Goal: Task Accomplishment & Management: Use online tool/utility

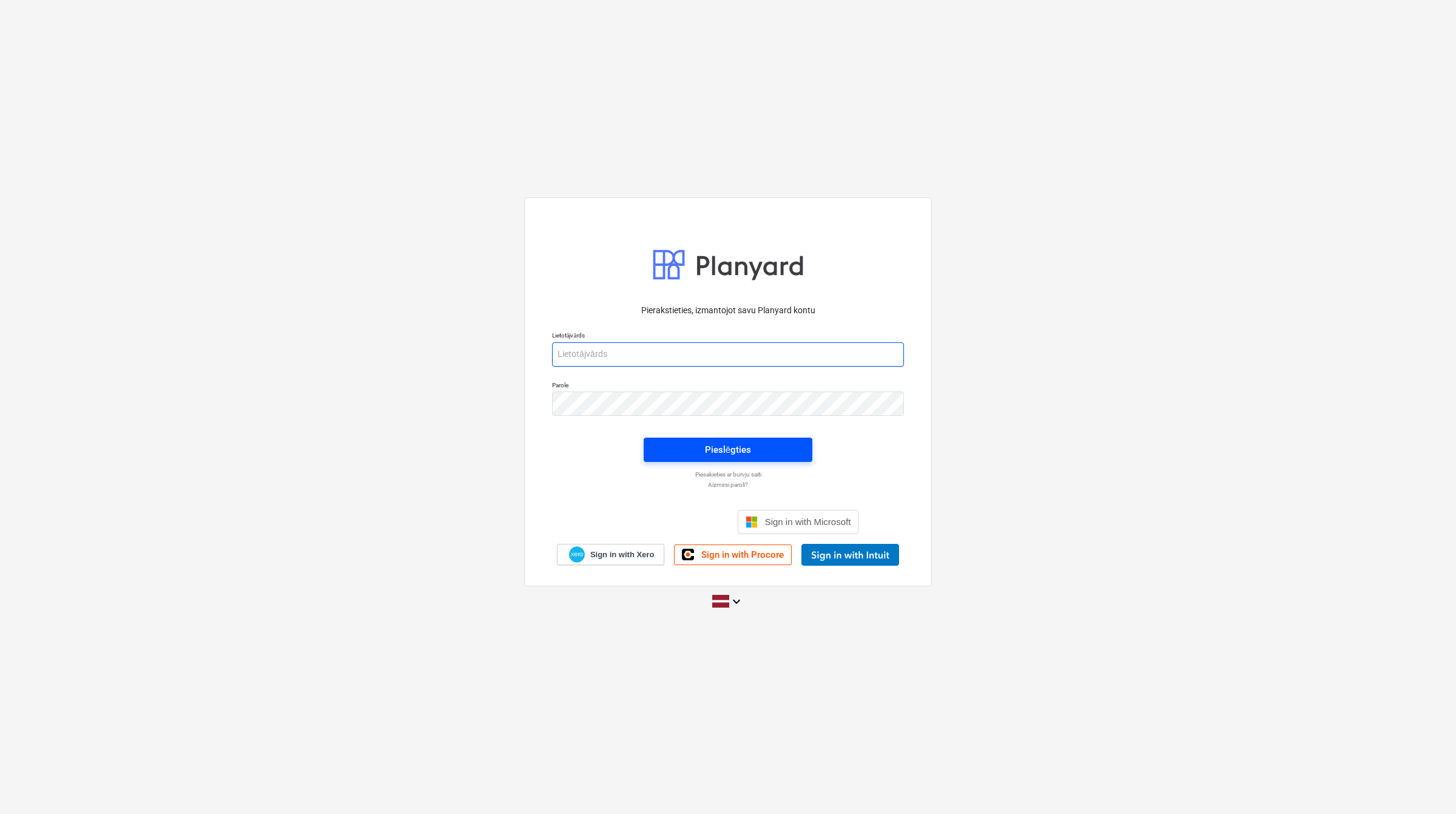
type input "[PERSON_NAME][EMAIL_ADDRESS][DOMAIN_NAME]"
click at [734, 441] on button "Pieslēgties" at bounding box center [728, 449] width 168 height 24
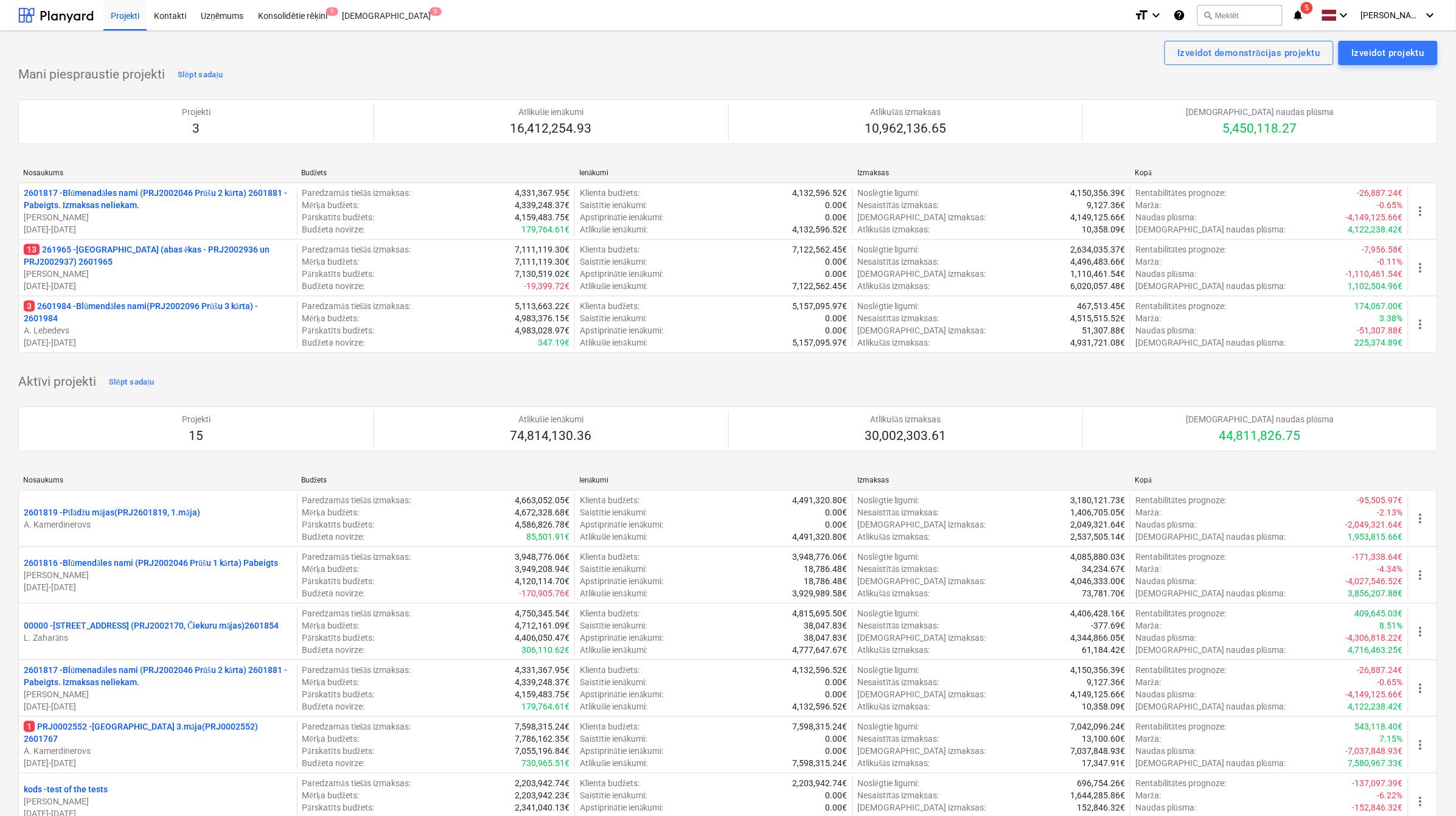
click at [120, 255] on p "13 261965 - Nīcgales iela (abas ēkas - PRJ2002936 un PRJ2002937) 2601965" at bounding box center [158, 255] width 269 height 24
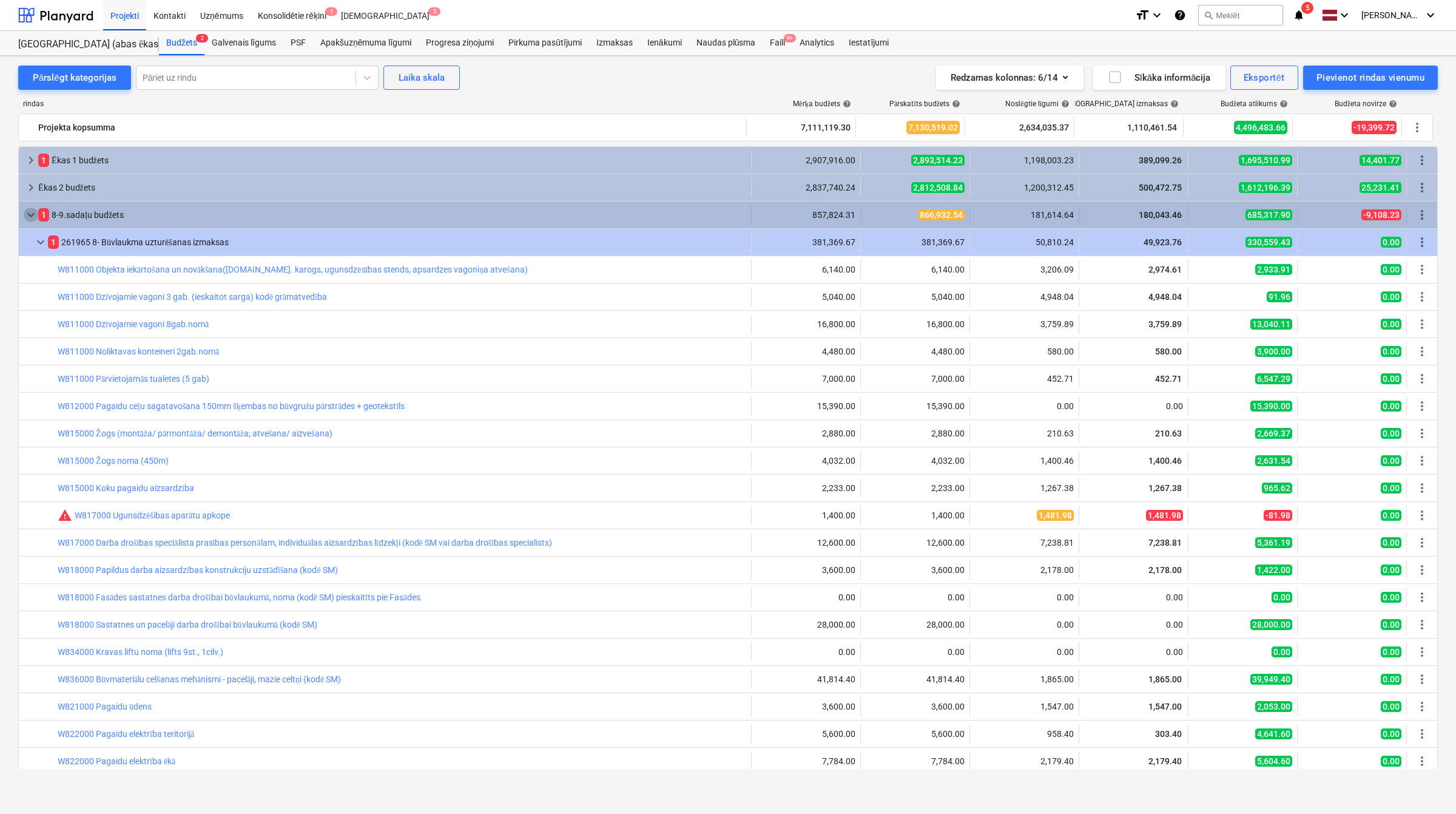
click at [32, 215] on span "keyboard_arrow_down" at bounding box center [31, 215] width 15 height 15
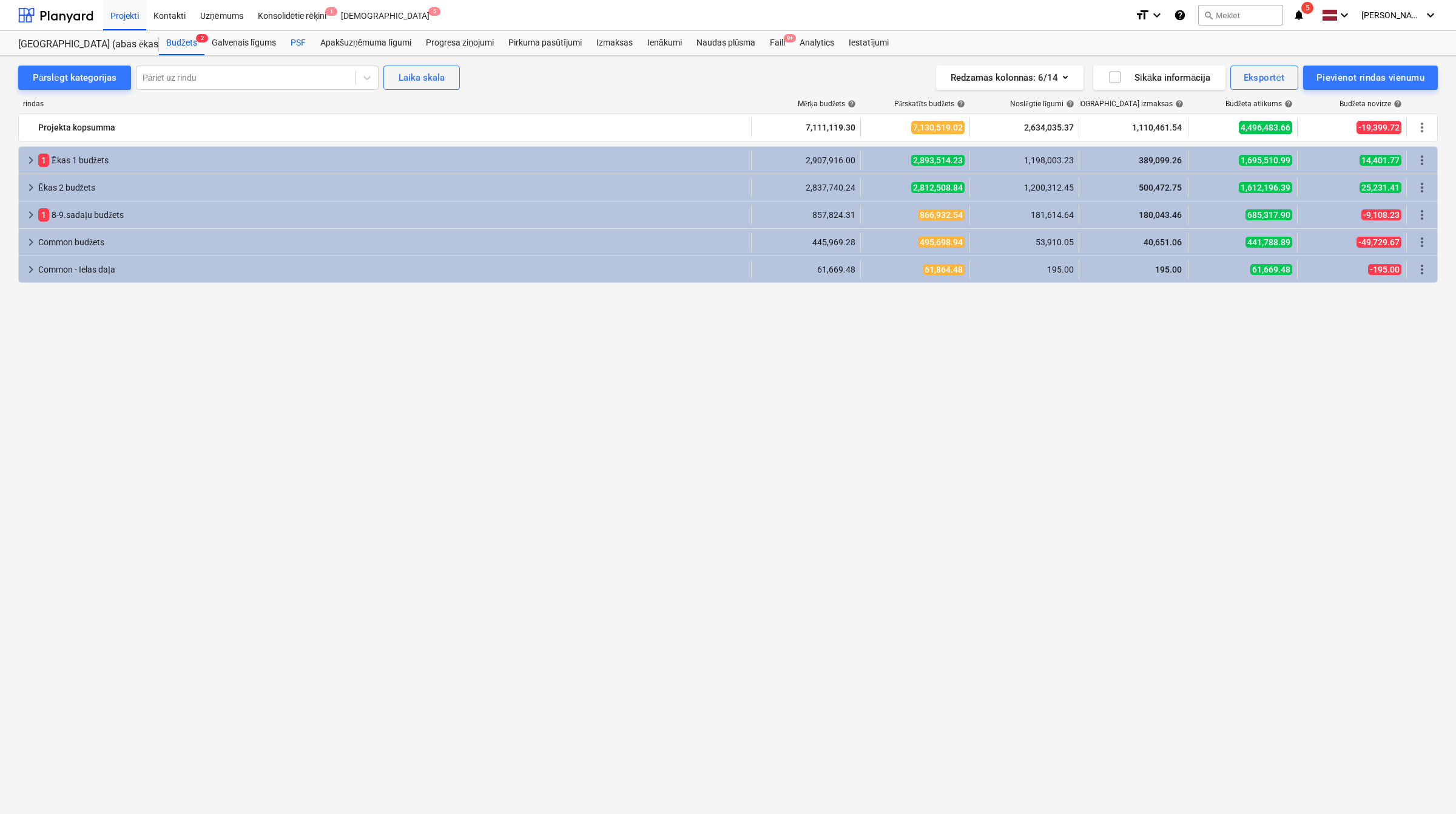
click at [301, 42] on div "PSF" at bounding box center [298, 42] width 30 height 24
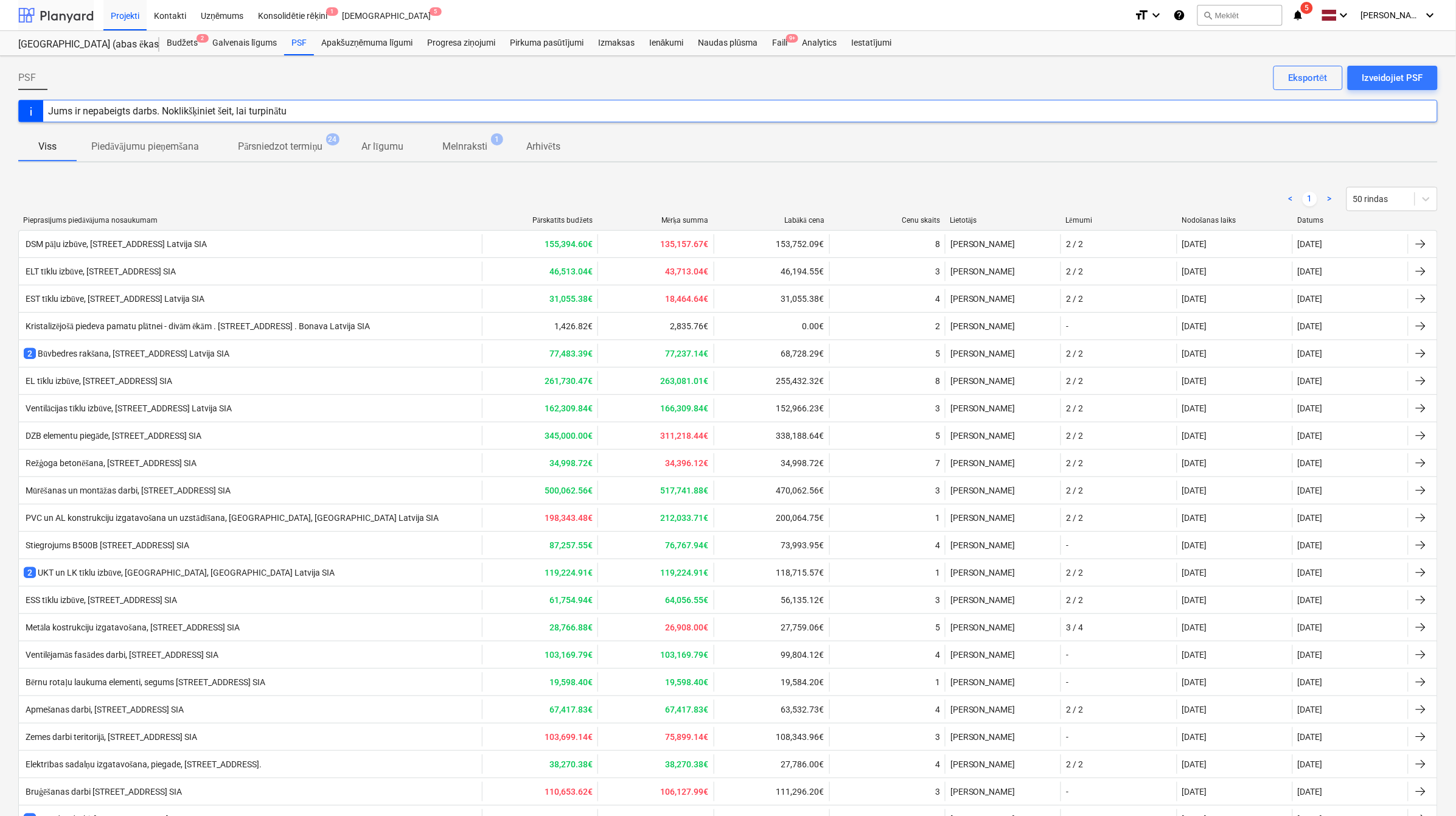
click at [53, 17] on div at bounding box center [56, 15] width 76 height 30
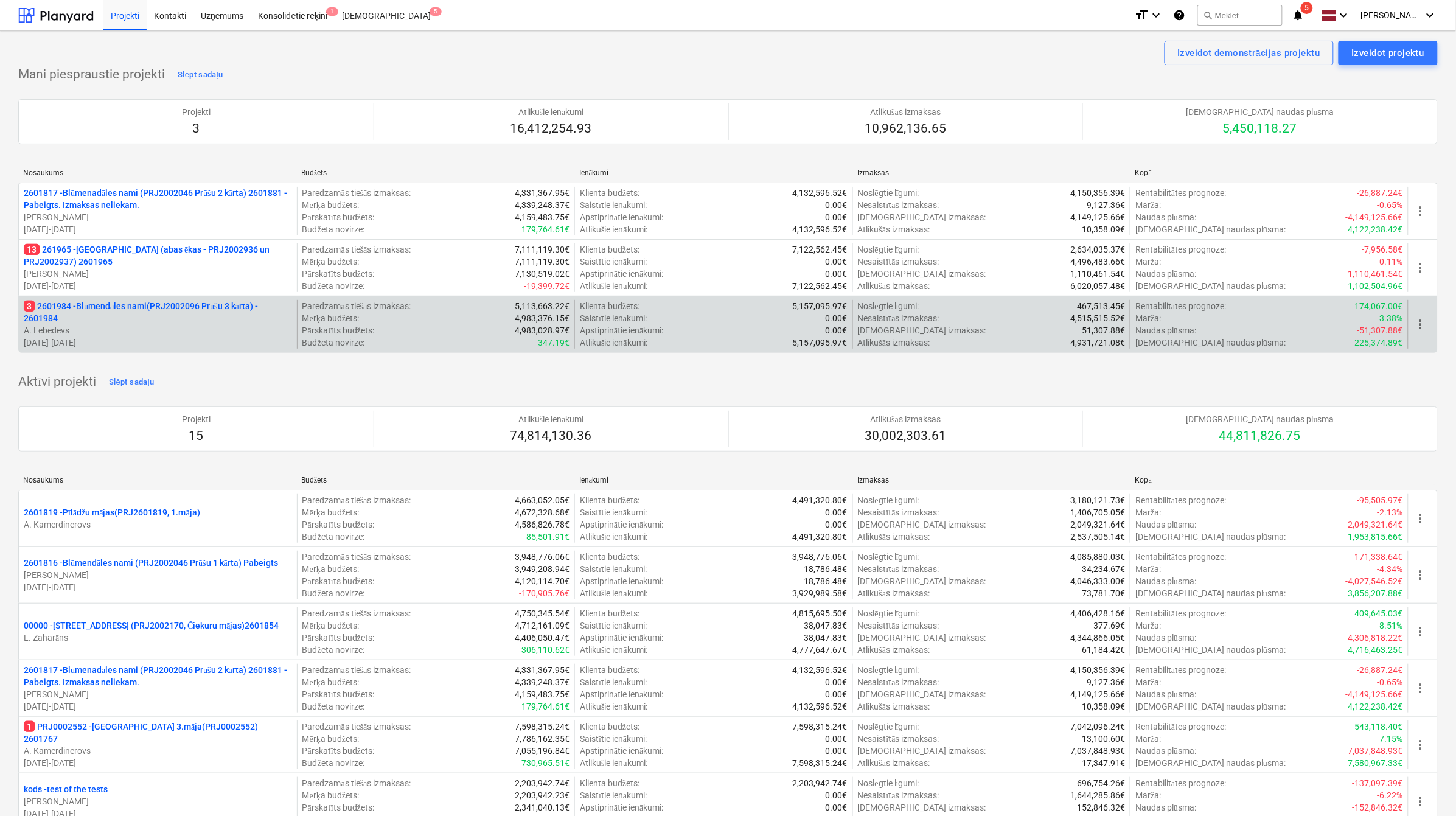
click at [109, 308] on p "3 2601984 - Blūmendāles nami(PRJ2002096 Prūšu 3 kārta) - 2601984" at bounding box center [158, 312] width 269 height 24
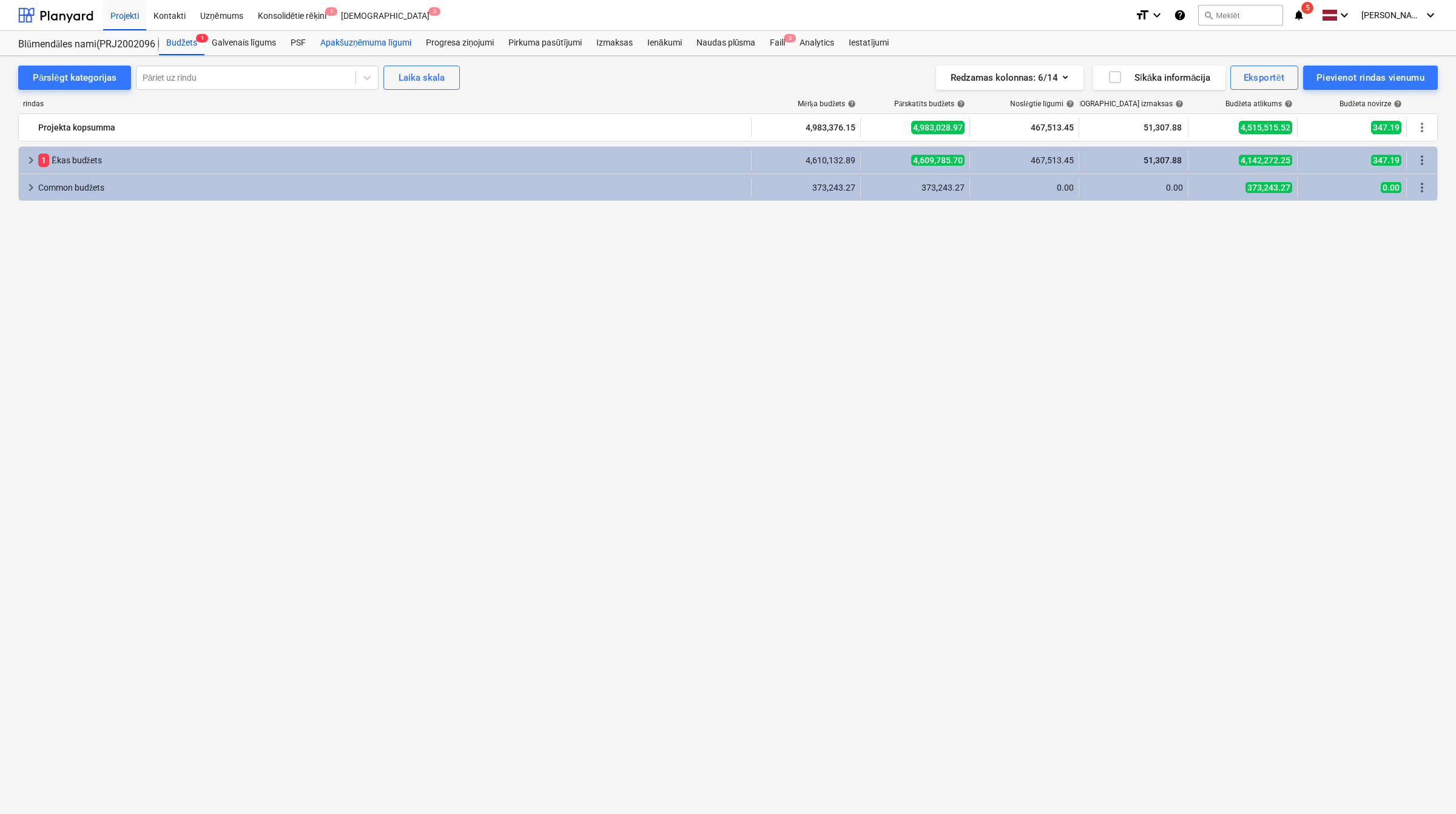
click at [344, 45] on div "Apakšuzņēmuma līgumi" at bounding box center [366, 42] width 105 height 24
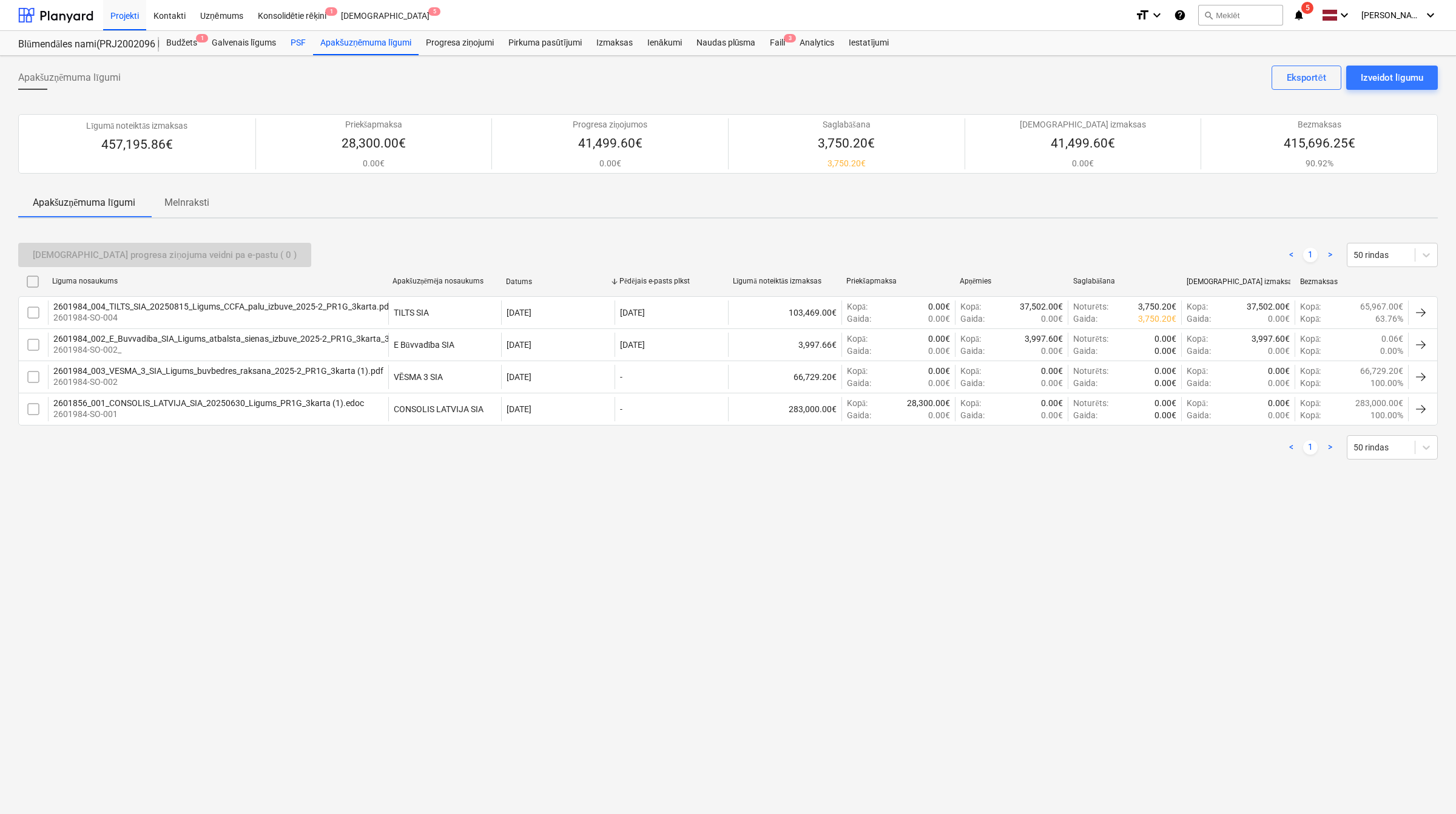
click at [293, 44] on div "PSF" at bounding box center [298, 42] width 30 height 24
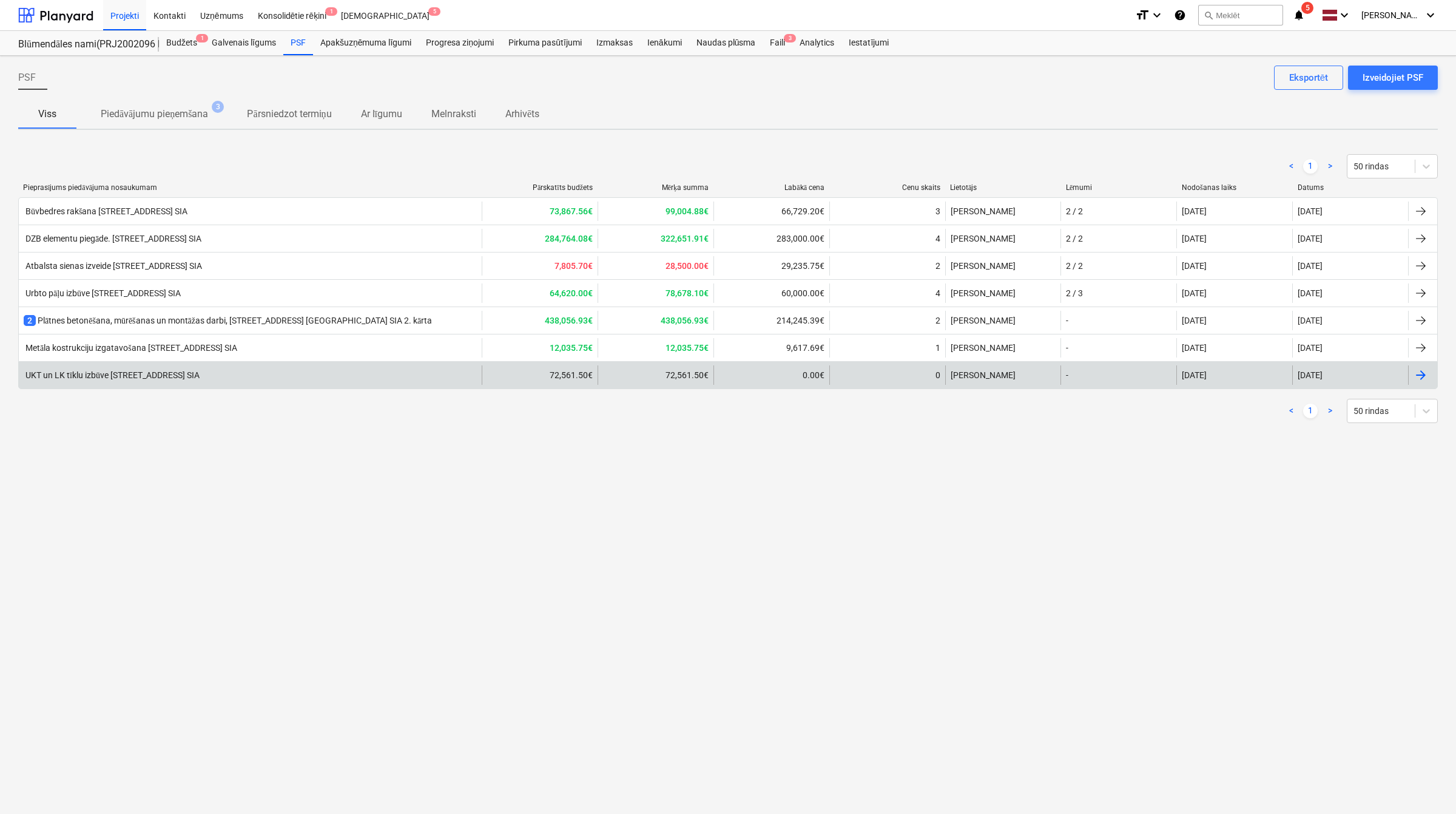
click at [367, 369] on div "UKT un LK tīklu izbūve Prūšu ielā 1G, Bonava Latvija SIA" at bounding box center [250, 375] width 463 height 20
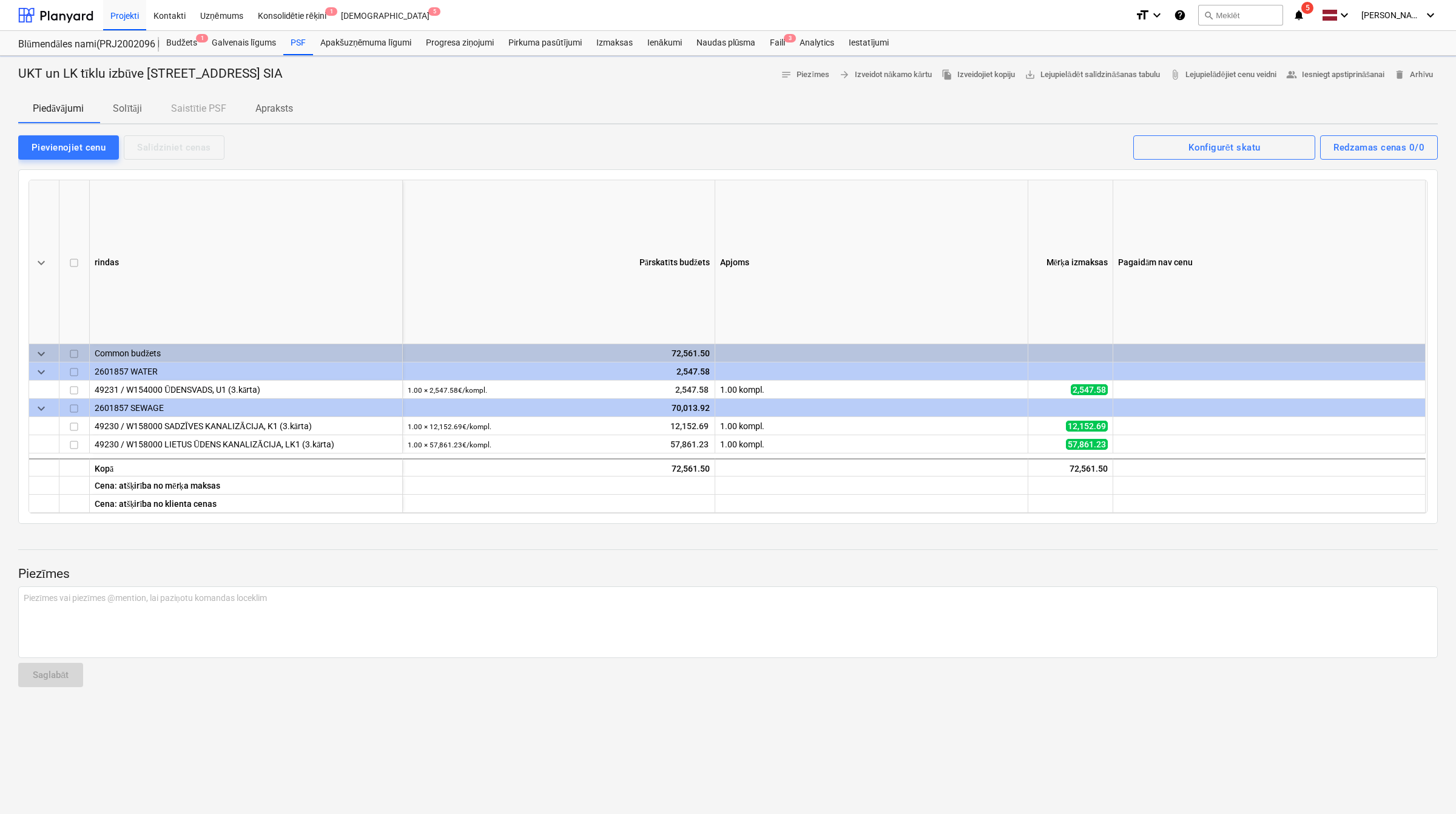
click at [284, 105] on p "Apraksts" at bounding box center [274, 108] width 37 height 15
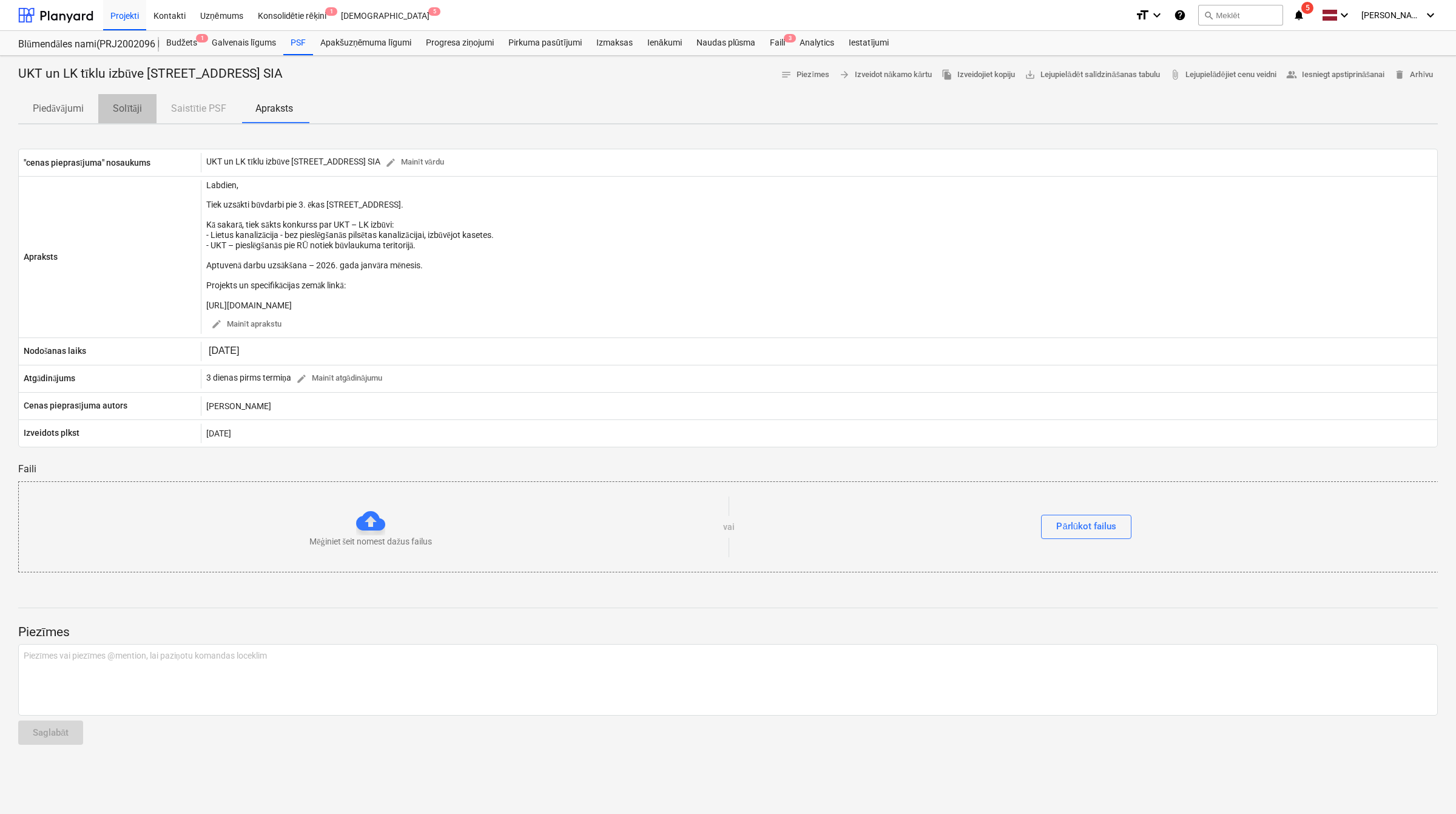
click at [135, 111] on p "Solītāji" at bounding box center [127, 108] width 29 height 15
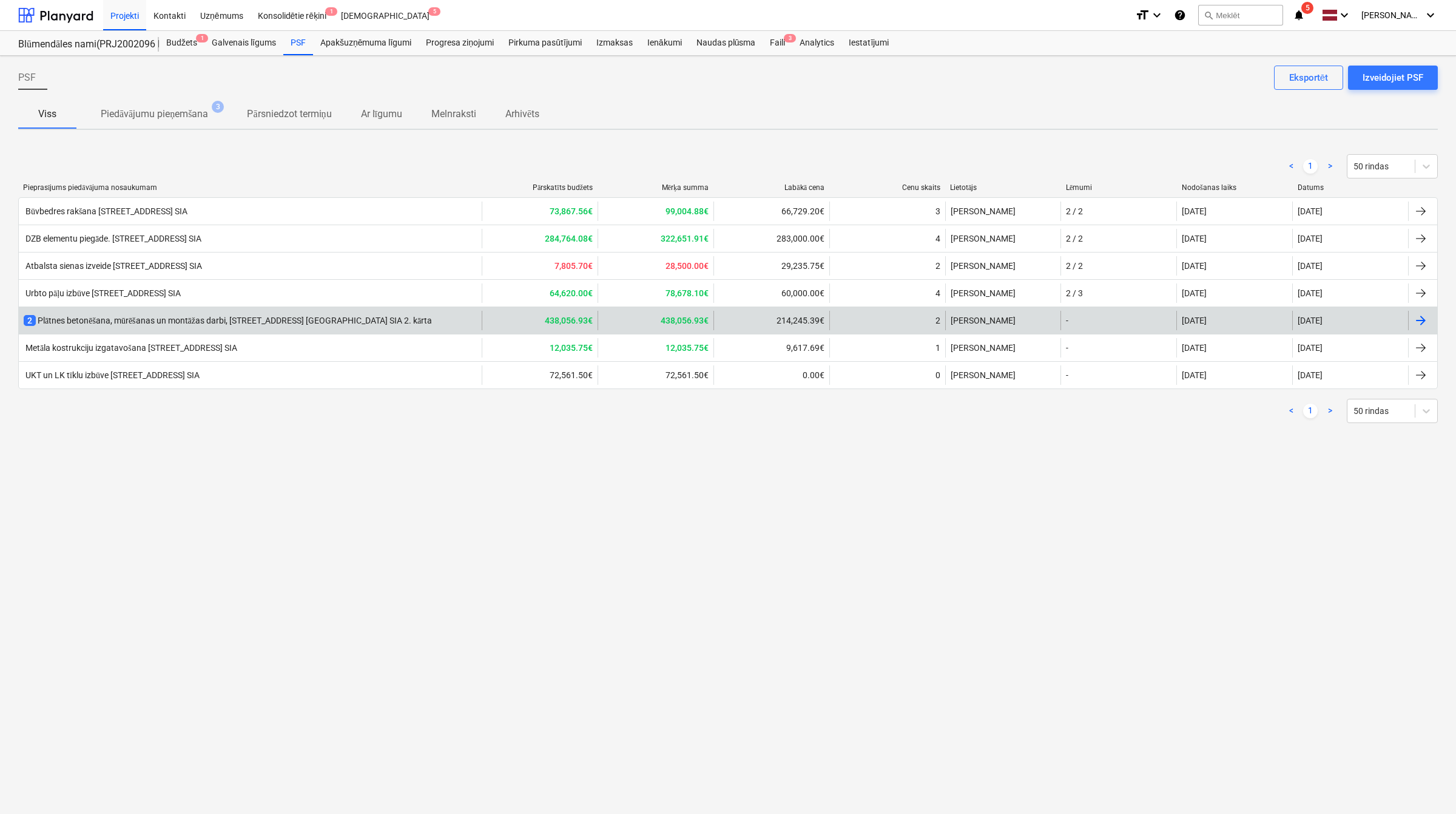
click at [314, 314] on div "2 Plātnes betonēšana, mūrēšanas un montāžas darbi, Prūšu ielā 1G, Bonava Latvij…" at bounding box center [228, 320] width 408 height 12
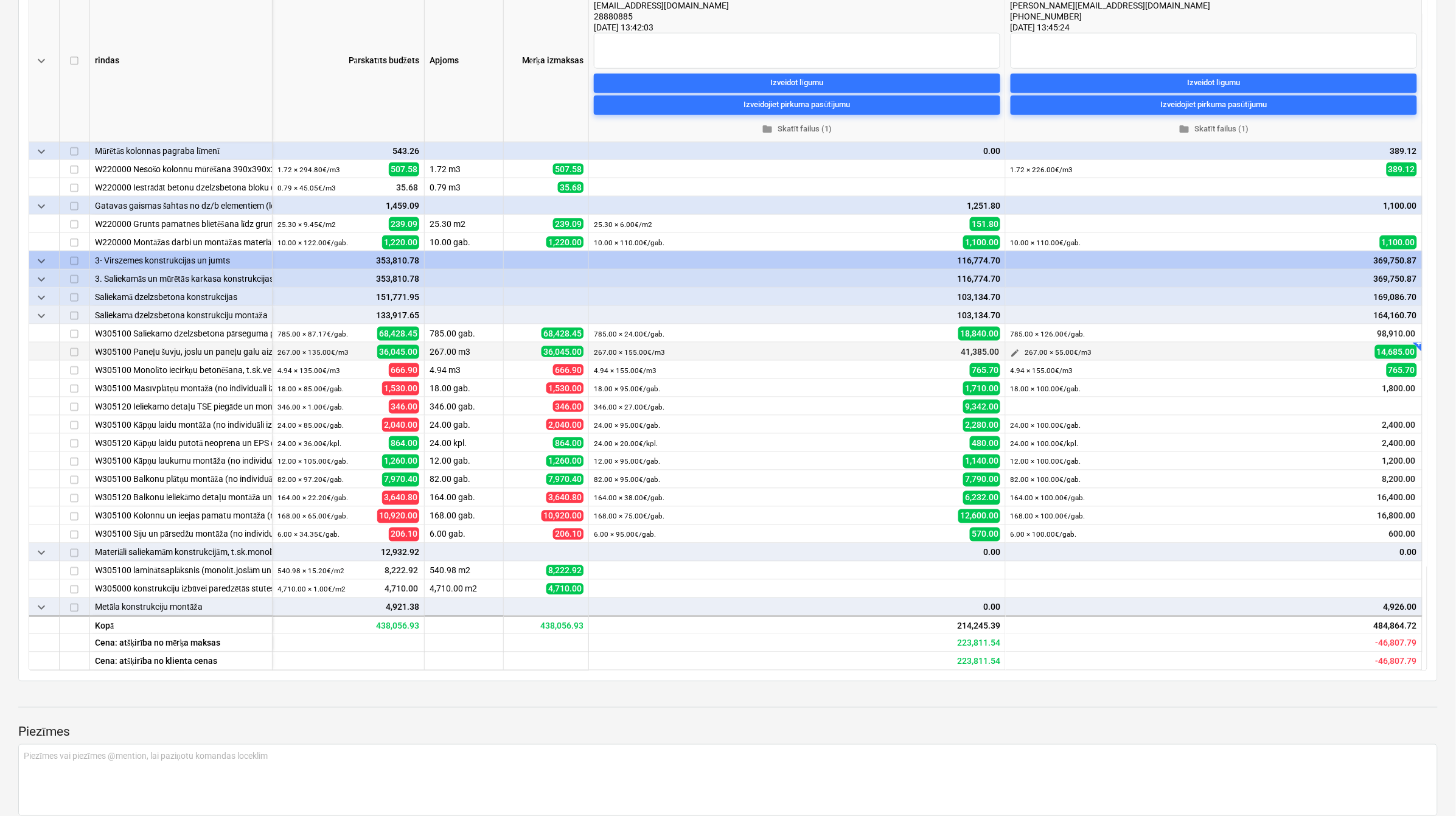
scroll to position [445, 0]
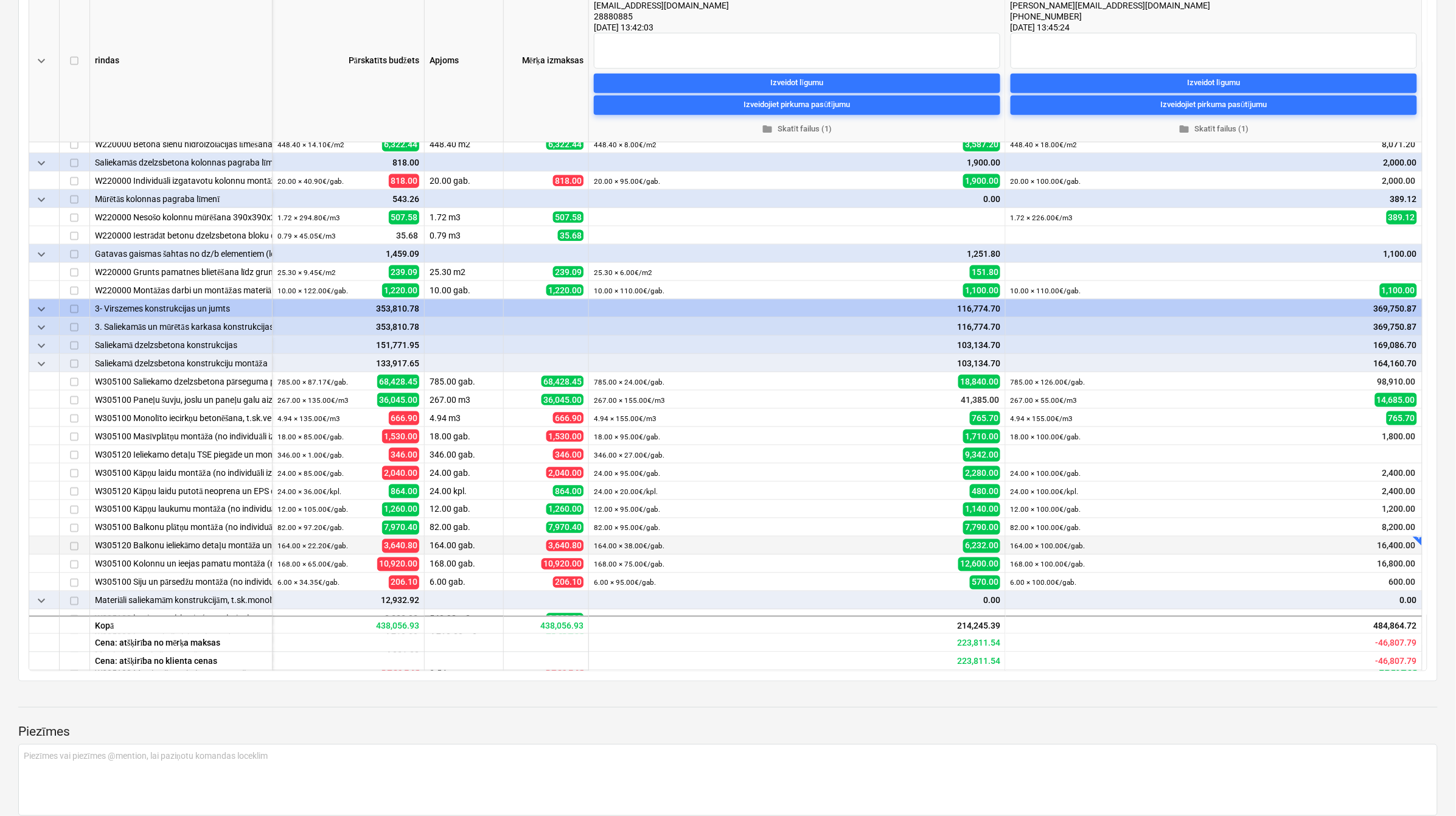
click at [1419, 539] on div "+" at bounding box center [1423, 534] width 12 height 12
click at [1339, 554] on textarea at bounding box center [1337, 578] width 122 height 72
type textarea "x"
type textarea "k"
type textarea "x"
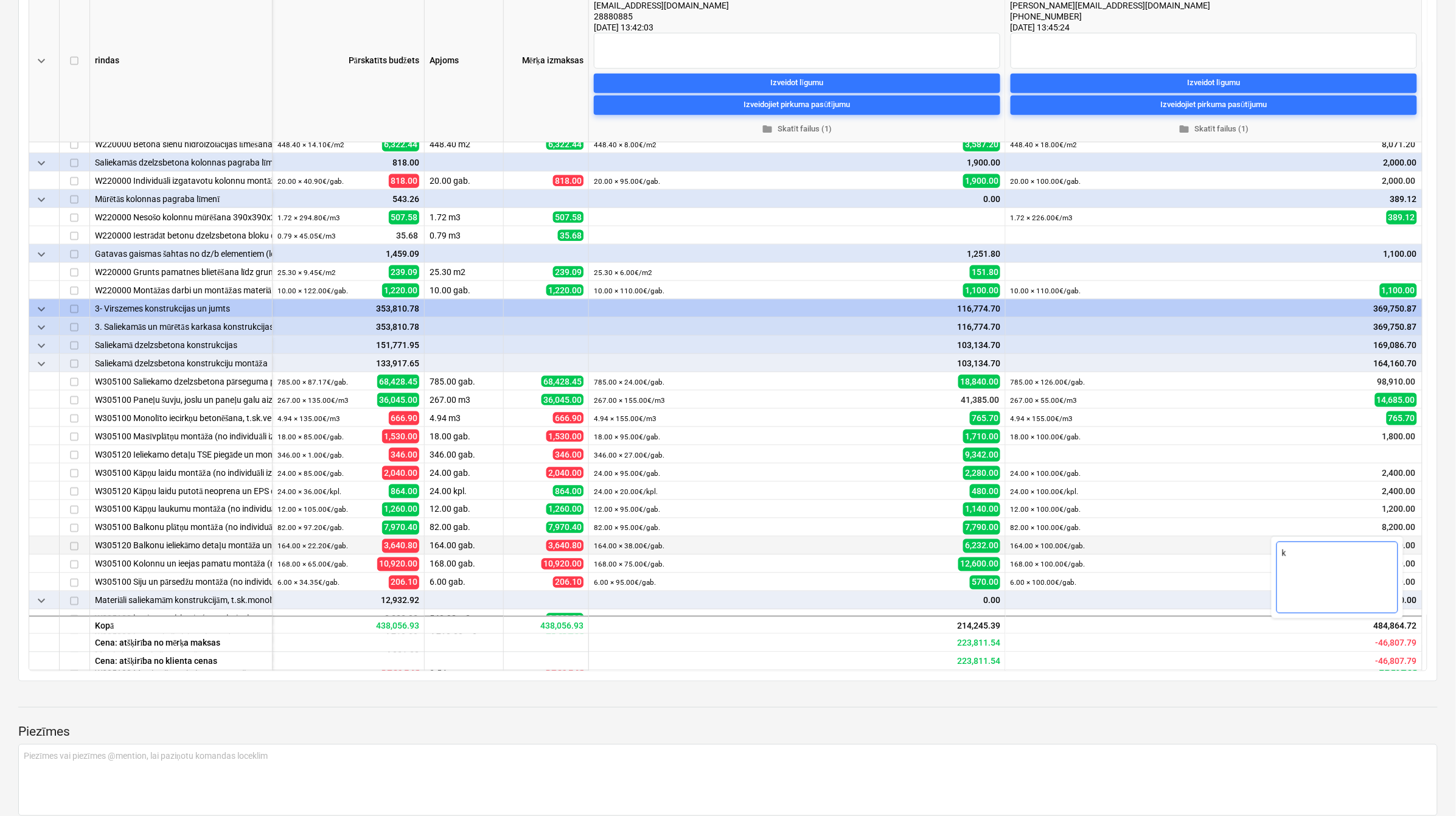
type textarea "kĻ"
type textarea "x"
type textarea "kĻŪ"
type textarea "x"
type textarea "kĻŪD"
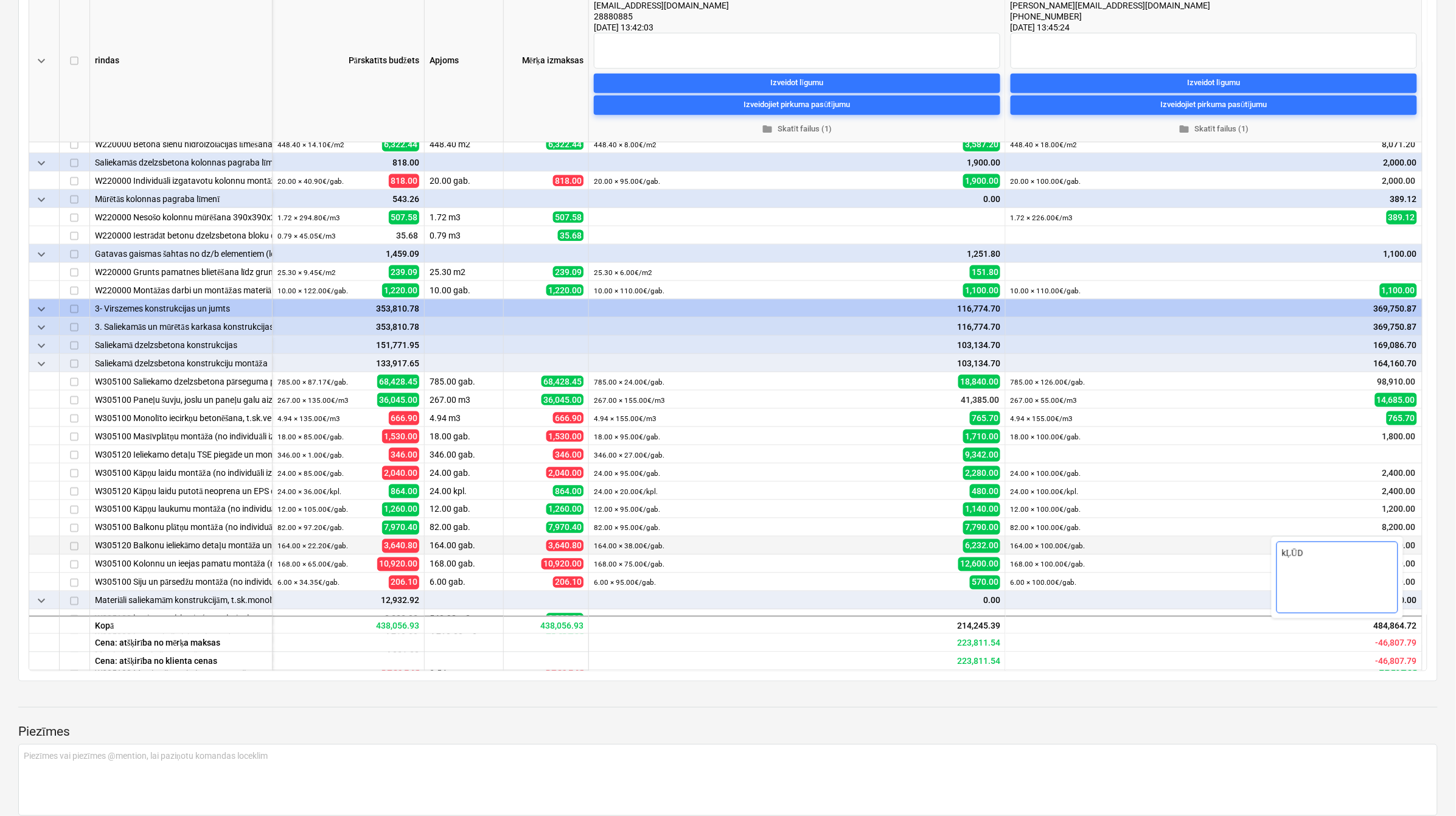
type textarea "x"
type textarea "kĻŪDA"
type textarea "x"
type textarea "kĻŪD"
type textarea "x"
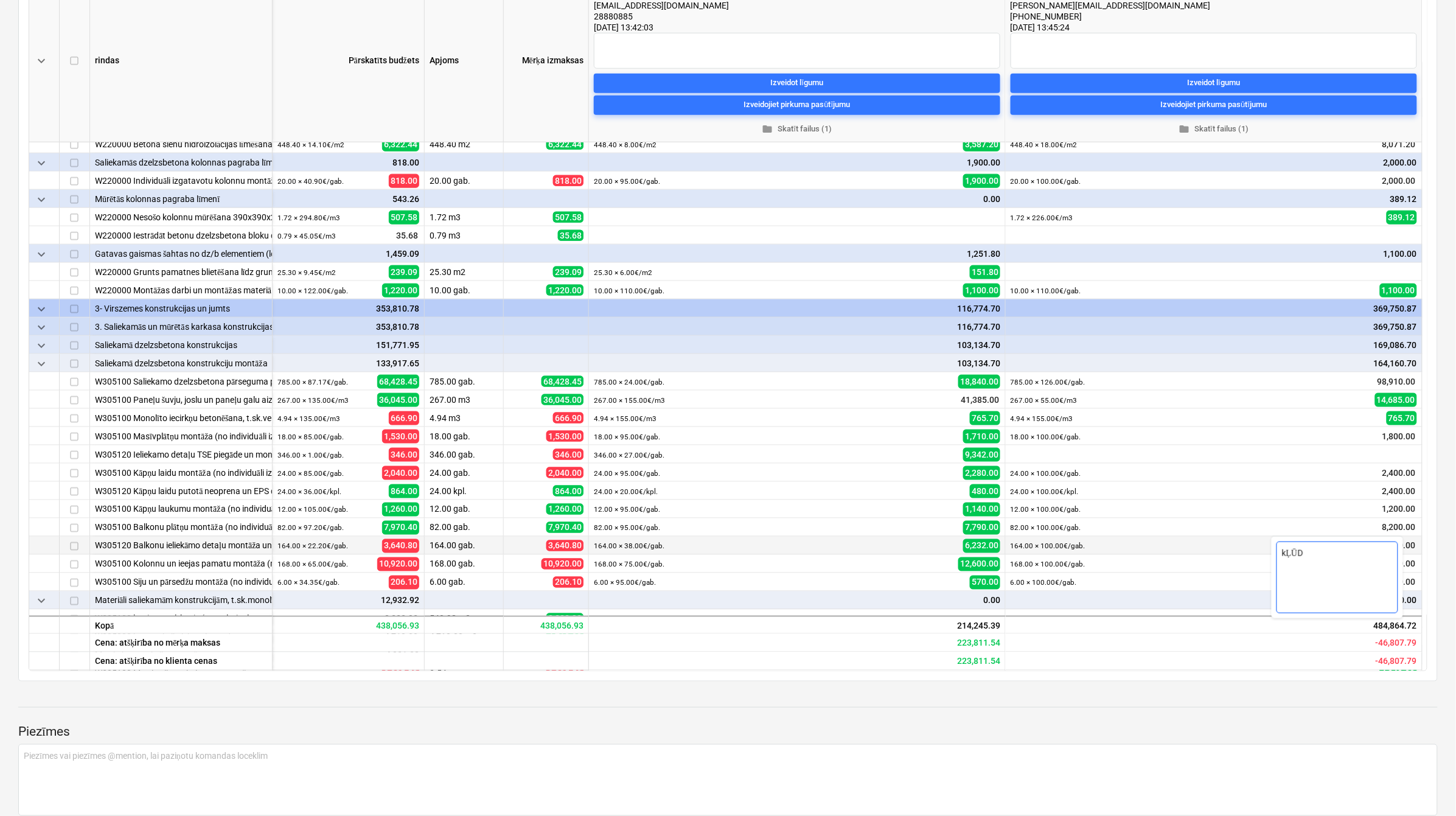
type textarea "kĻŪ"
type textarea "x"
type textarea "kĻ"
type textarea "x"
type textarea "k"
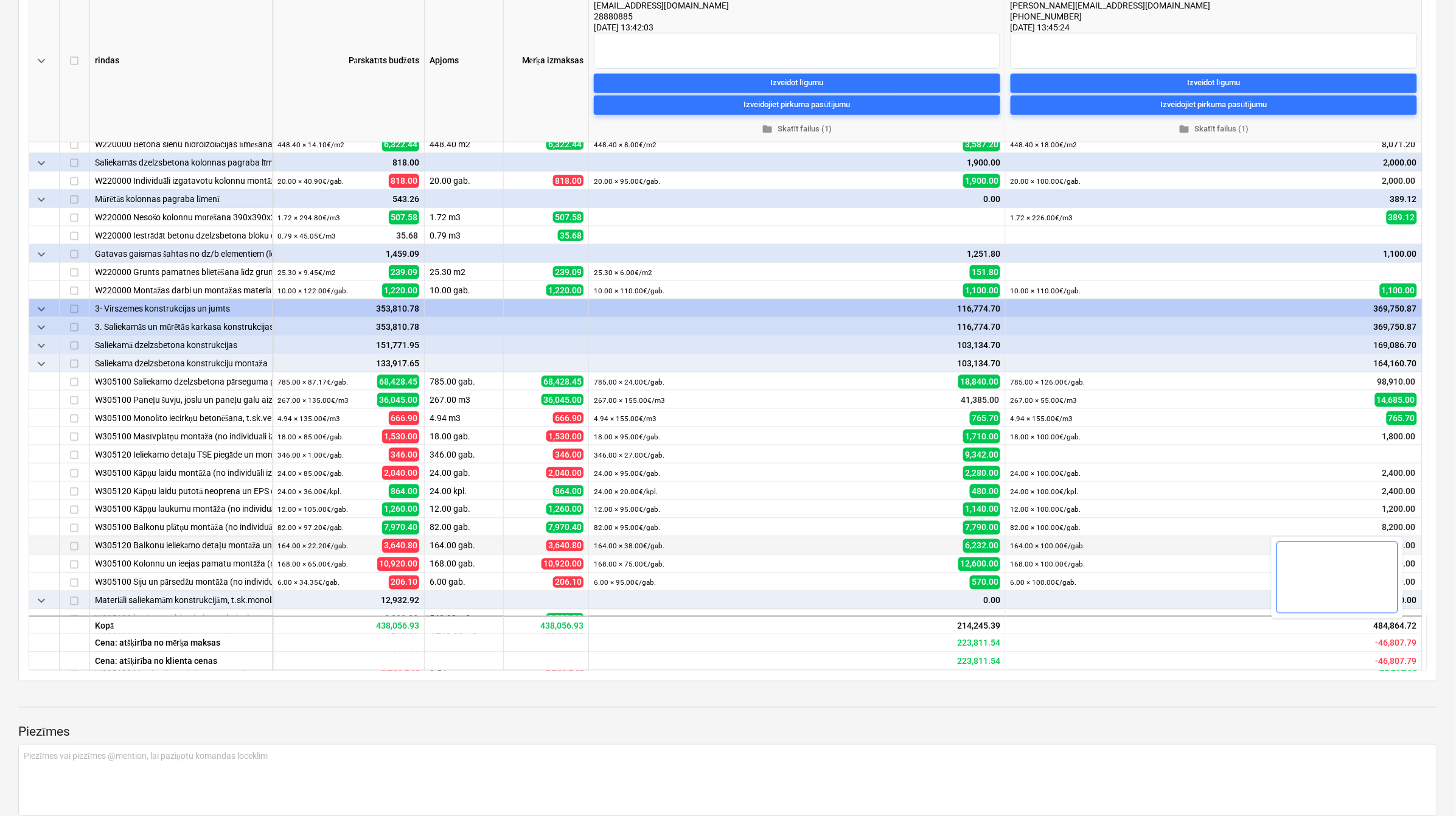
type textarea "x"
type textarea "k"
type textarea "x"
type textarea "K"
type textarea "x"
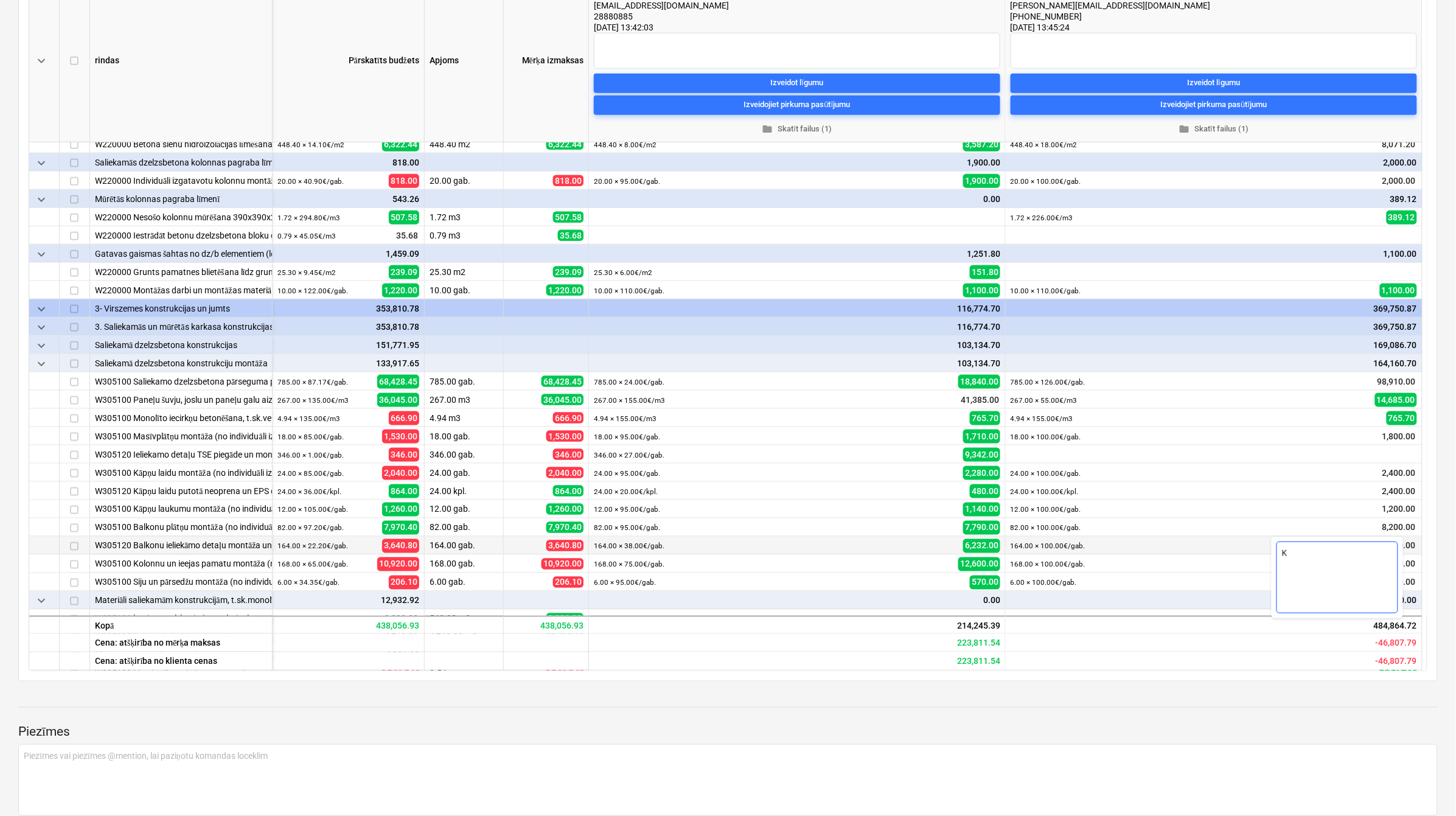
type textarea "Kl"
type textarea "x"
type textarea "Klū"
type textarea "x"
type textarea "Klū'd"
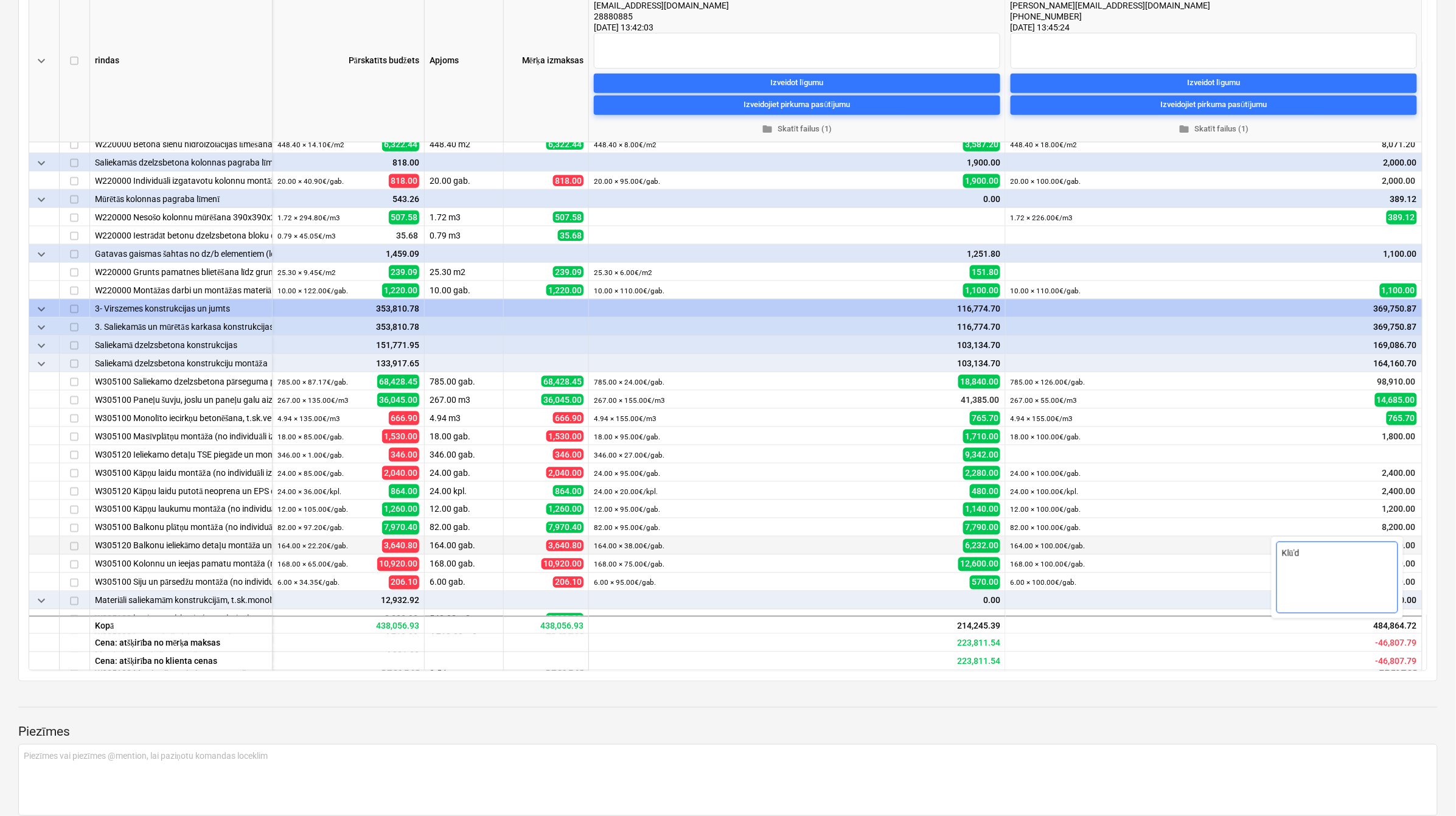
type textarea "x"
type textarea "Klū'da"
type textarea "x"
type textarea "Klū'da"
type textarea "x"
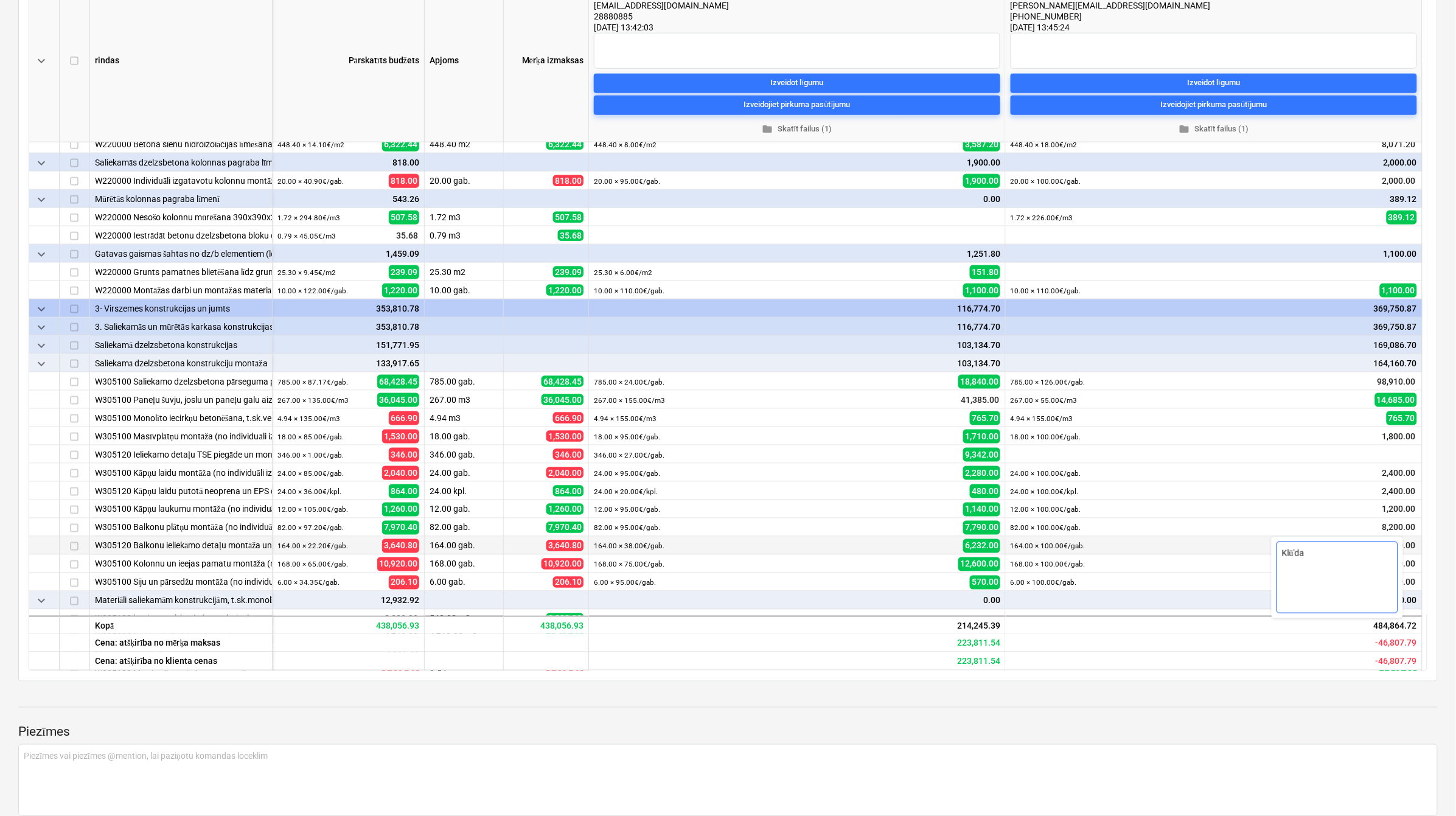
type textarea "Klū'da a"
type textarea "x"
type textarea "Klū'da ap"
type textarea "x"
type textarea "Klū'da apr"
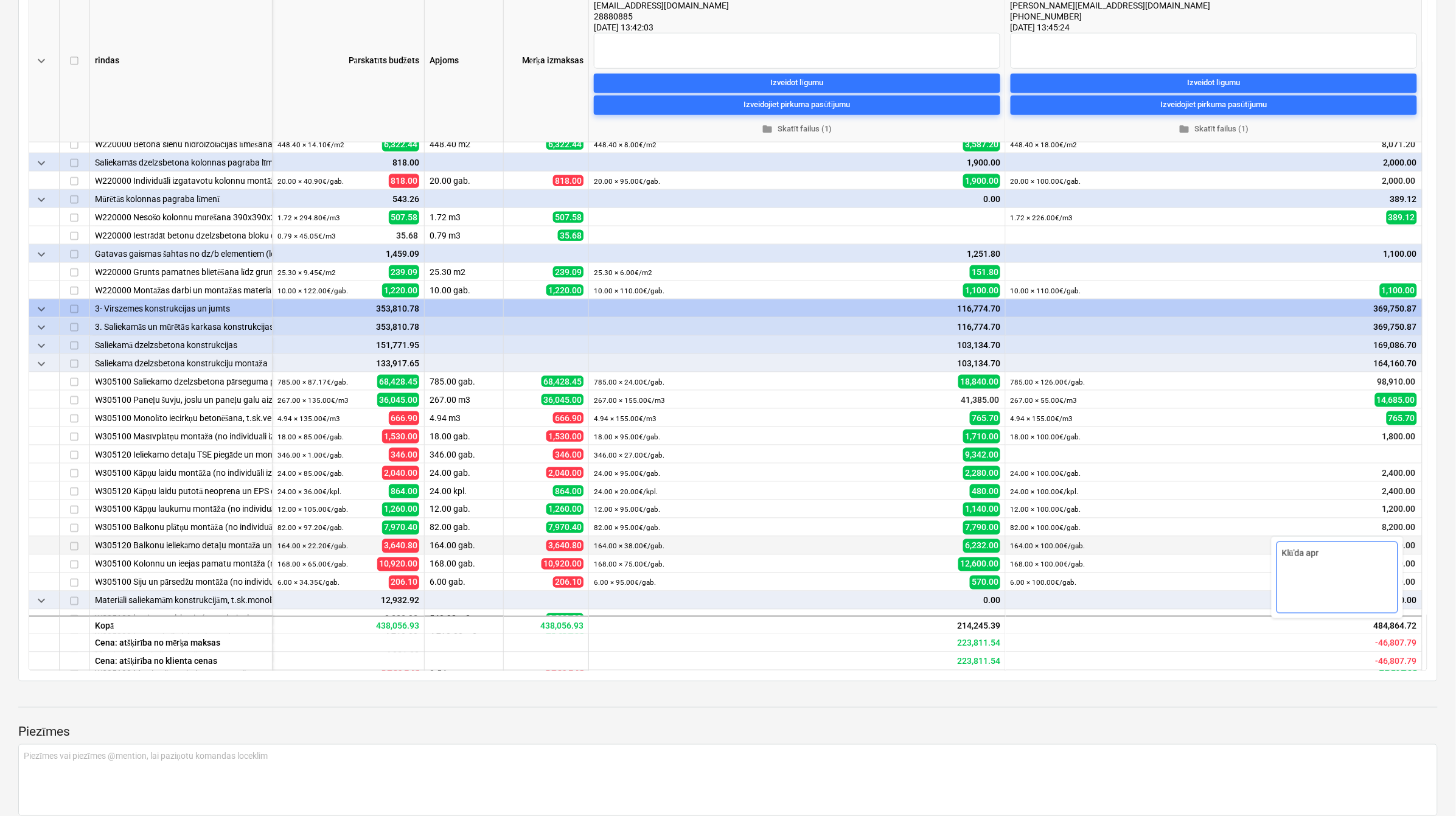
type textarea "x"
type textarea "Klū'da aprē"
type textarea "x"
type textarea "Klū'da aprēķ"
type textarea "x"
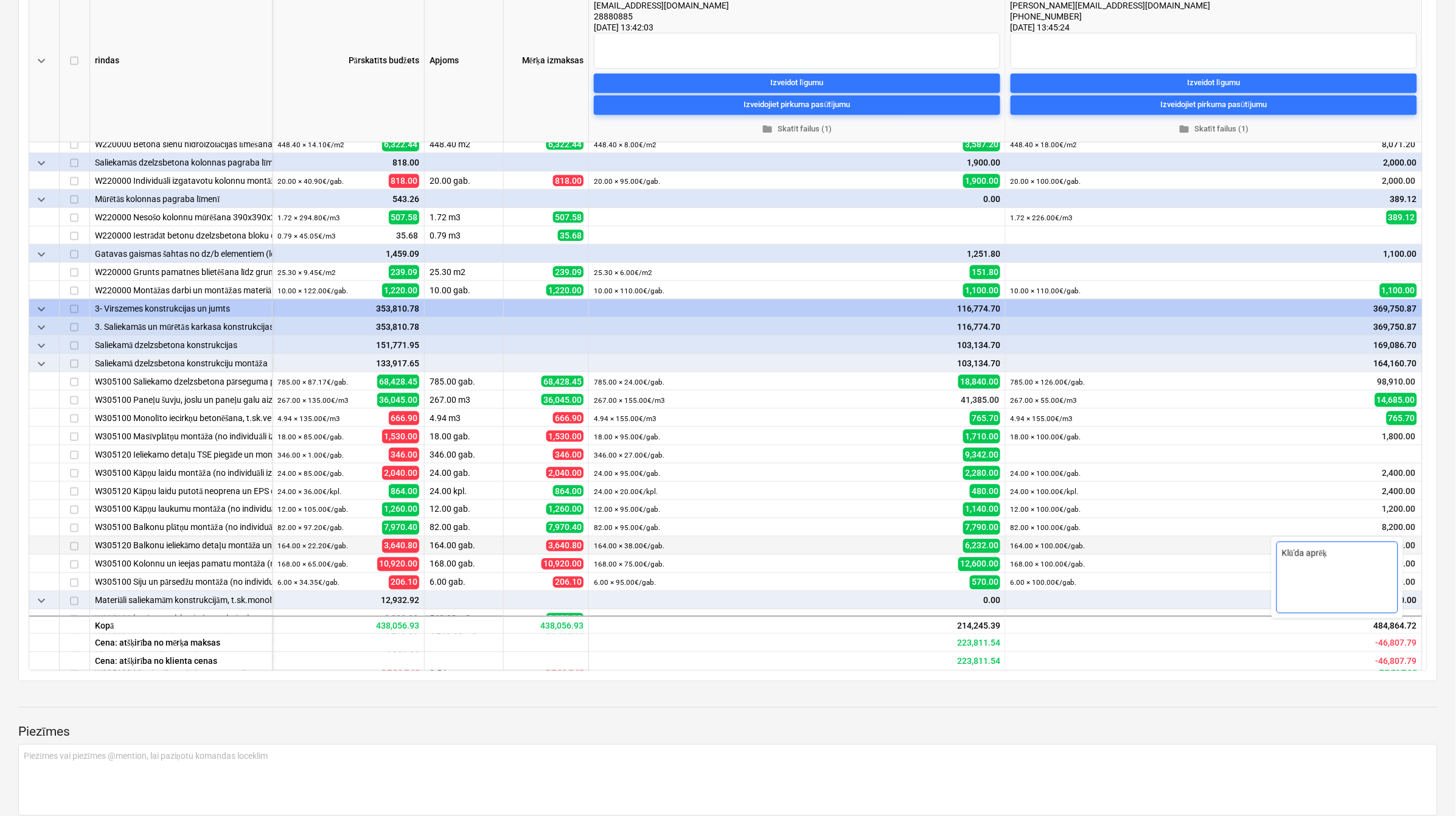
type textarea "Klū'da aprēķi"
type textarea "x"
type textarea "Klū'da aprēķin"
type textarea "x"
type textarea "Klū'da aprēķino"
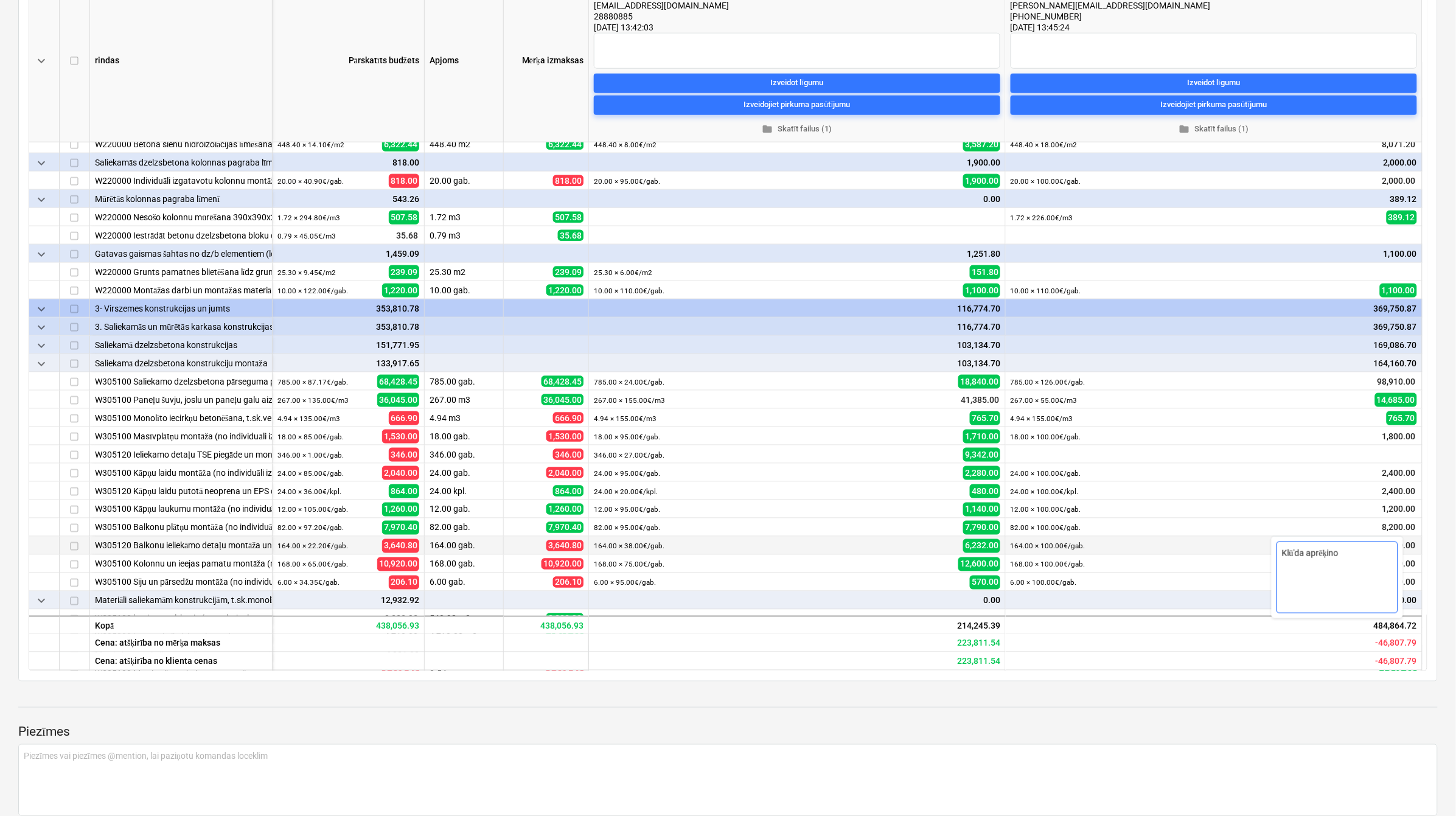
type textarea "x"
type textarea "Klū'da aprēķinos"
type textarea "x"
type textarea "Klū'da aprēķinos"
click at [1261, 683] on div "Plātnes betonēšana, mūrēšanas un montāžas darbi, Prūšu ielā 1G, Bonava Latvija …" at bounding box center [728, 477] width 1456 height 1247
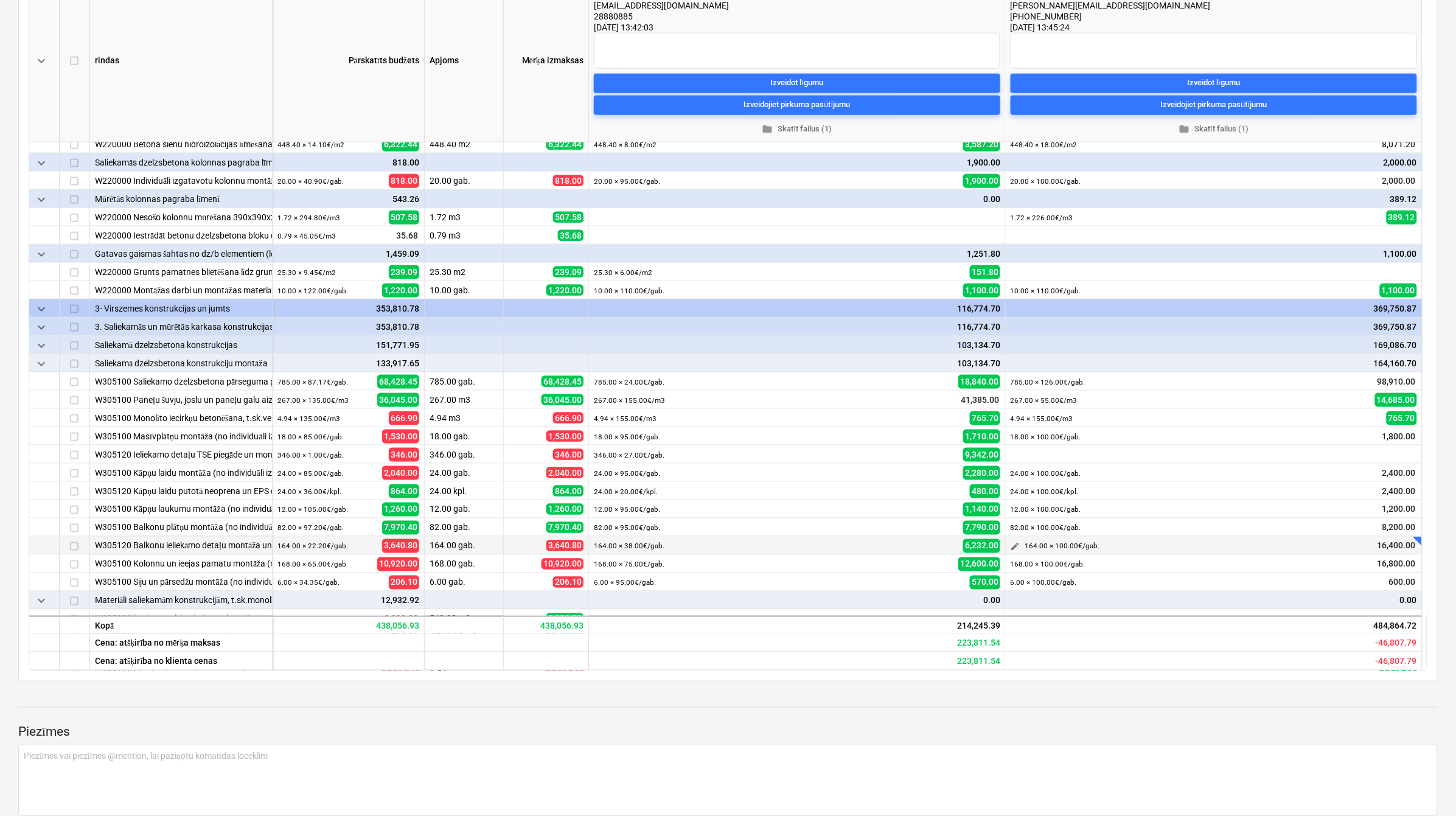
click at [1015, 550] on span "edit" at bounding box center [1015, 547] width 10 height 10
click at [1272, 588] on div "Vienība gab. Sākotnējā cena: gab. Daudzums 164.00 Sākotnējā cena: 164.00 Vienīb…" at bounding box center [1213, 590] width 365 height 48
type input "0.00"
click at [1353, 642] on div "Saglabāt" at bounding box center [1364, 636] width 36 height 16
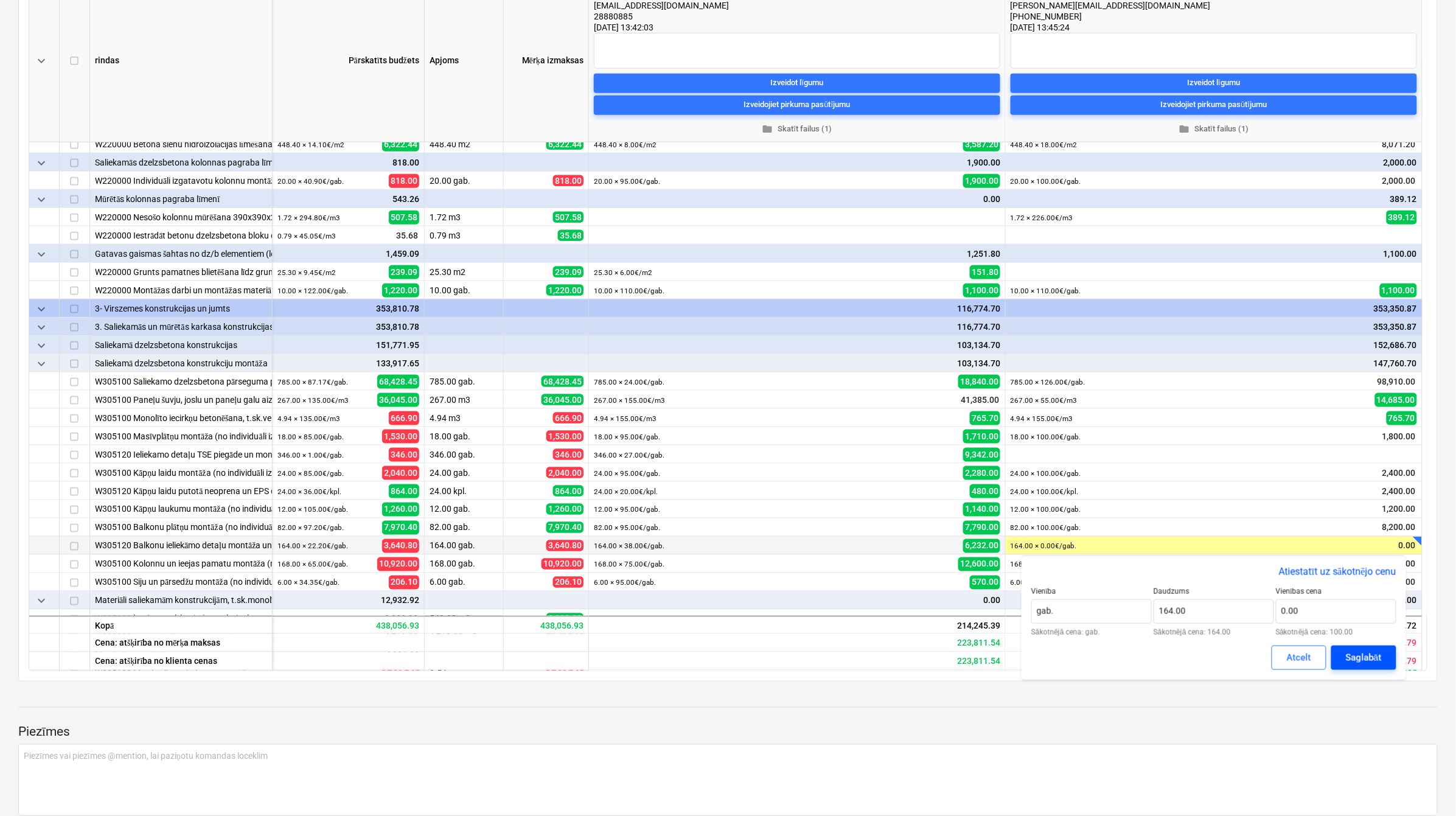
click at [1366, 655] on div "Saglabāt" at bounding box center [1364, 657] width 36 height 16
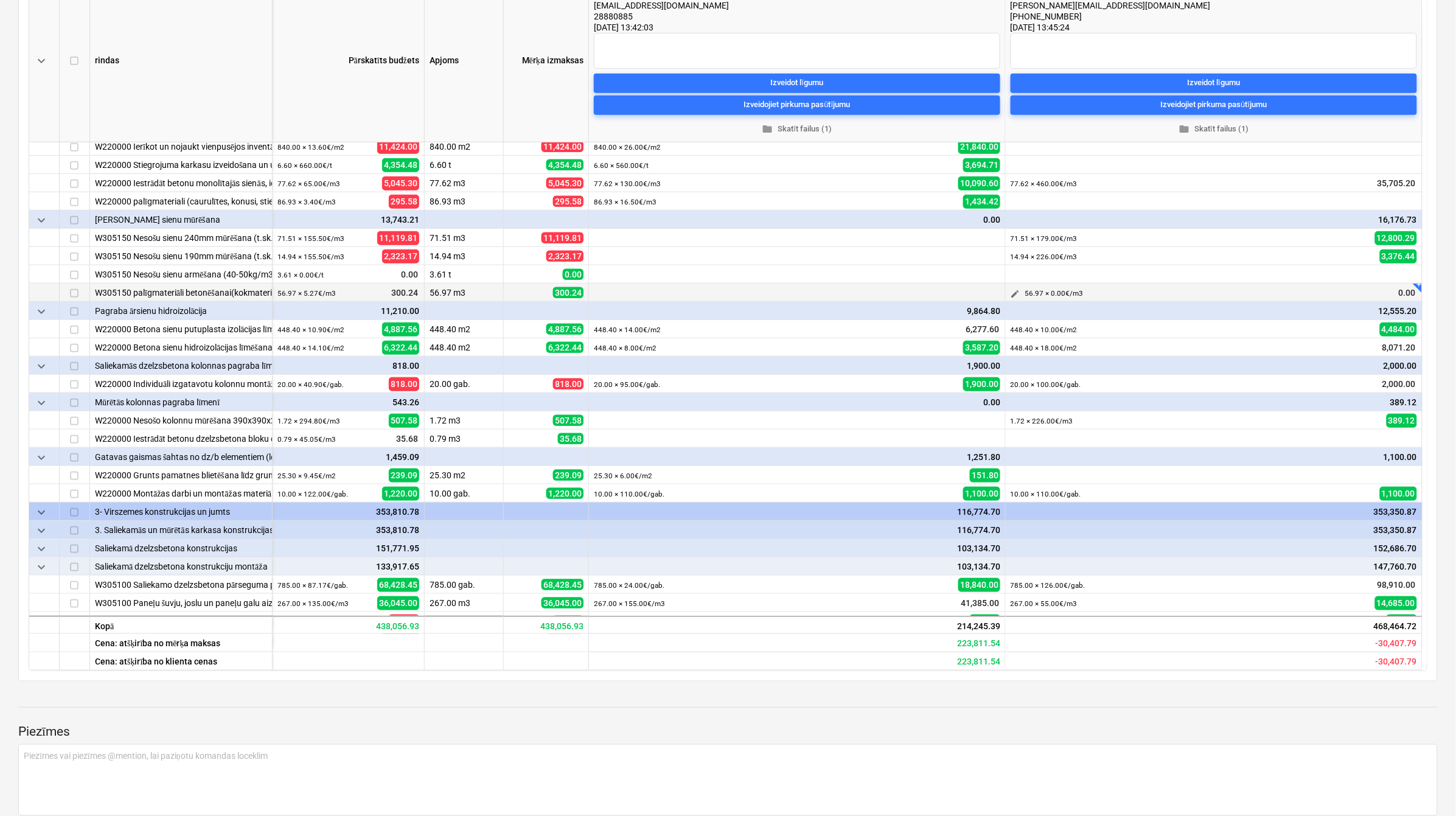
scroll to position [0, 0]
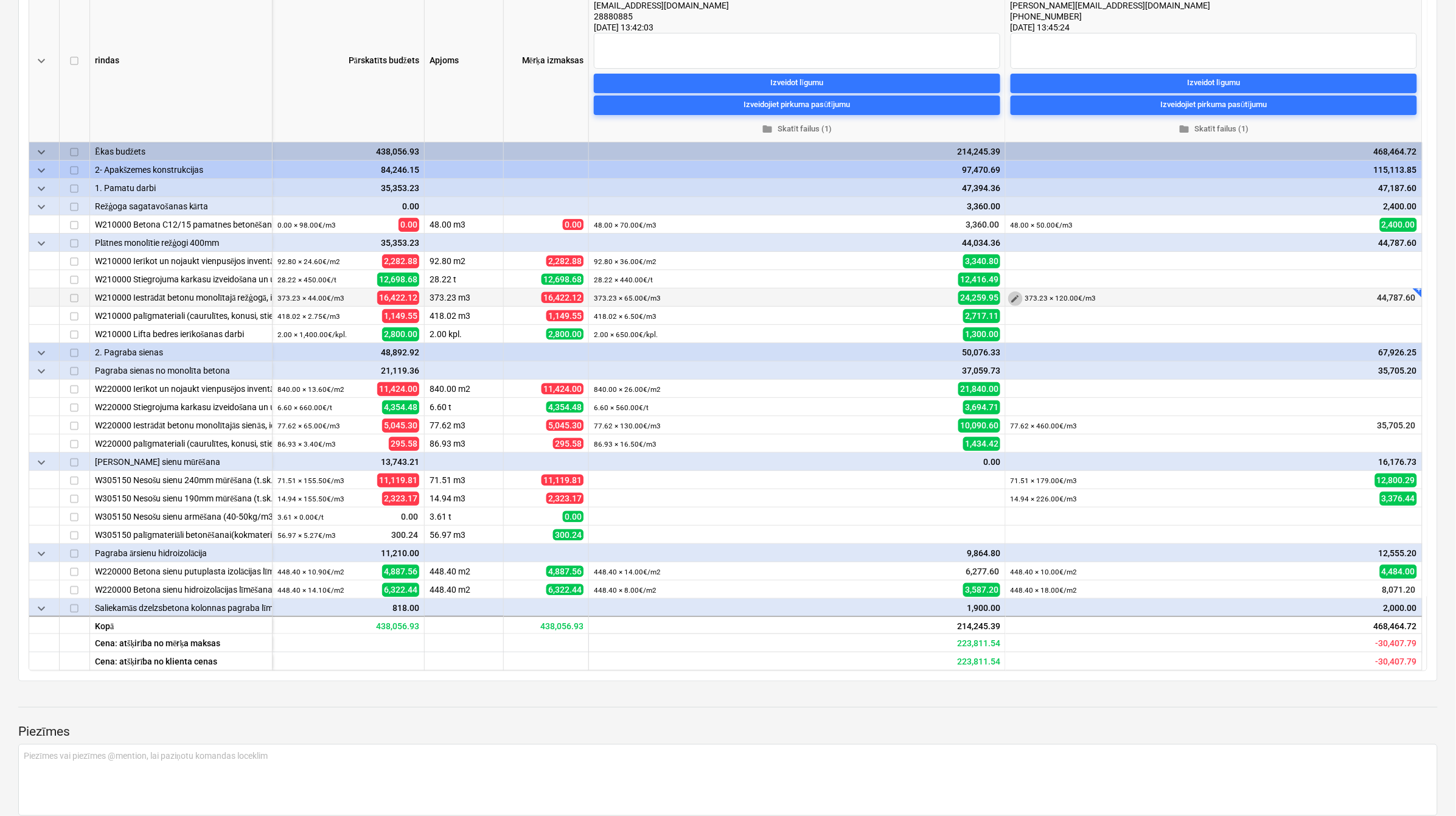
click at [1018, 296] on span "edit" at bounding box center [1015, 298] width 10 height 10
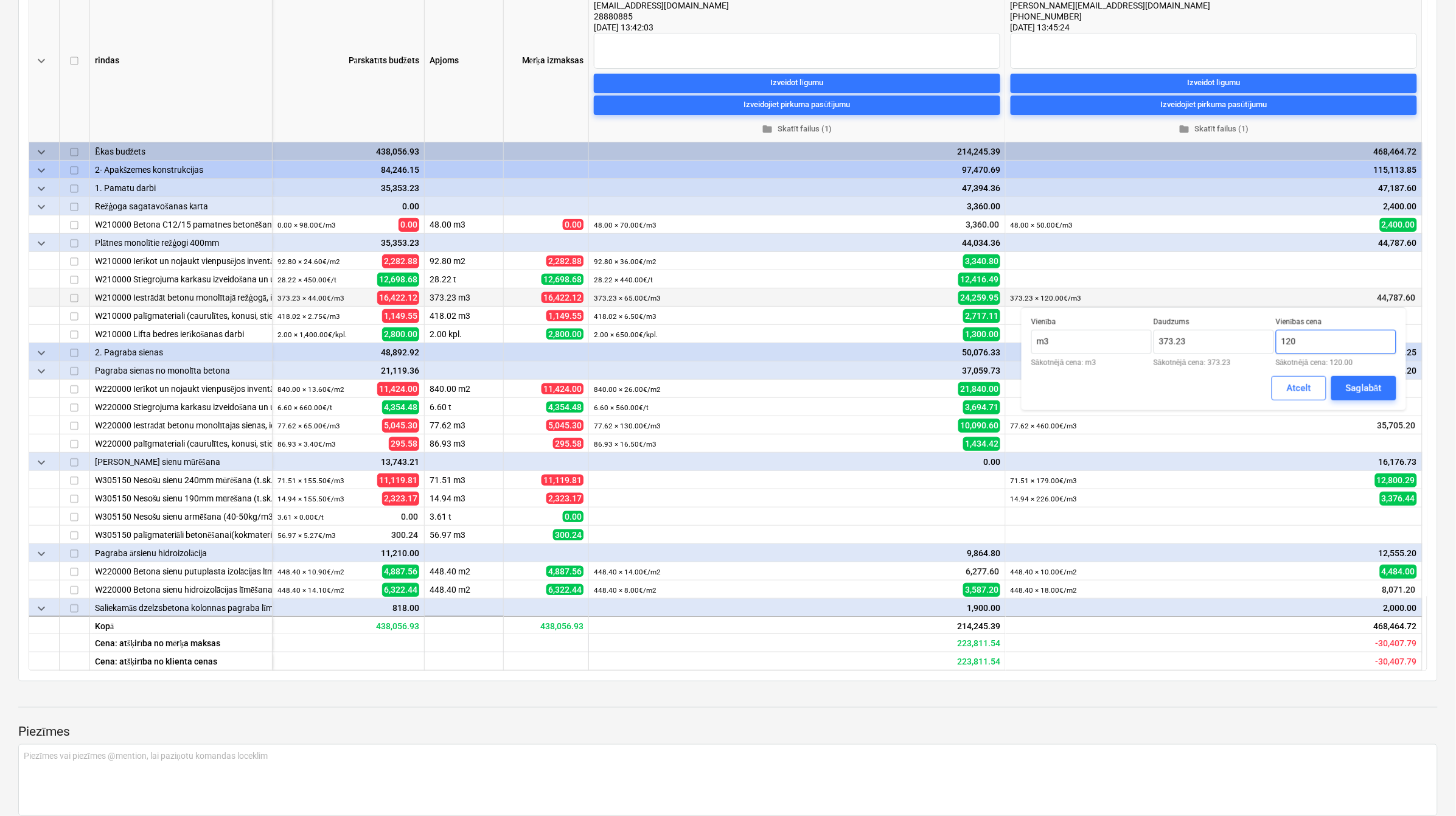
click at [1296, 335] on input "120" at bounding box center [1336, 341] width 120 height 24
type input "110.00"
click at [1363, 393] on div "Saglabāt" at bounding box center [1364, 388] width 36 height 16
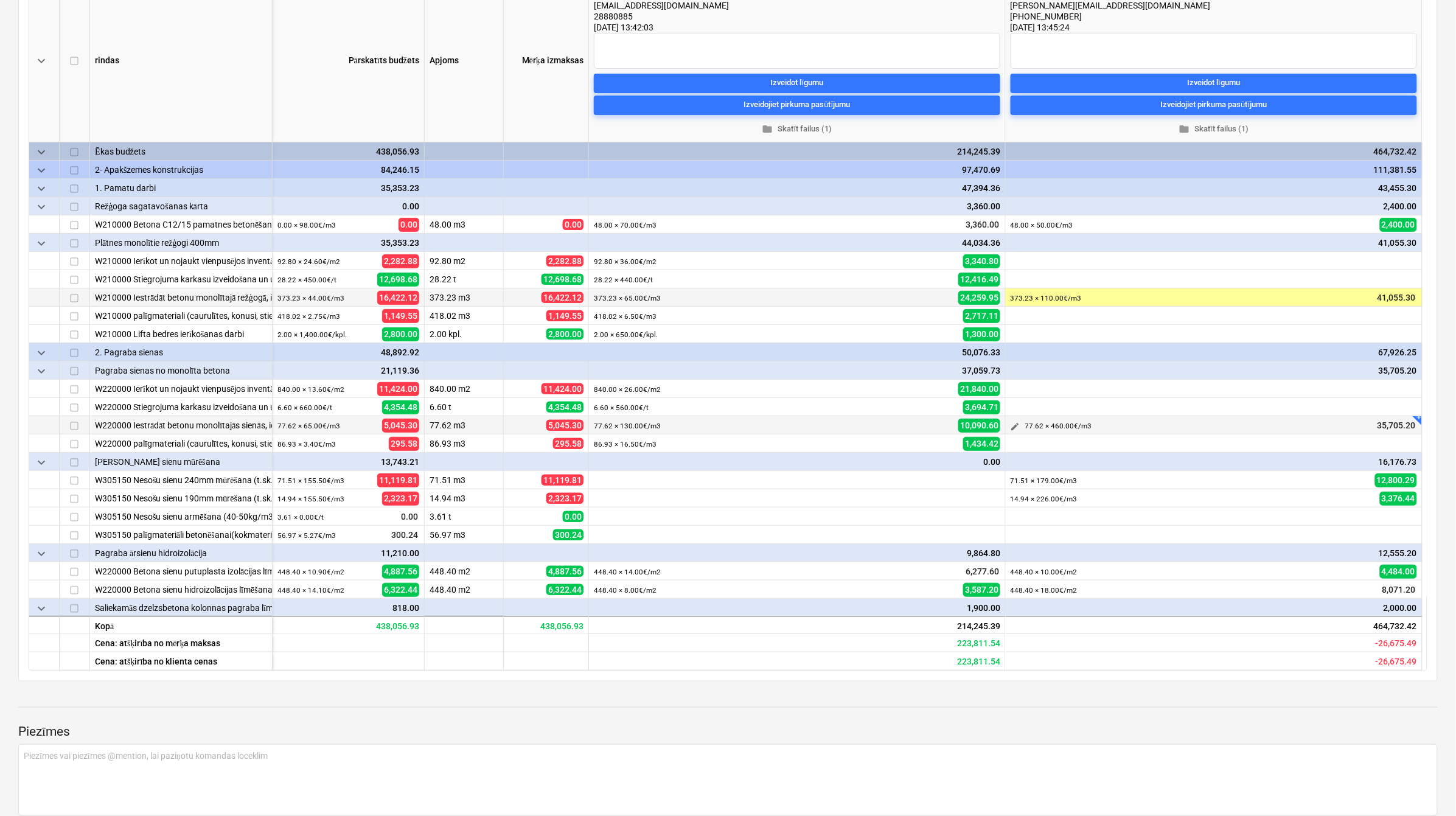
click at [1011, 427] on span "edit" at bounding box center [1015, 426] width 10 height 10
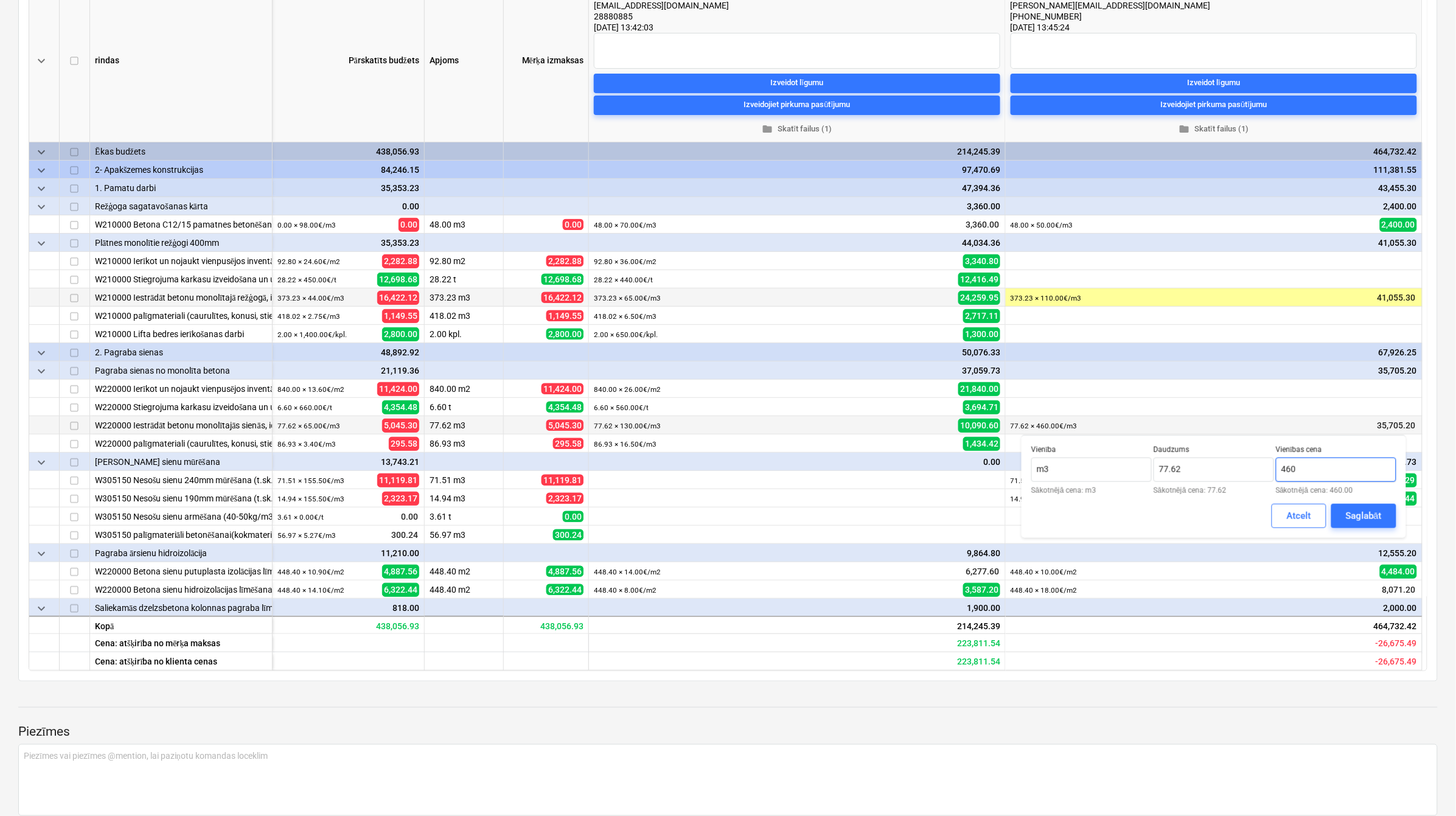
click at [1315, 467] on input "460" at bounding box center [1336, 469] width 120 height 24
type input "440.00"
click at [1364, 514] on div "Saglabāt" at bounding box center [1364, 516] width 36 height 16
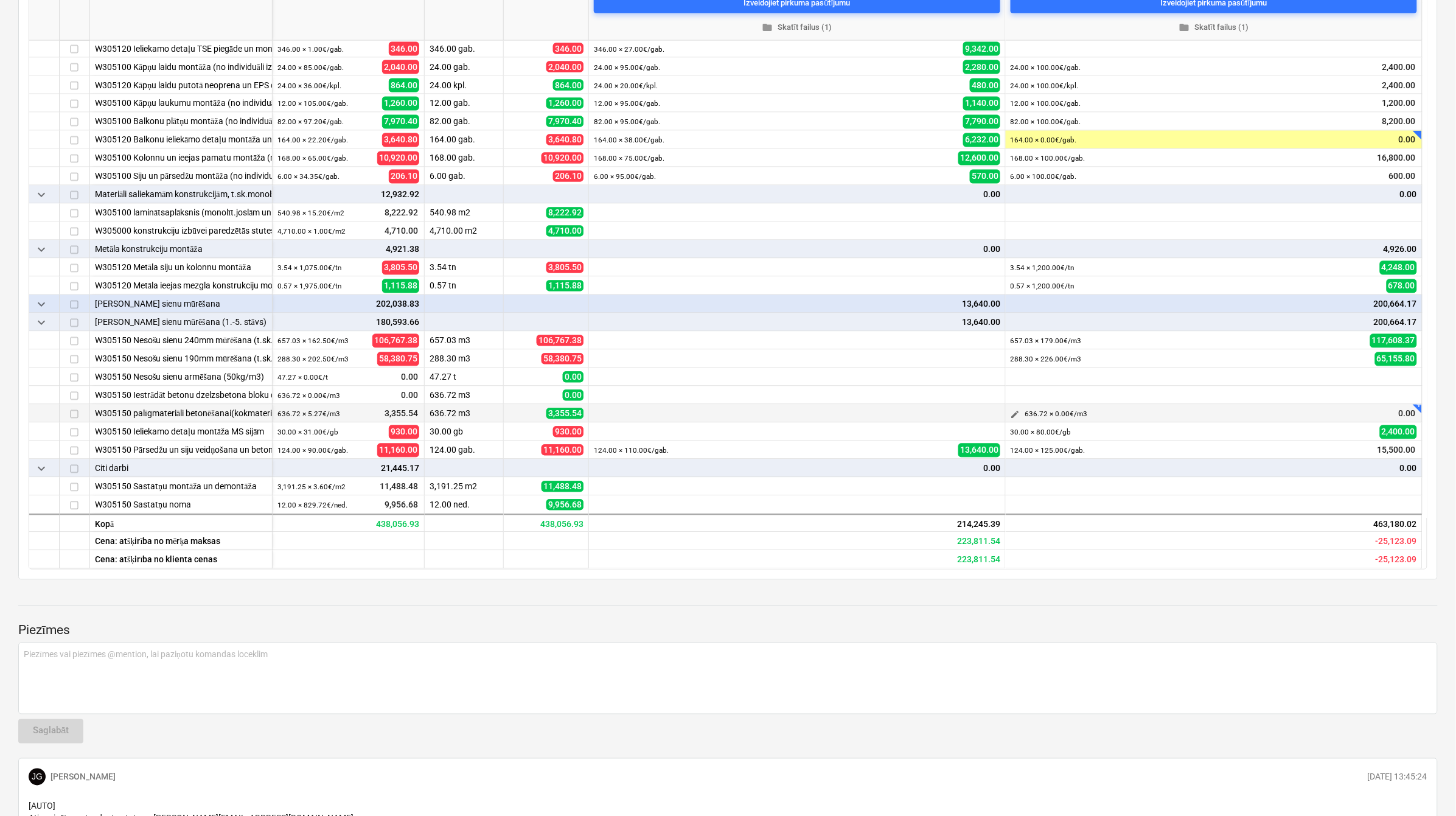
scroll to position [649, 0]
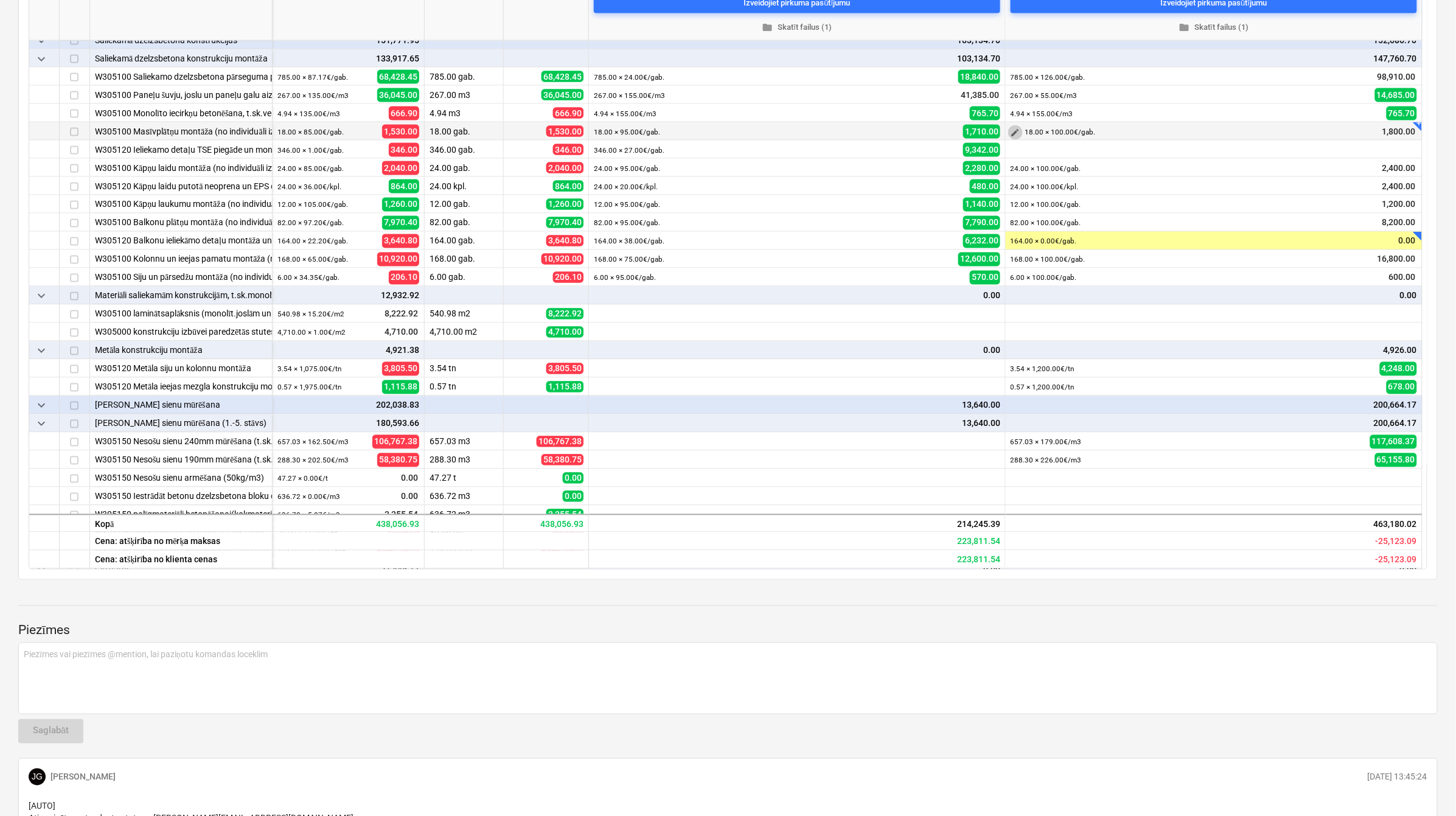
click at [1014, 134] on span "edit" at bounding box center [1015, 132] width 10 height 10
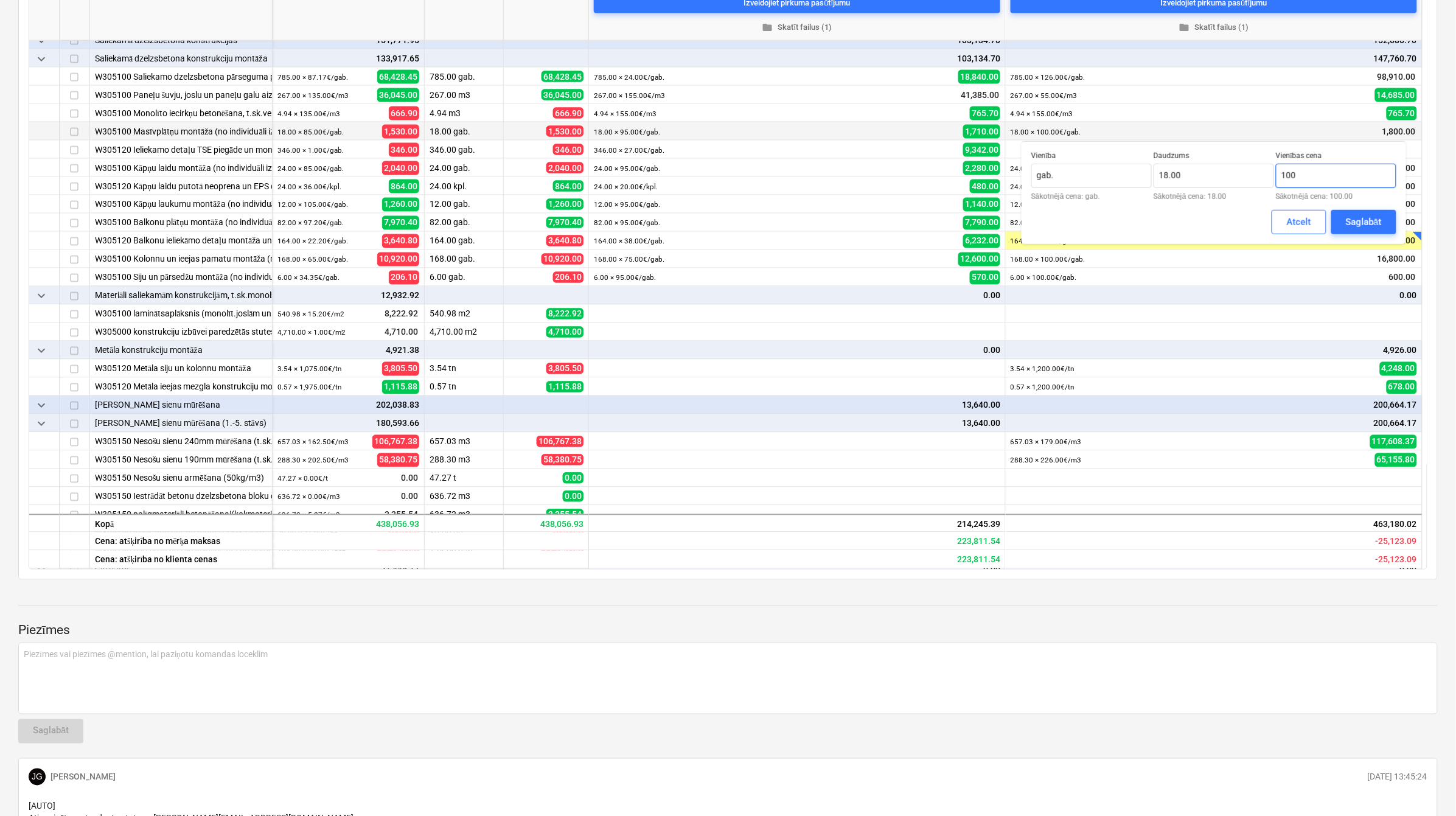
drag, startPoint x: 1309, startPoint y: 178, endPoint x: 1278, endPoint y: 178, distance: 31.0
click at [1278, 178] on input "100" at bounding box center [1336, 175] width 120 height 24
type input "90.00"
click at [1351, 223] on div "Saglabāt" at bounding box center [1364, 222] width 36 height 16
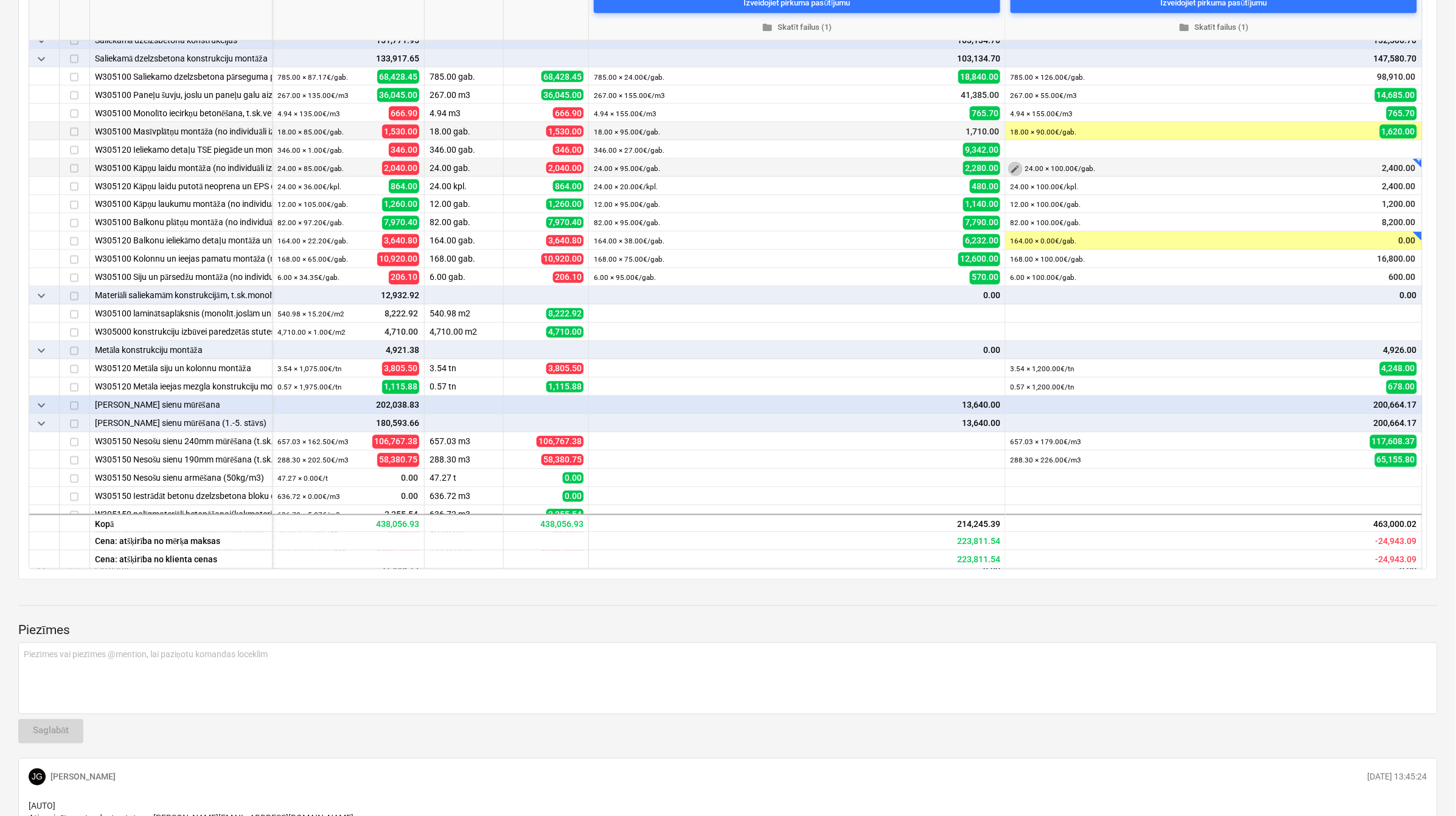
click at [1016, 167] on span "edit" at bounding box center [1015, 169] width 10 height 10
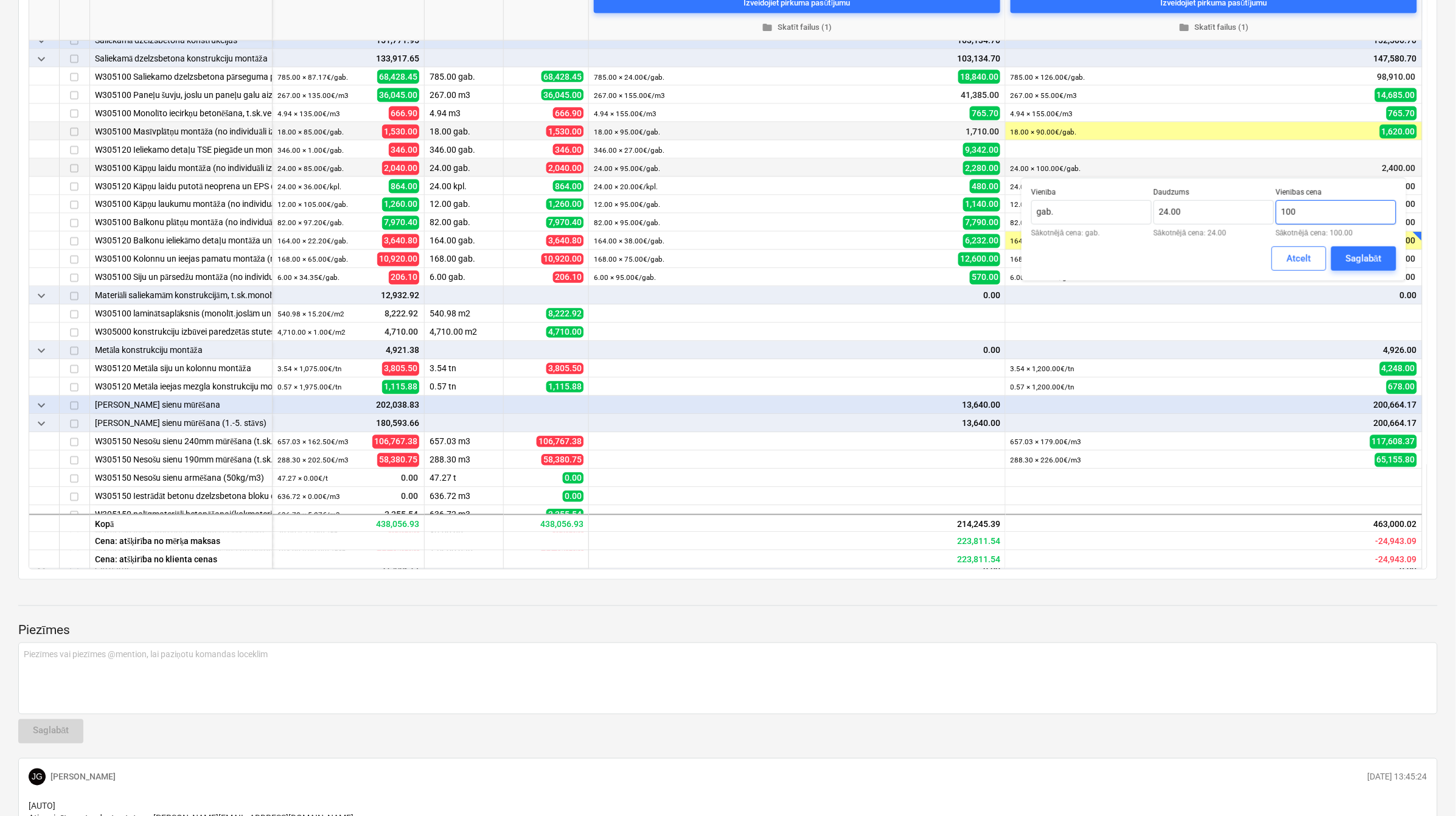
drag, startPoint x: 1323, startPoint y: 216, endPoint x: 1278, endPoint y: 208, distance: 45.7
click at [1278, 208] on input "100" at bounding box center [1336, 212] width 120 height 24
type input "90.00"
click at [1352, 258] on div "Saglabāt" at bounding box center [1364, 259] width 36 height 16
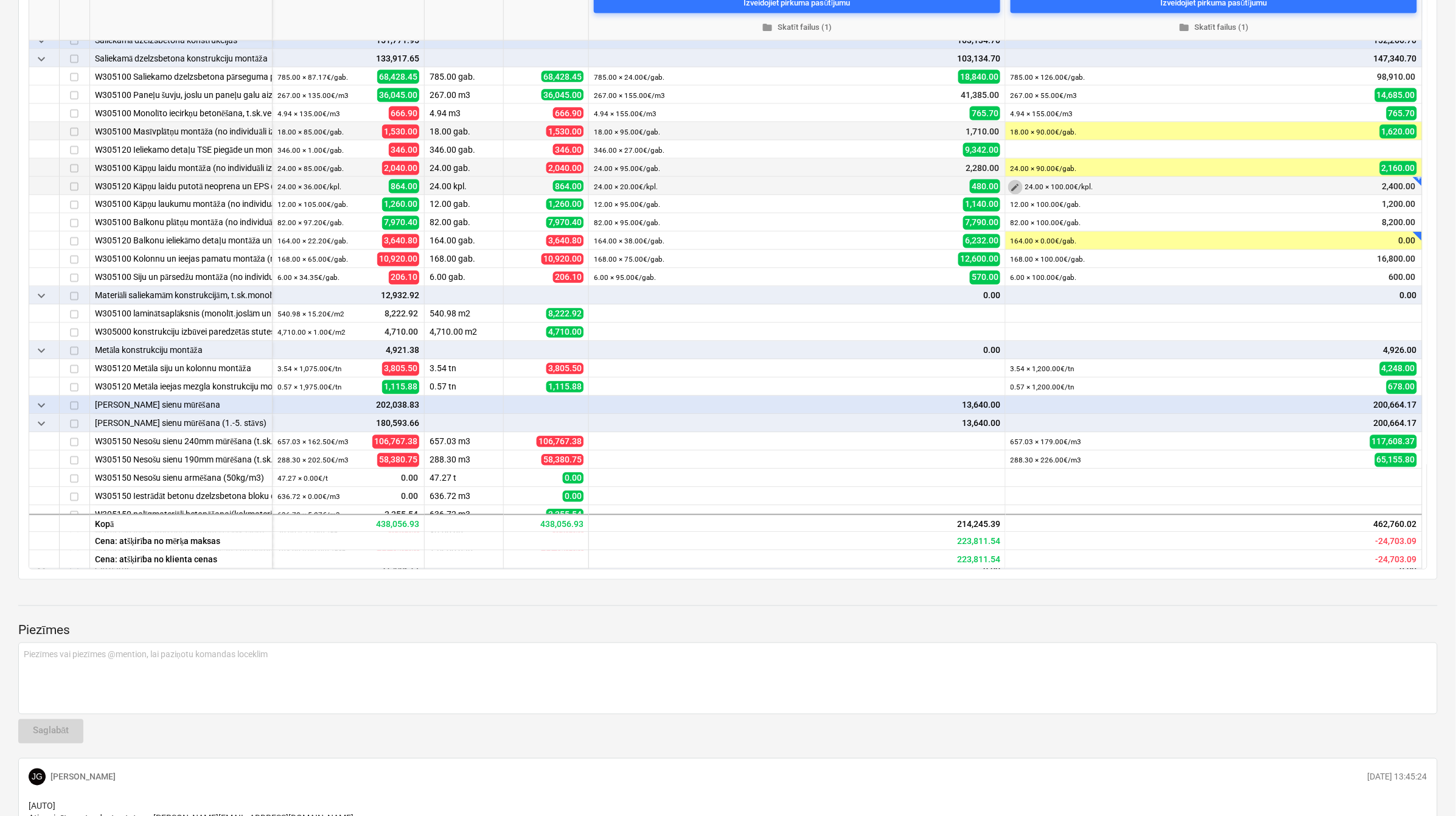
click at [1011, 192] on span "edit" at bounding box center [1015, 187] width 10 height 10
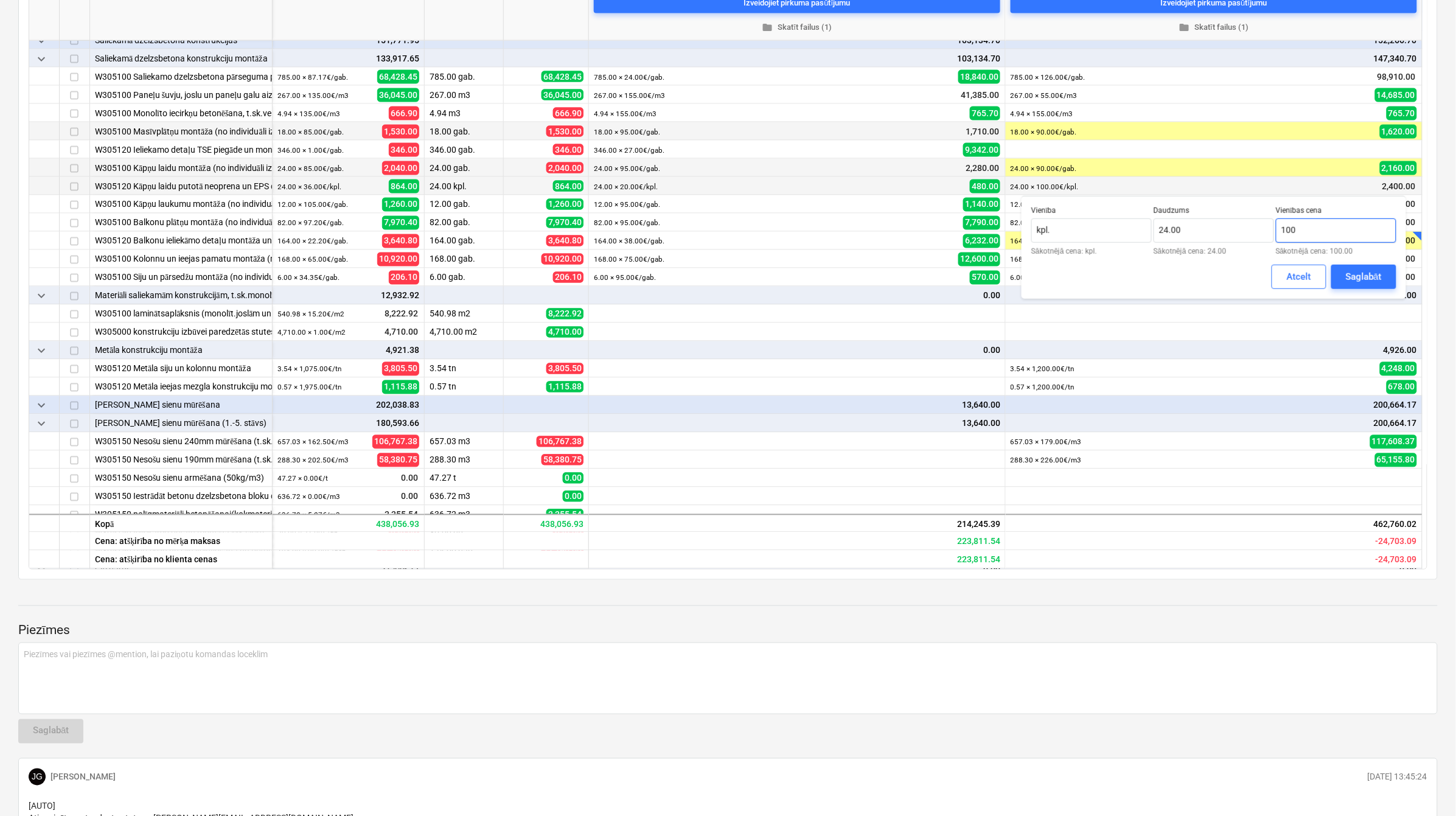
drag, startPoint x: 1315, startPoint y: 234, endPoint x: 1276, endPoint y: 234, distance: 39.0
click at [1276, 234] on input "100" at bounding box center [1336, 230] width 120 height 24
type input "90.00"
click at [1346, 274] on div "Saglabāt" at bounding box center [1364, 277] width 36 height 16
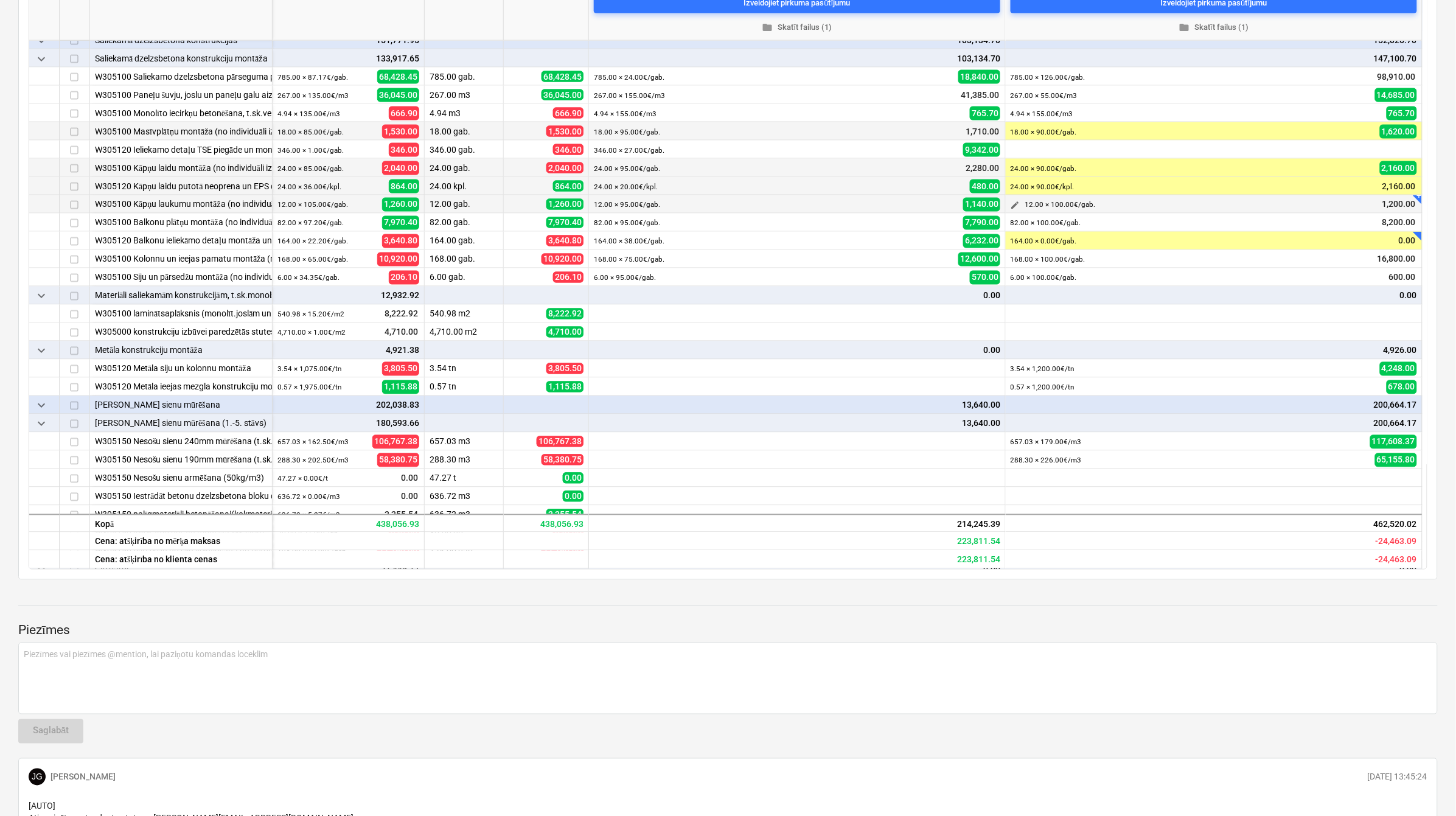
click at [1021, 202] on button "edit" at bounding box center [1016, 205] width 15 height 15
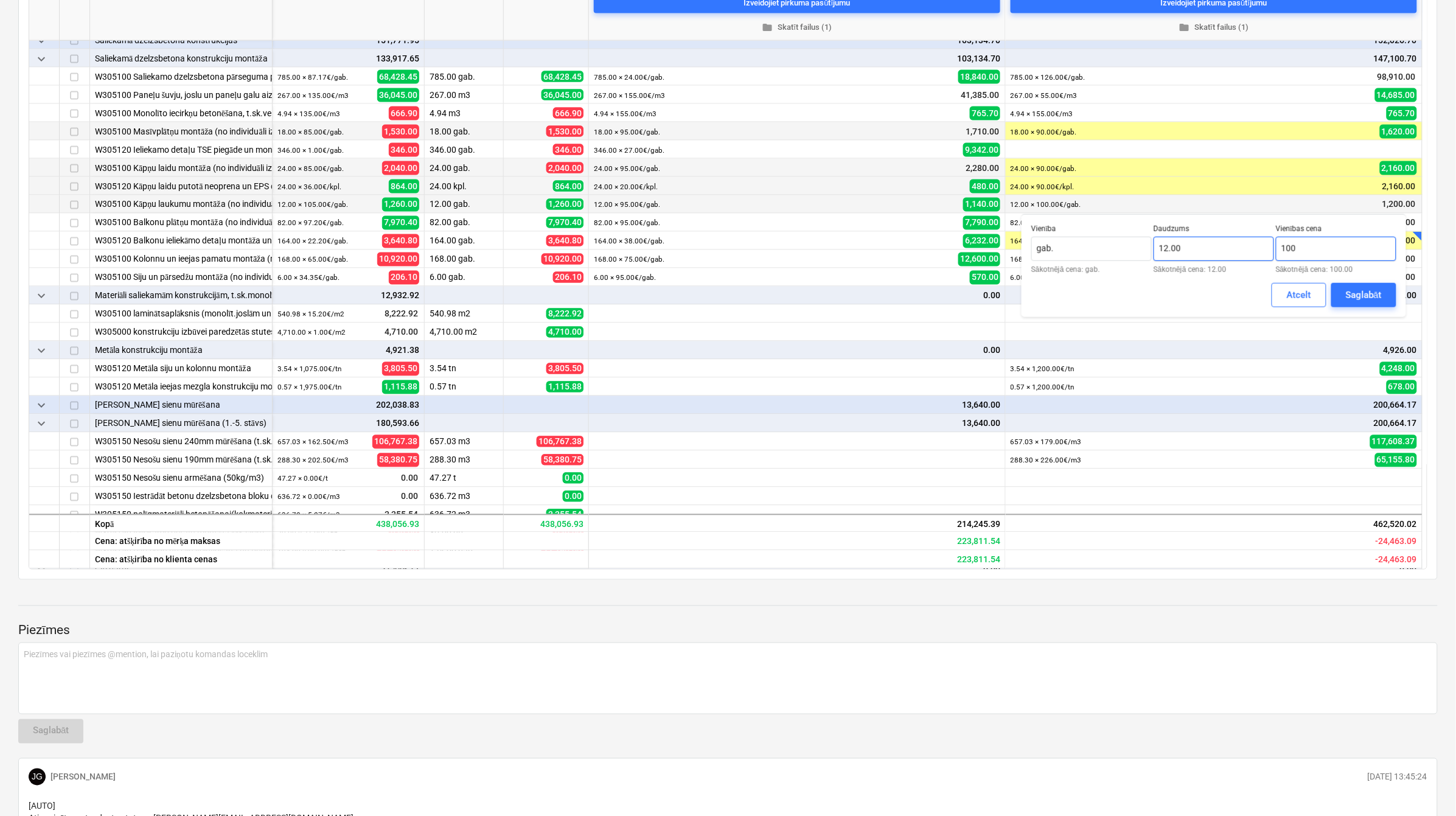
drag, startPoint x: 1296, startPoint y: 256, endPoint x: 1273, endPoint y: 256, distance: 23.0
click at [1273, 256] on div "Vienība gab. Sākotnējā cena: gab. Daudzums 12.00 Sākotnējā cena: 12.00 Vienības…" at bounding box center [1213, 249] width 365 height 48
type input "90.00"
click at [1344, 293] on button "Saglabāt" at bounding box center [1364, 294] width 65 height 24
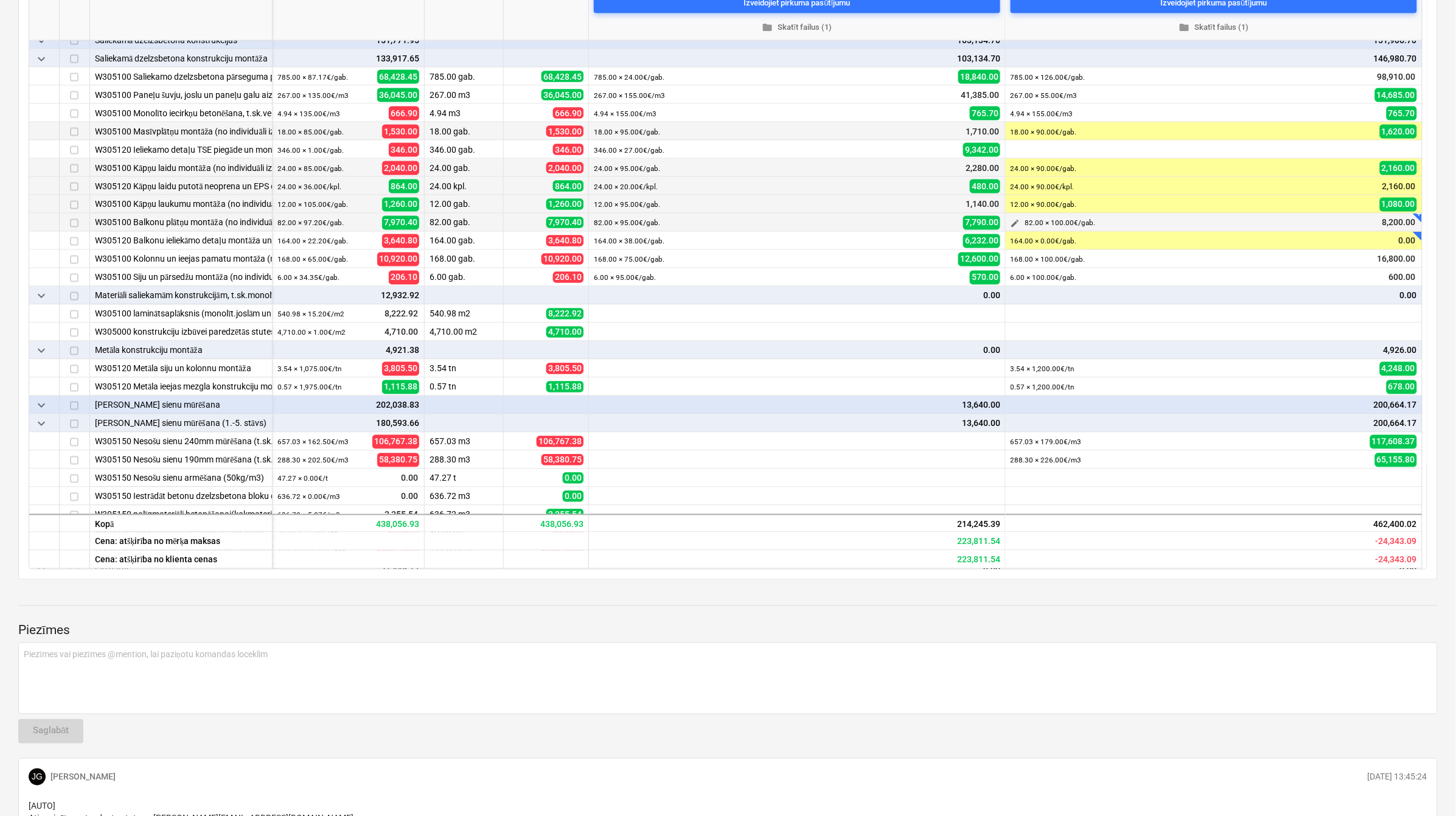
click at [1019, 225] on span "edit" at bounding box center [1015, 223] width 10 height 10
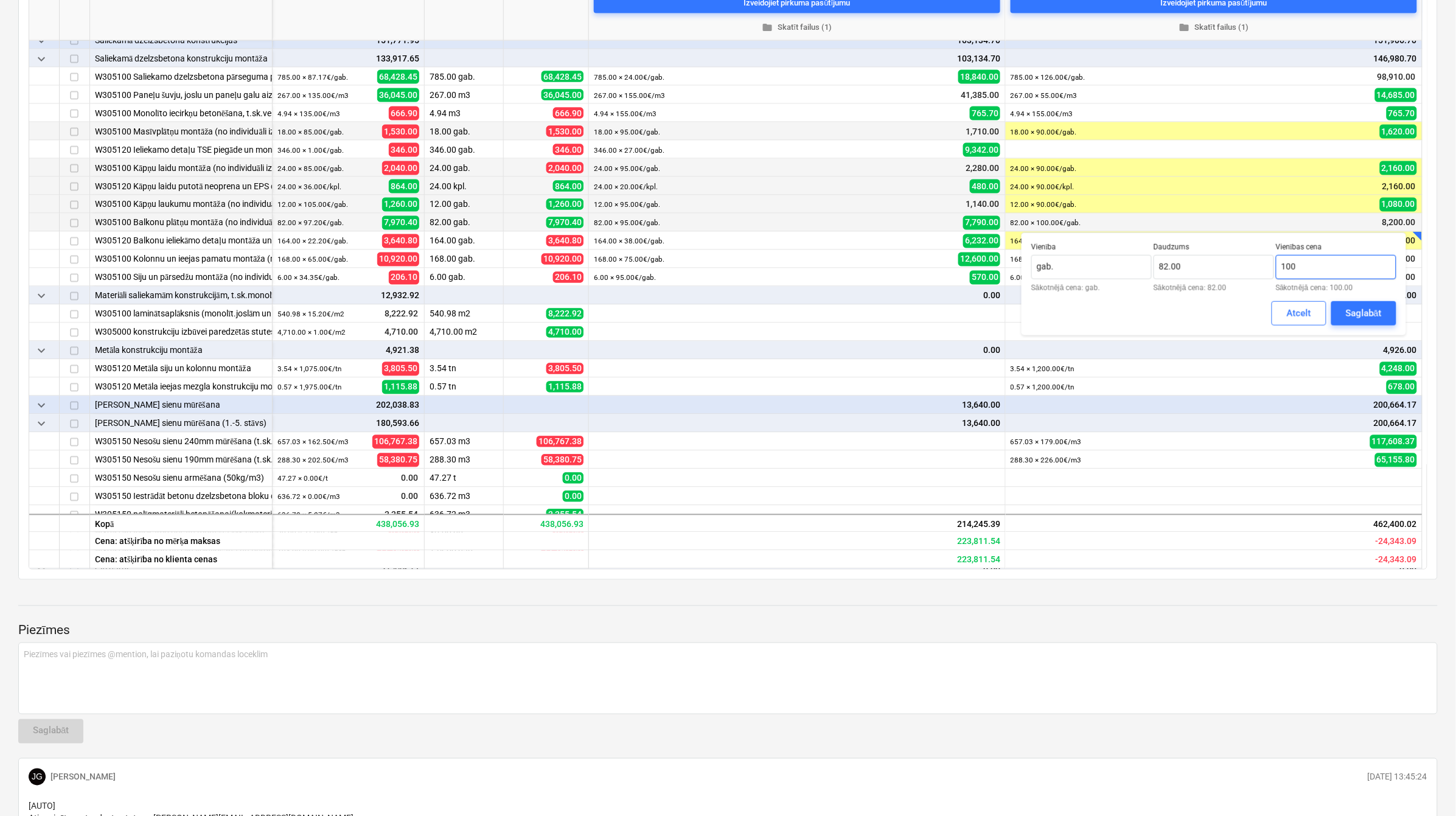
drag, startPoint x: 1318, startPoint y: 272, endPoint x: 1278, endPoint y: 268, distance: 40.2
click at [1278, 268] on input "100" at bounding box center [1336, 266] width 120 height 24
type input "90.00"
click at [1340, 311] on button "Saglabāt" at bounding box center [1364, 313] width 65 height 24
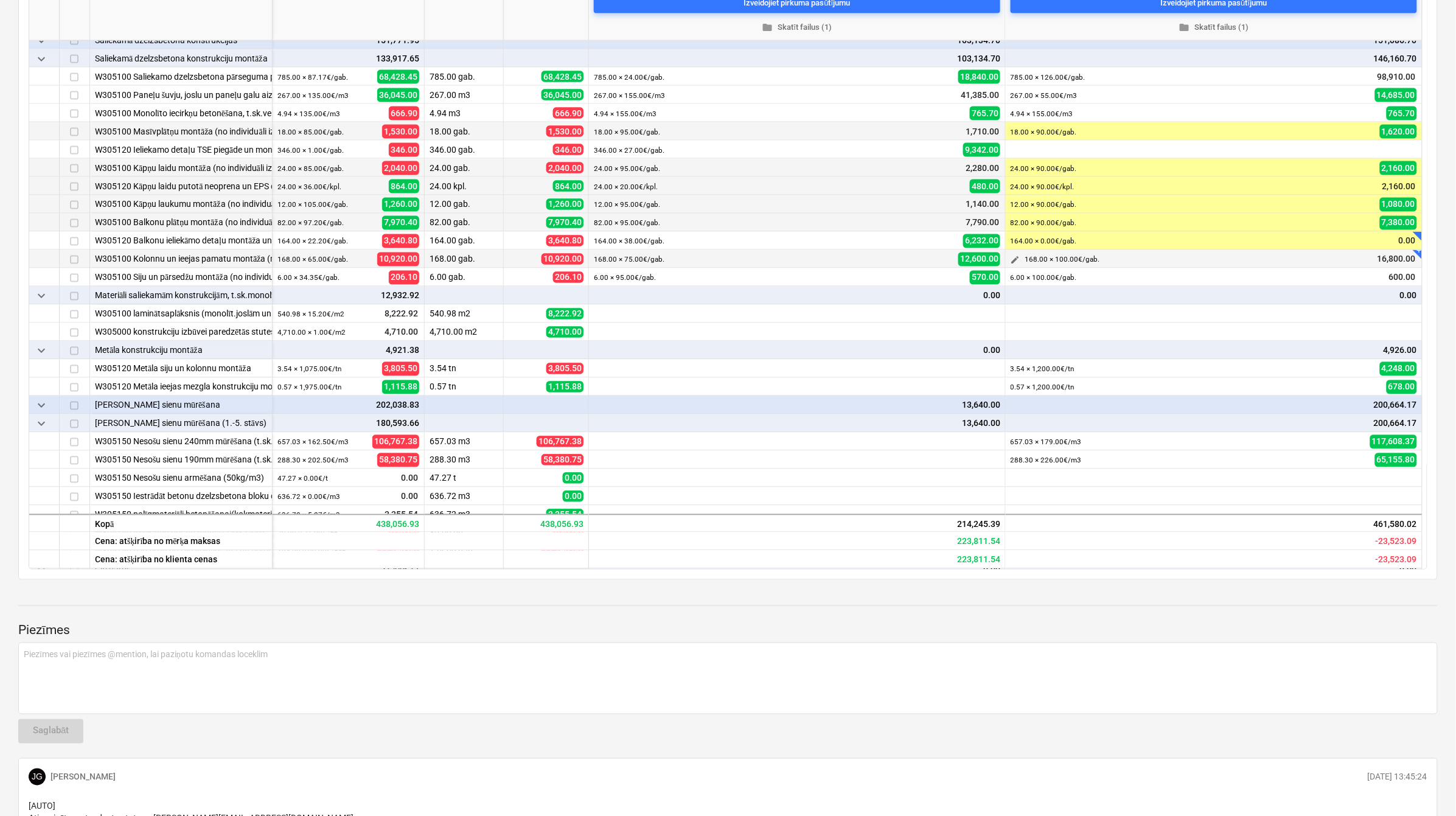
click at [1014, 257] on span "edit" at bounding box center [1015, 260] width 10 height 10
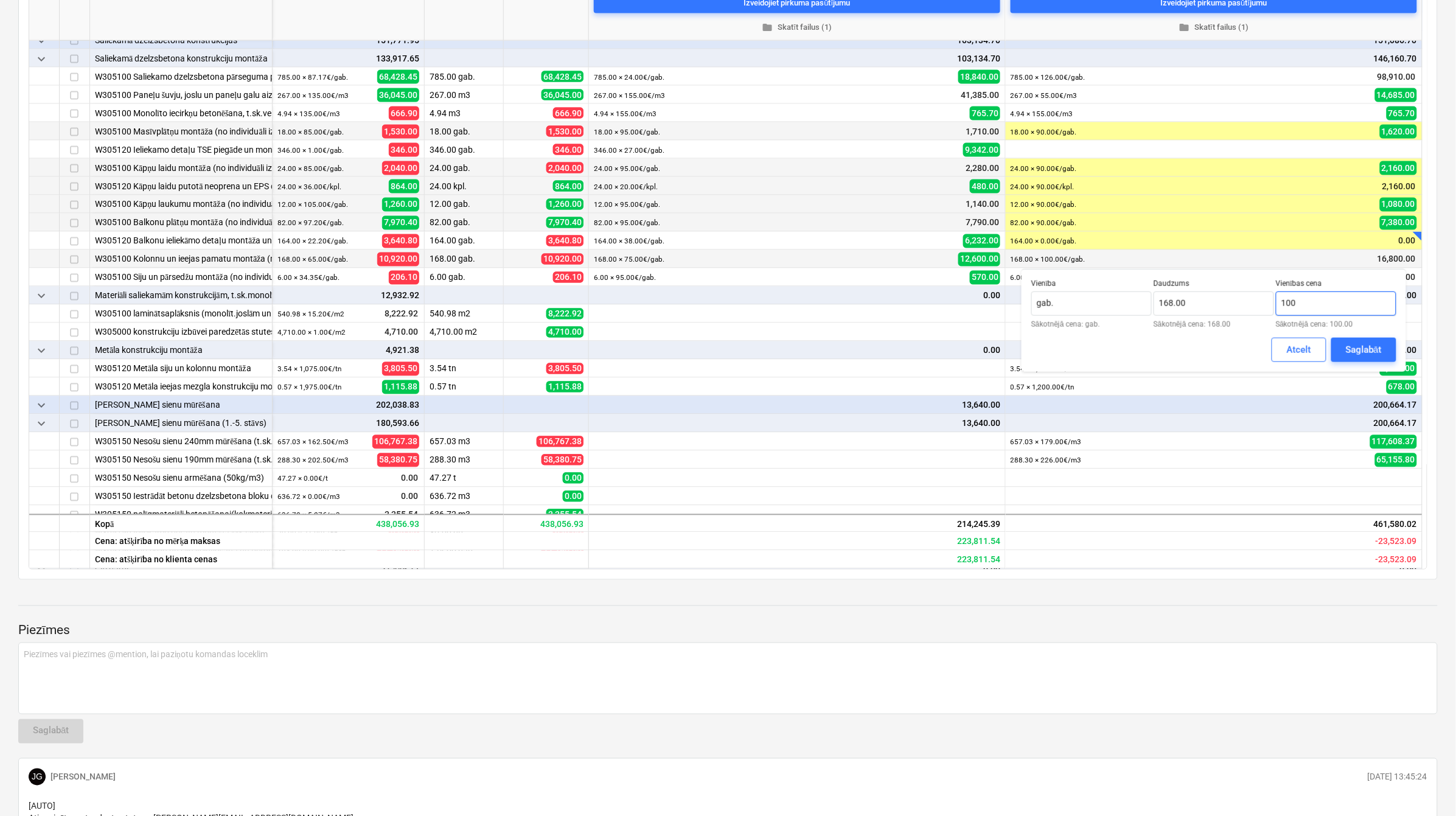
drag, startPoint x: 1326, startPoint y: 303, endPoint x: 1275, endPoint y: 302, distance: 51.0
click at [1275, 302] on input "100" at bounding box center [1336, 303] width 120 height 24
type input "90.00"
click at [1348, 347] on div "Saglabāt" at bounding box center [1364, 350] width 36 height 16
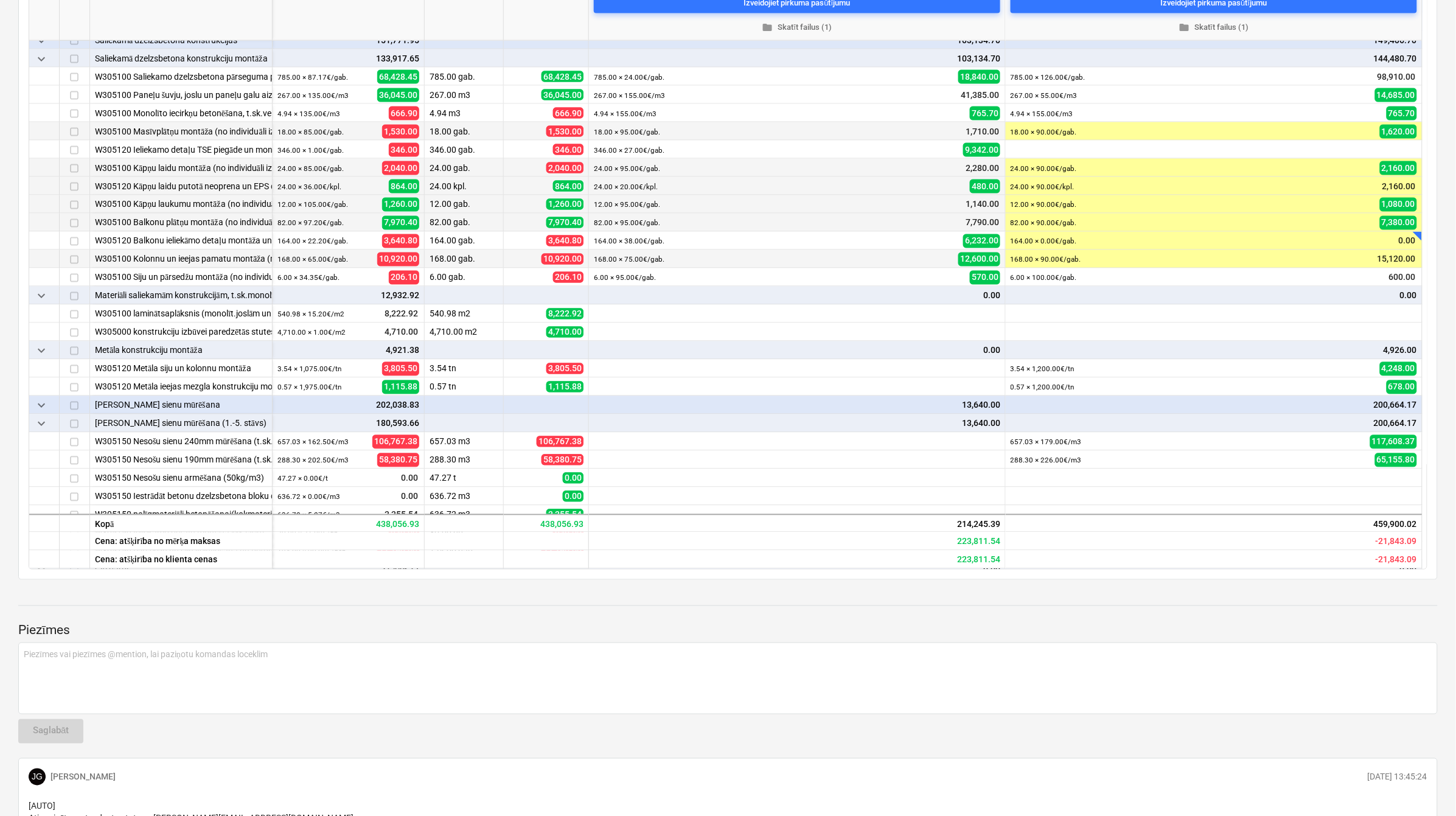
click at [1209, 592] on div at bounding box center [728, 594] width 1419 height 10
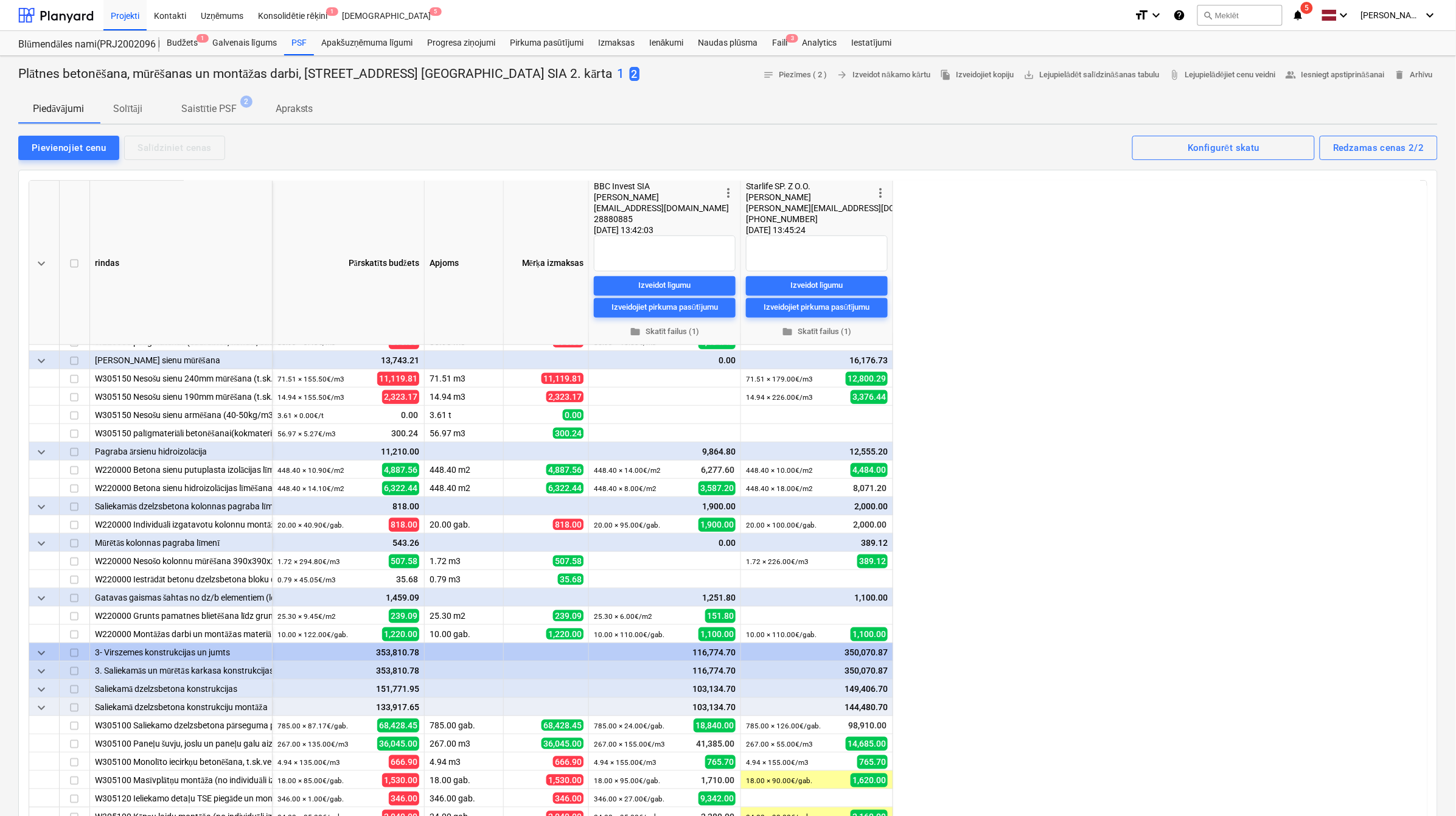
scroll to position [507, 0]
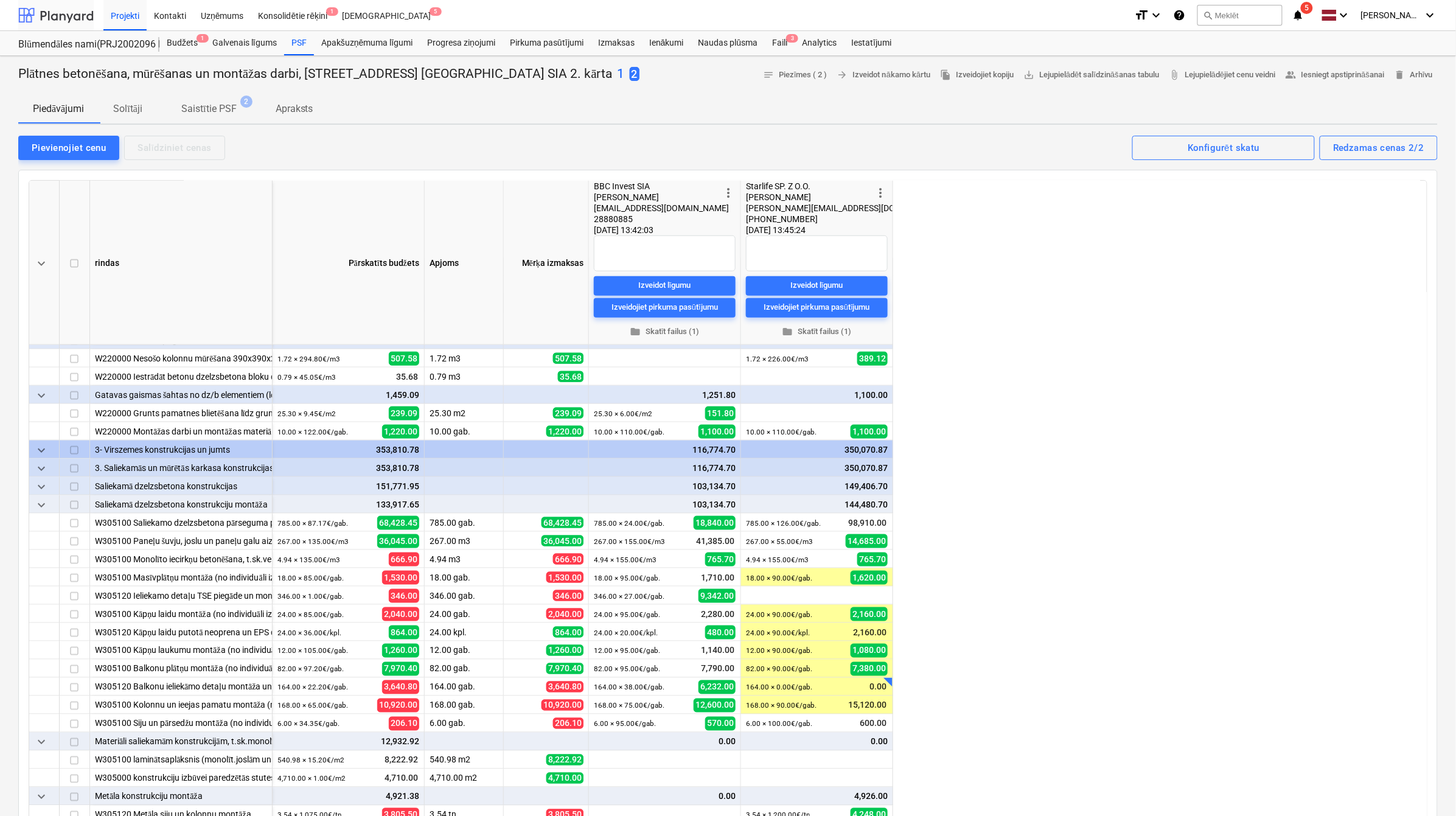
click at [74, 6] on div at bounding box center [56, 15] width 76 height 30
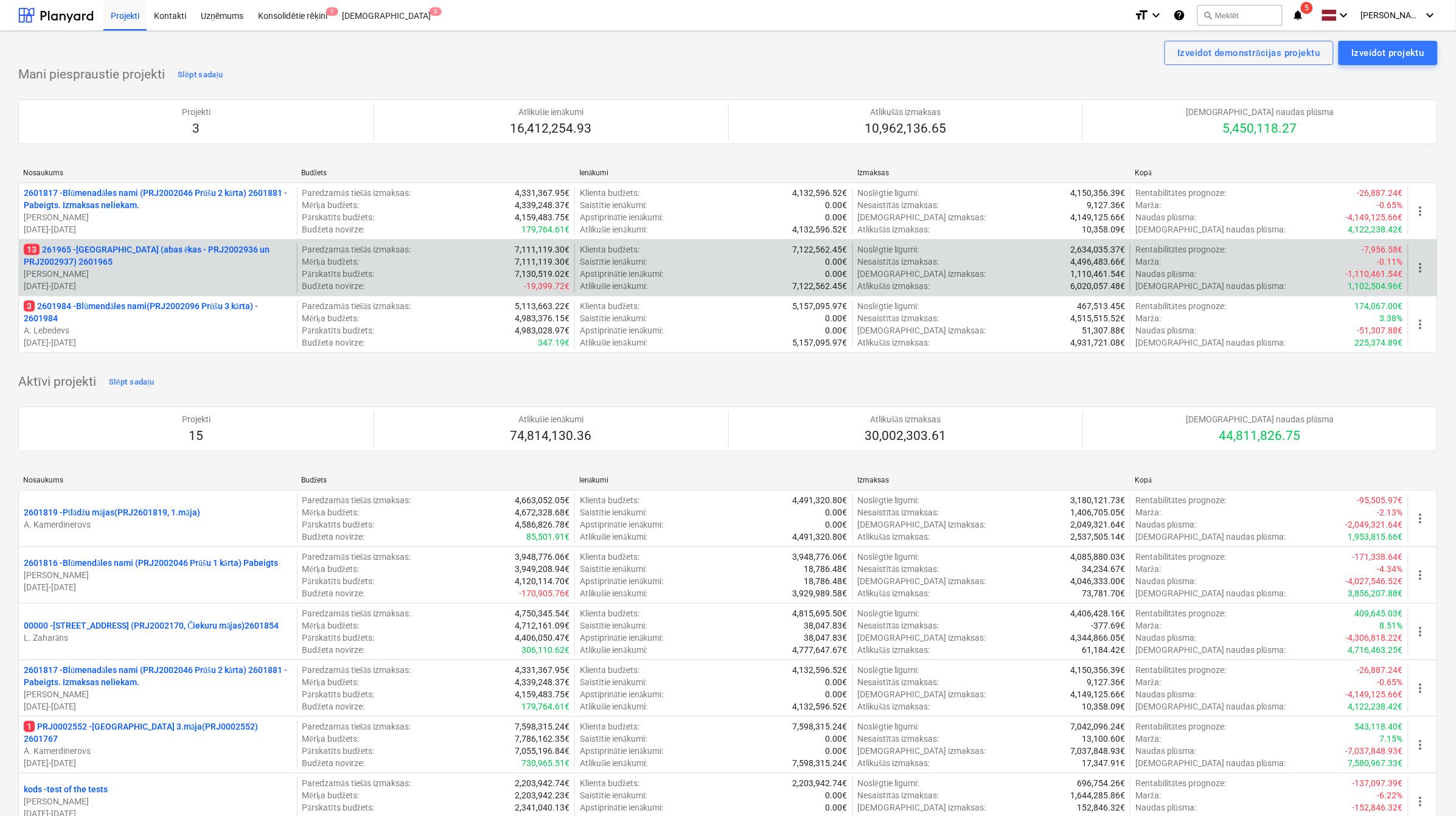
click at [148, 257] on p "13 261965 - Nīcgales iela (abas ēkas - PRJ2002936 un PRJ2002937) 2601965" at bounding box center [158, 255] width 269 height 24
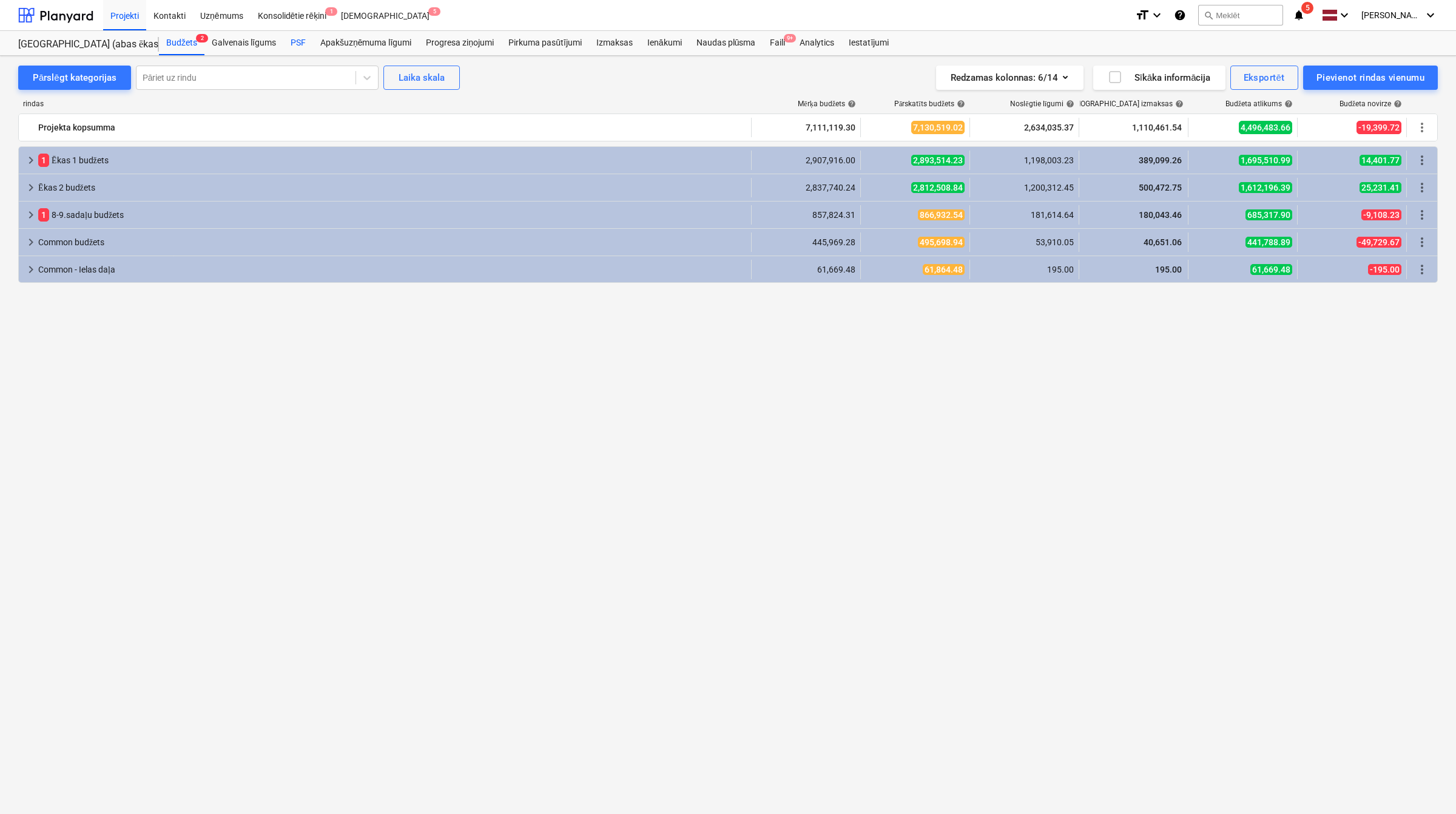
click at [304, 38] on div "PSF" at bounding box center [298, 42] width 30 height 24
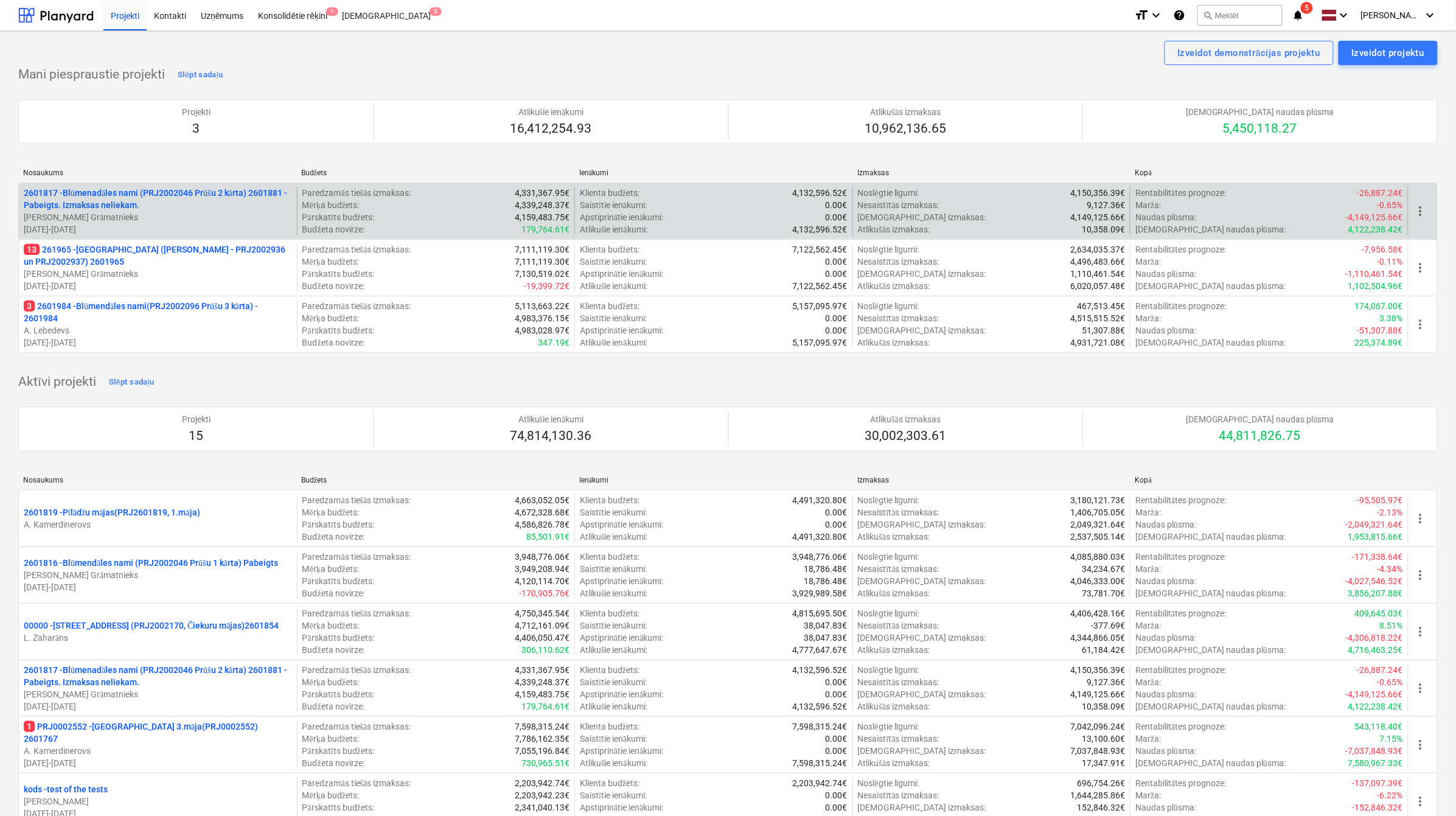
click at [165, 201] on p "2601817 - Blūmenadāles nami (PRJ2002046 Prūšu 2 kārta) 2601881 - Pabeigts. Izma…" at bounding box center [158, 199] width 269 height 24
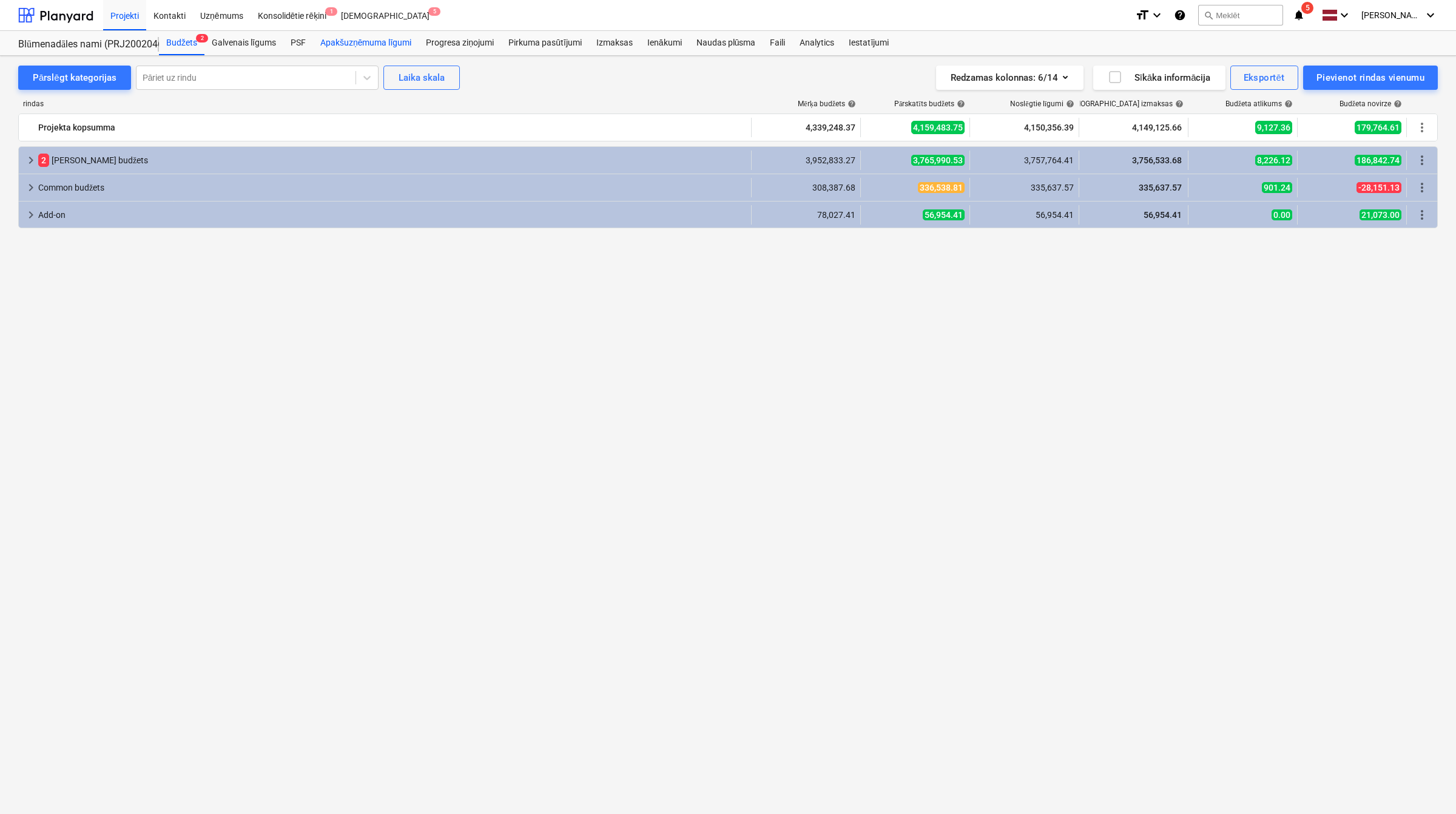
click at [345, 48] on div "Apakšuzņēmuma līgumi" at bounding box center [366, 42] width 105 height 24
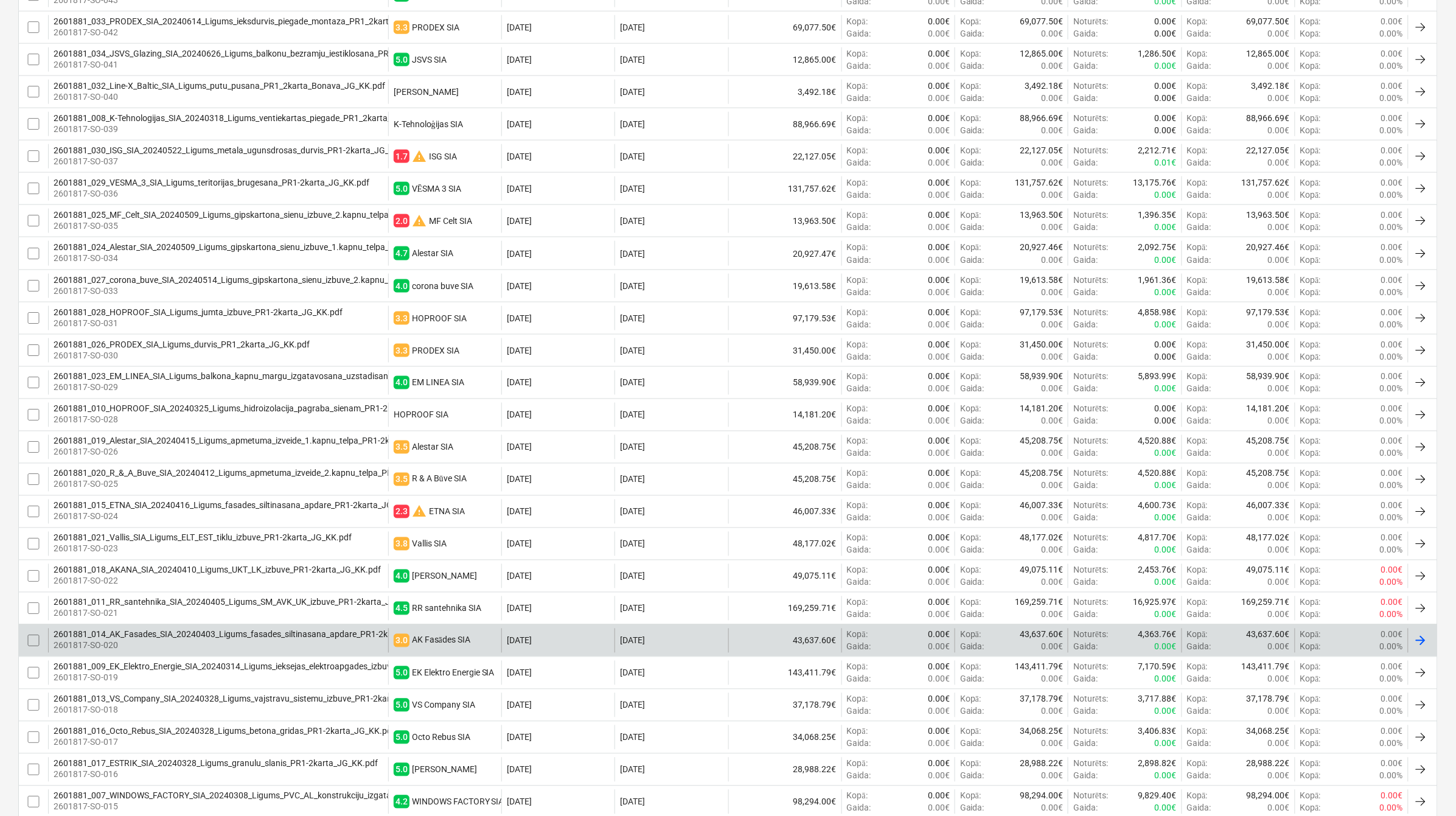
scroll to position [710, 0]
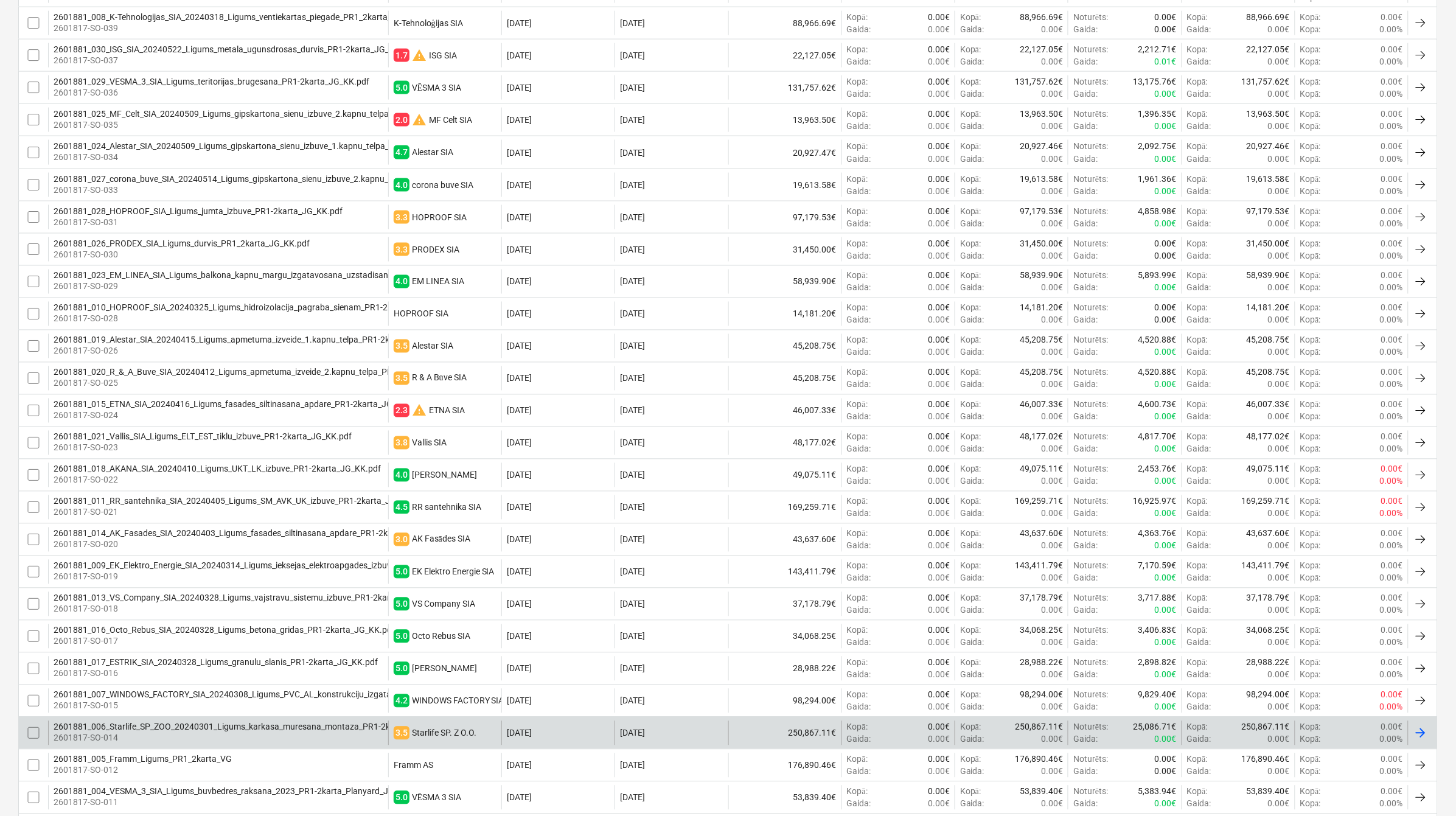
click at [236, 726] on div "2601881_006_Starlife_SP_ZOO_20240301_Ligums_karkasa_muresana_montaza_PR1-2karta…" at bounding box center [217, 732] width 340 height 24
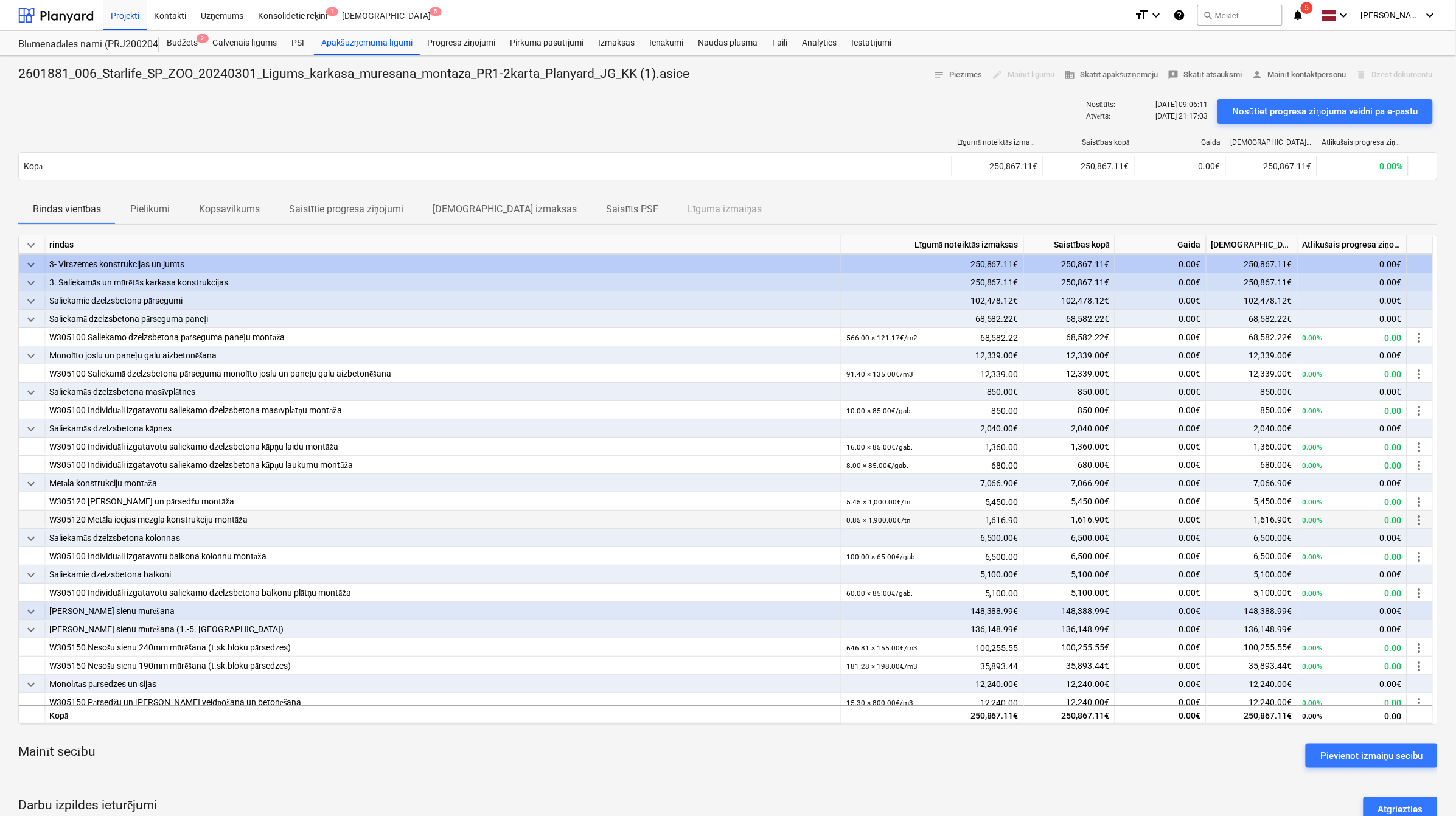
scroll to position [23, 0]
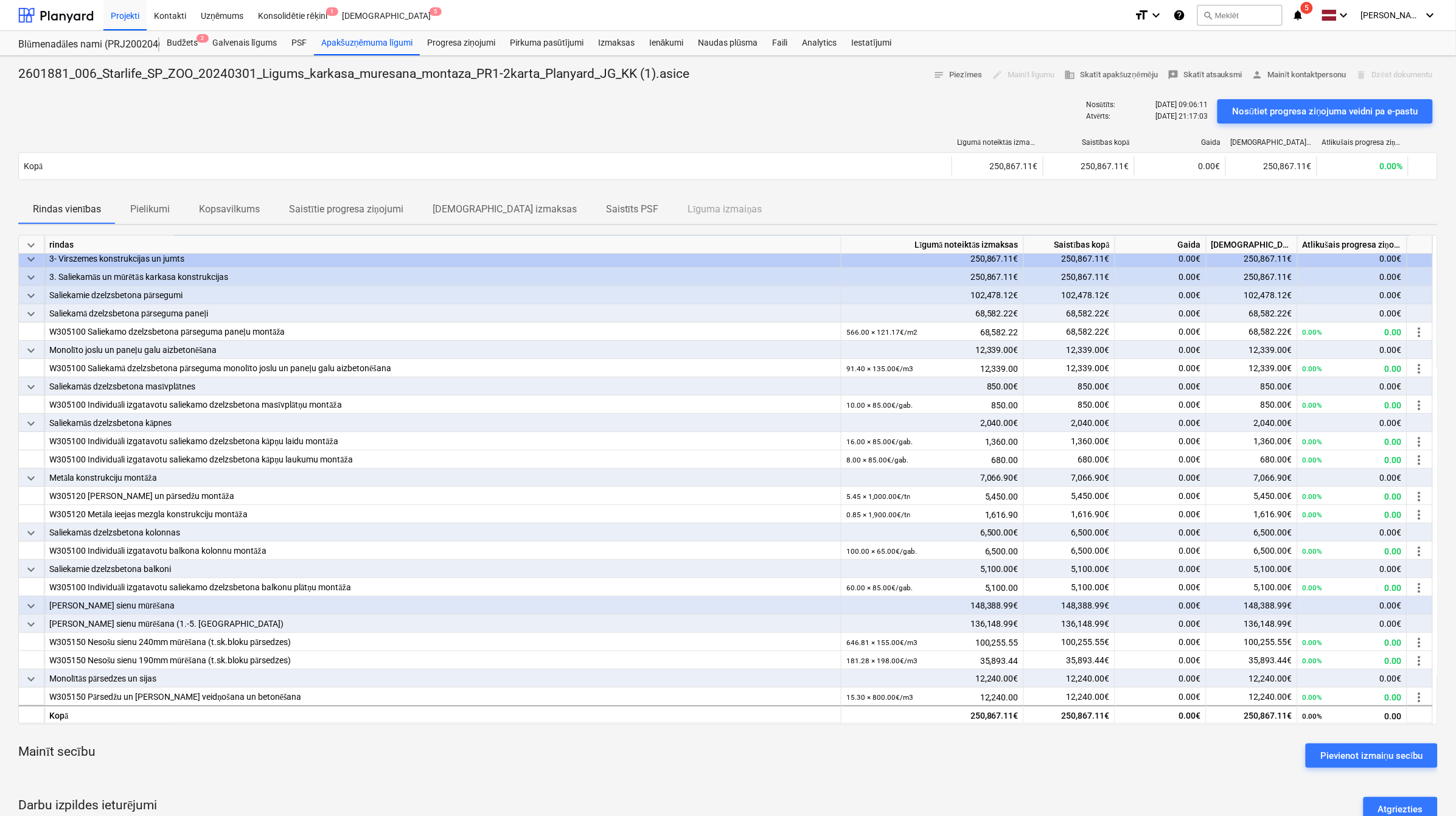
click at [34, 310] on span "keyboard_arrow_down" at bounding box center [31, 314] width 15 height 15
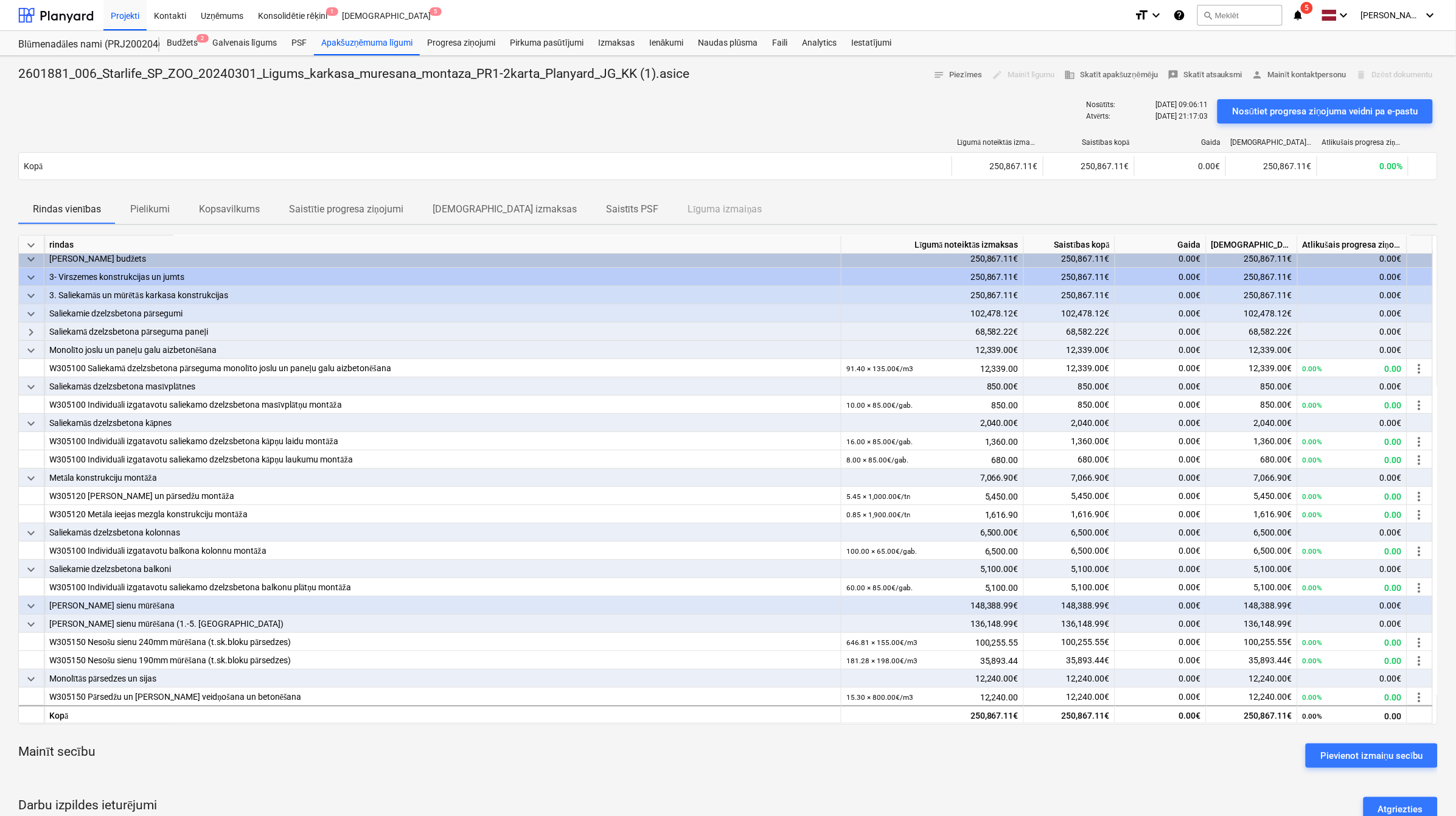
scroll to position [4, 0]
click at [34, 310] on span "keyboard_arrow_down" at bounding box center [31, 314] width 15 height 15
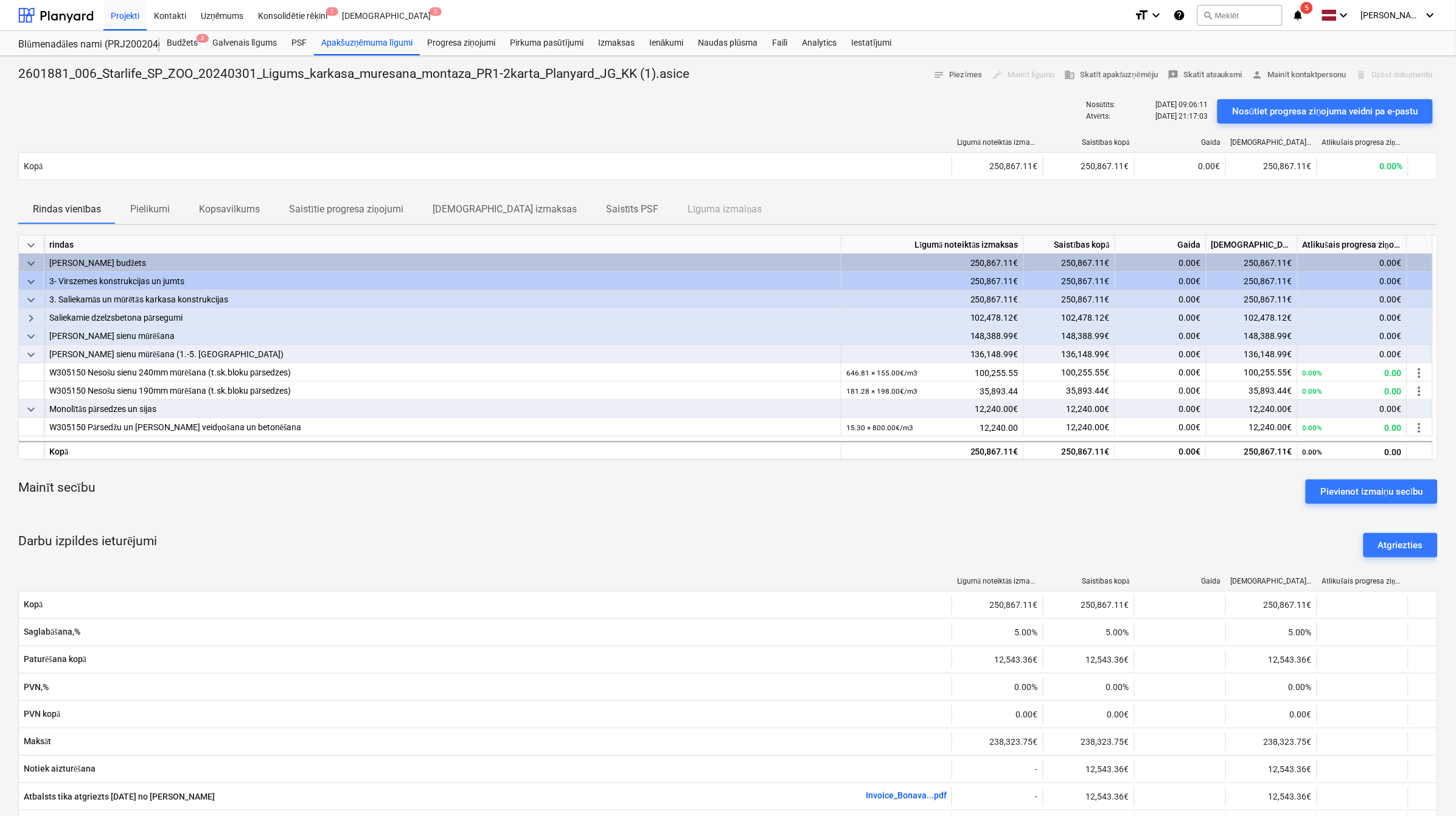
scroll to position [0, 0]
click at [26, 316] on span "keyboard_arrow_right" at bounding box center [31, 318] width 15 height 15
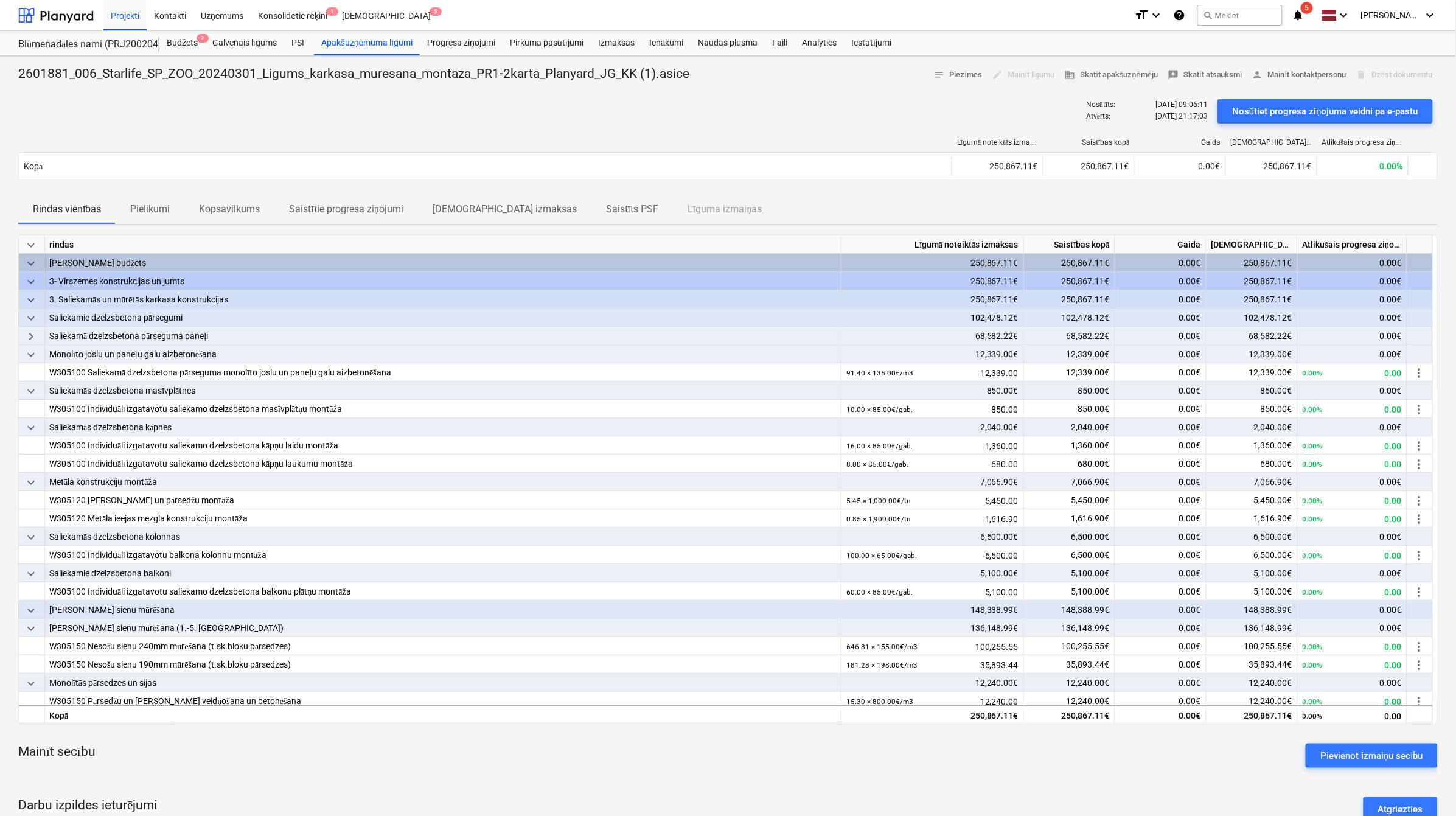
click at [43, 317] on div "keyboard_arrow_down" at bounding box center [32, 317] width 26 height 18
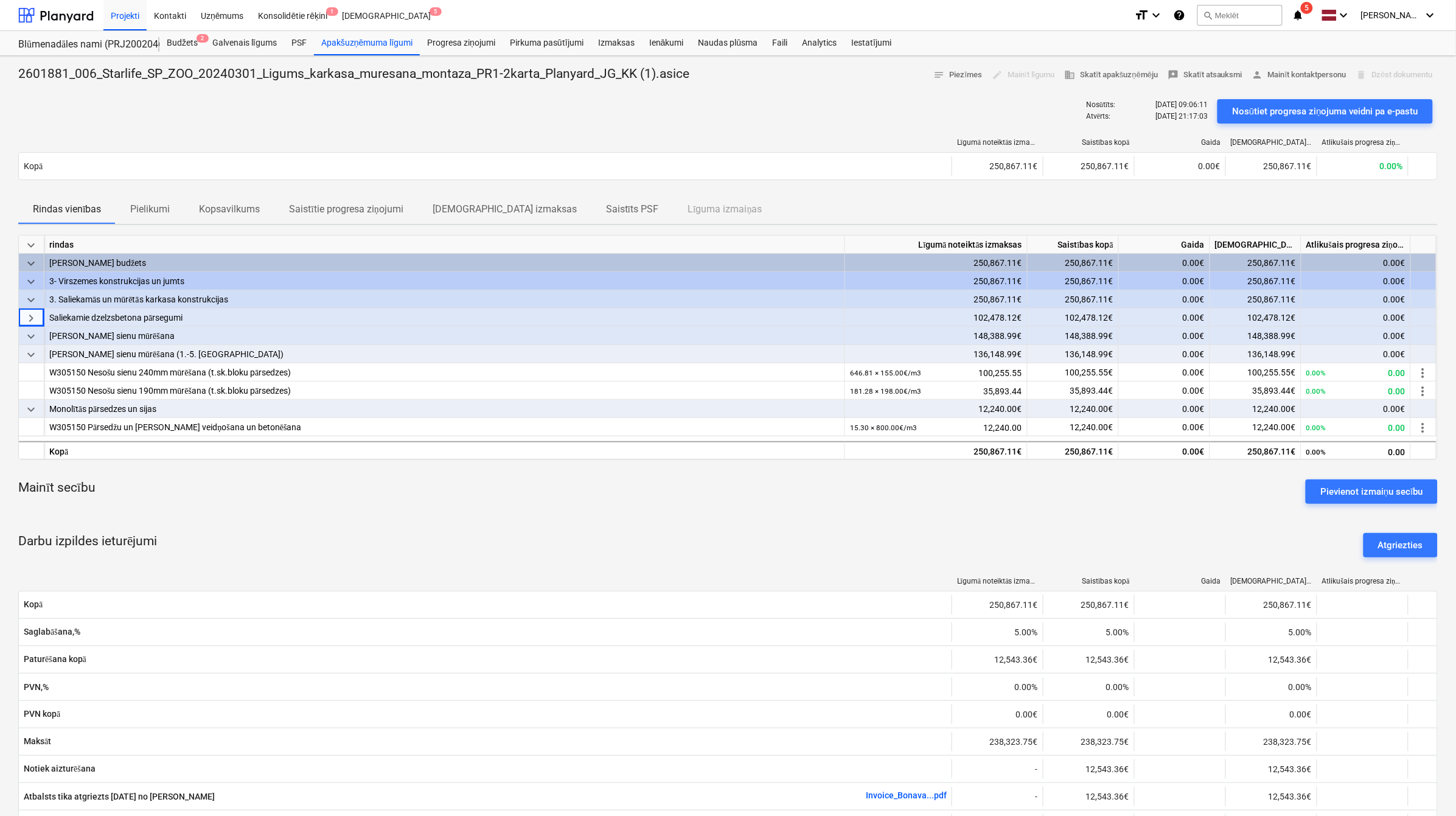
click at [606, 210] on p "Saistīts PSF" at bounding box center [632, 209] width 52 height 15
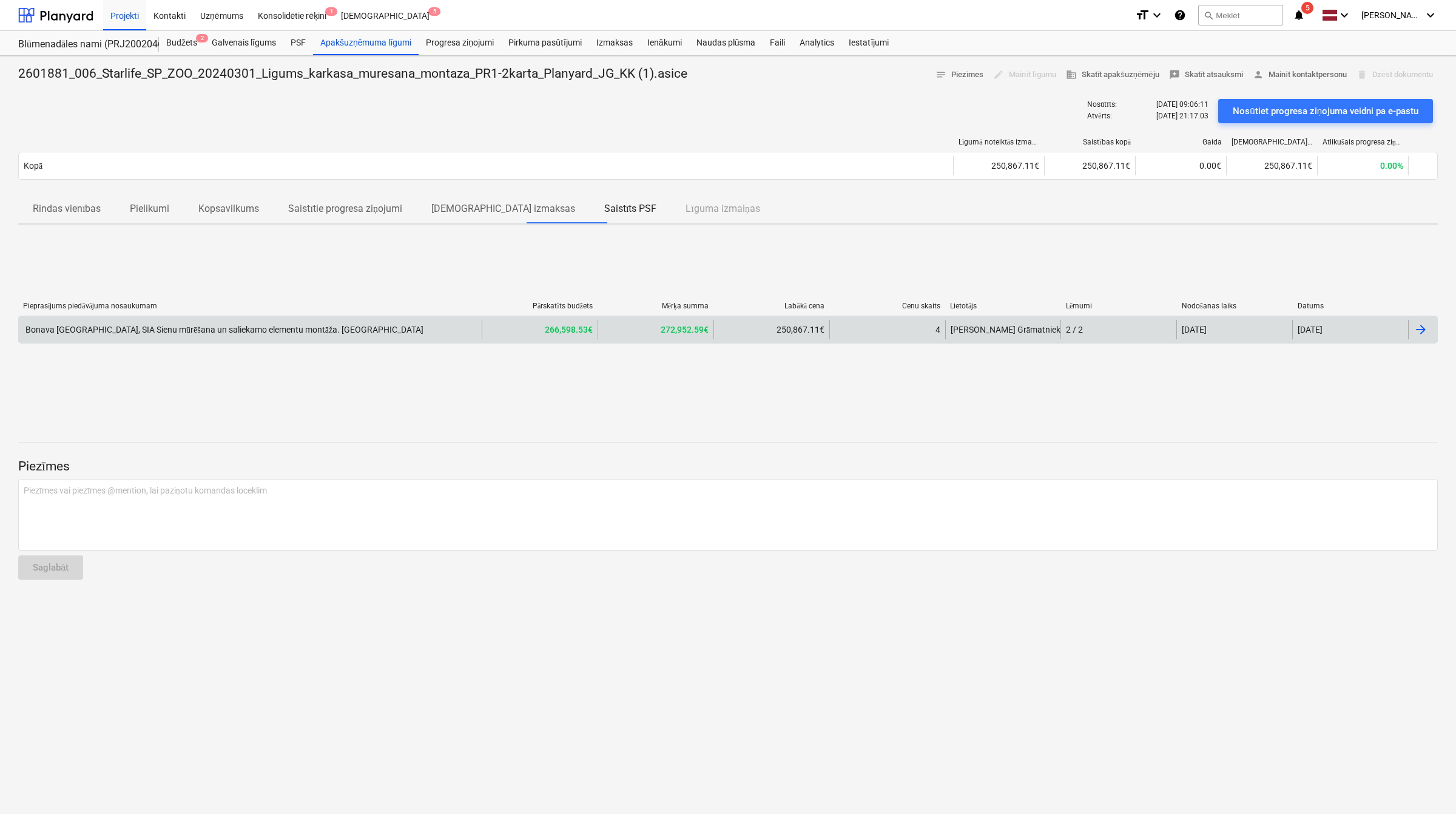
click at [278, 328] on div "Bonava [GEOGRAPHIC_DATA], SIA Sienu mūrēšana un saliekamo elementu montāža. [GE…" at bounding box center [223, 330] width 399 height 10
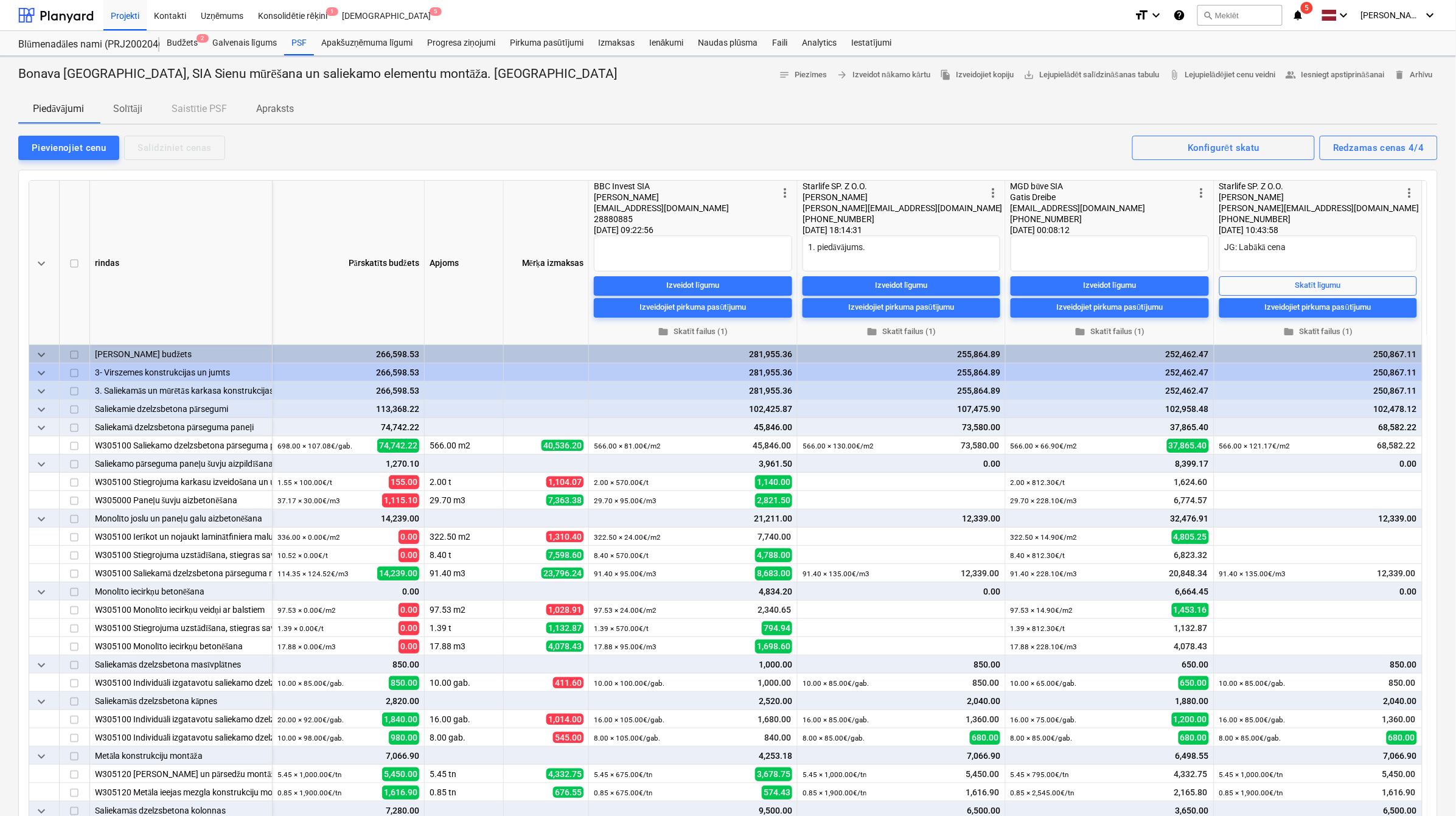
type textarea "x"
